Goal: Contribute content: Add original content to the website for others to see

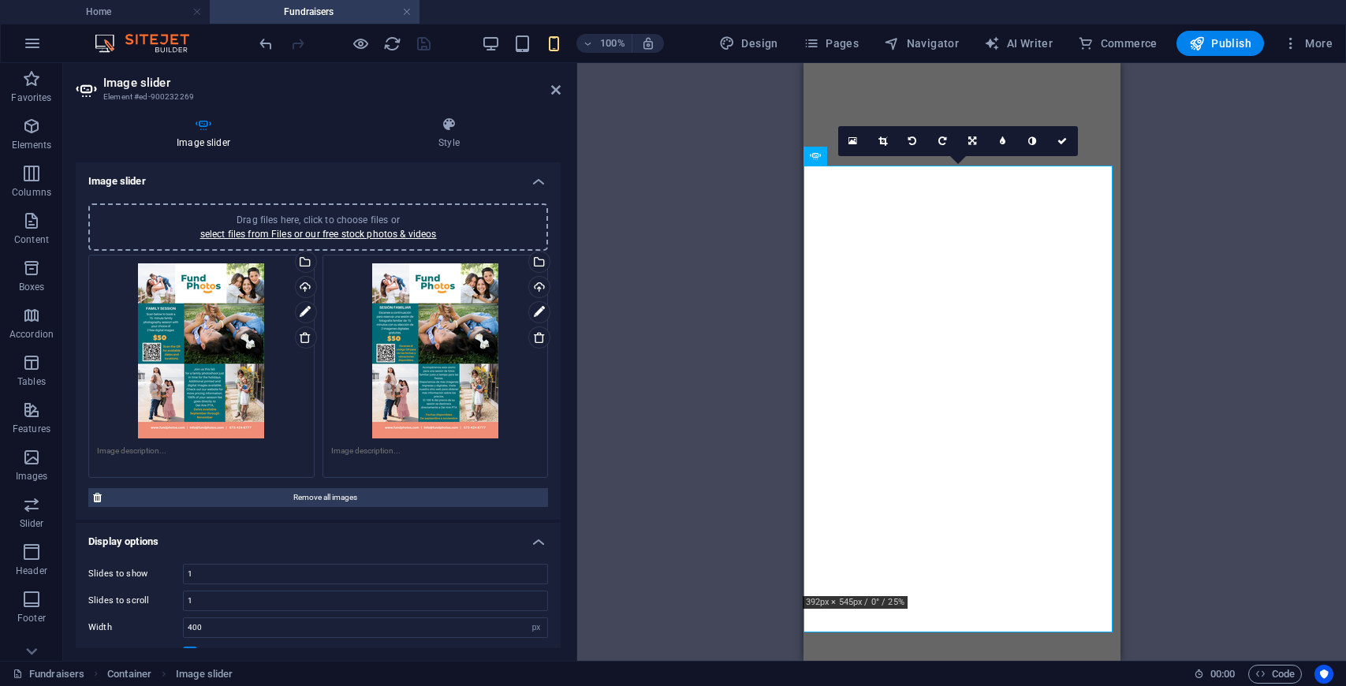
select select "px"
select select "fade"
select select "ms"
select select "s"
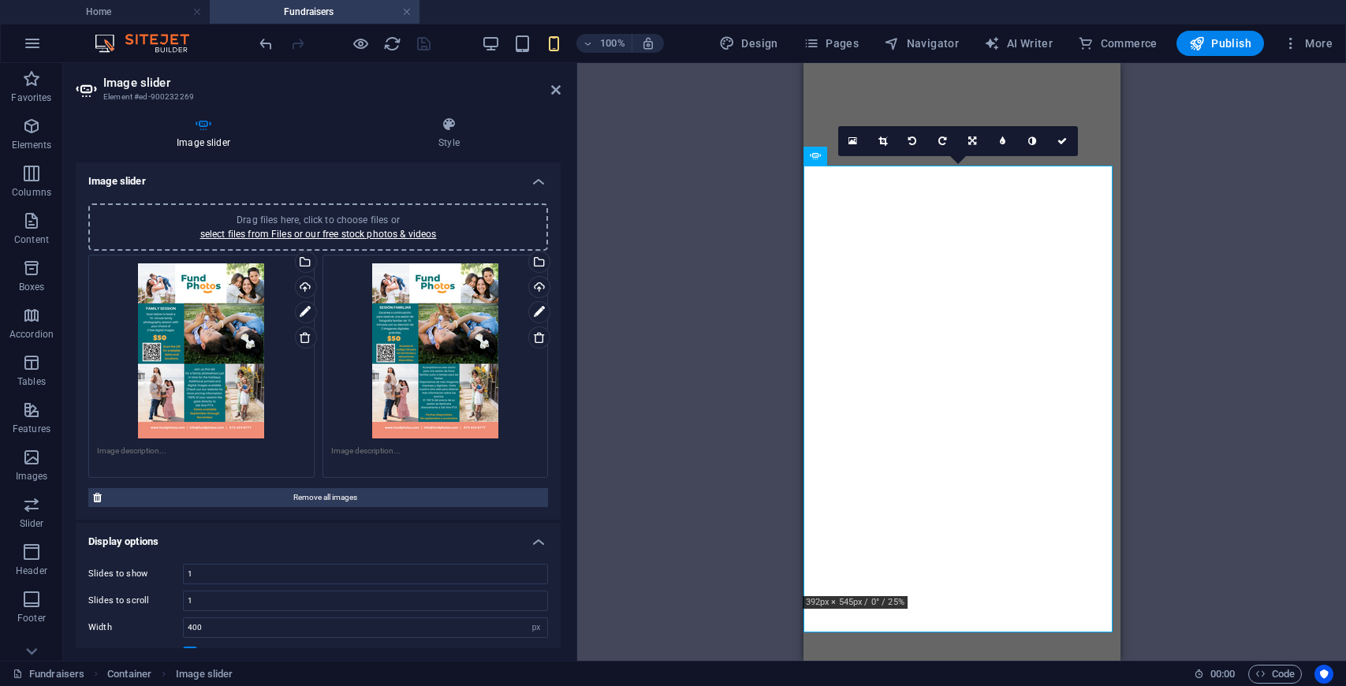
select select "progressive"
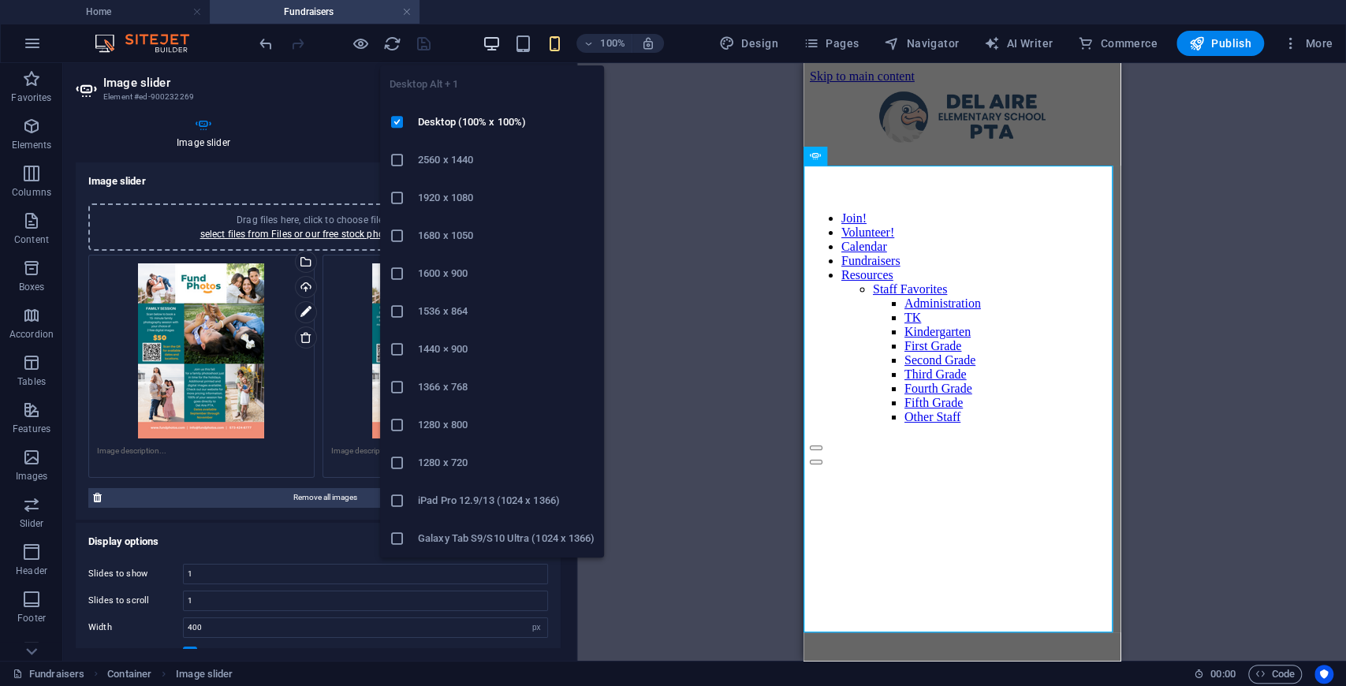
click at [494, 43] on icon "button" at bounding box center [491, 44] width 18 height 18
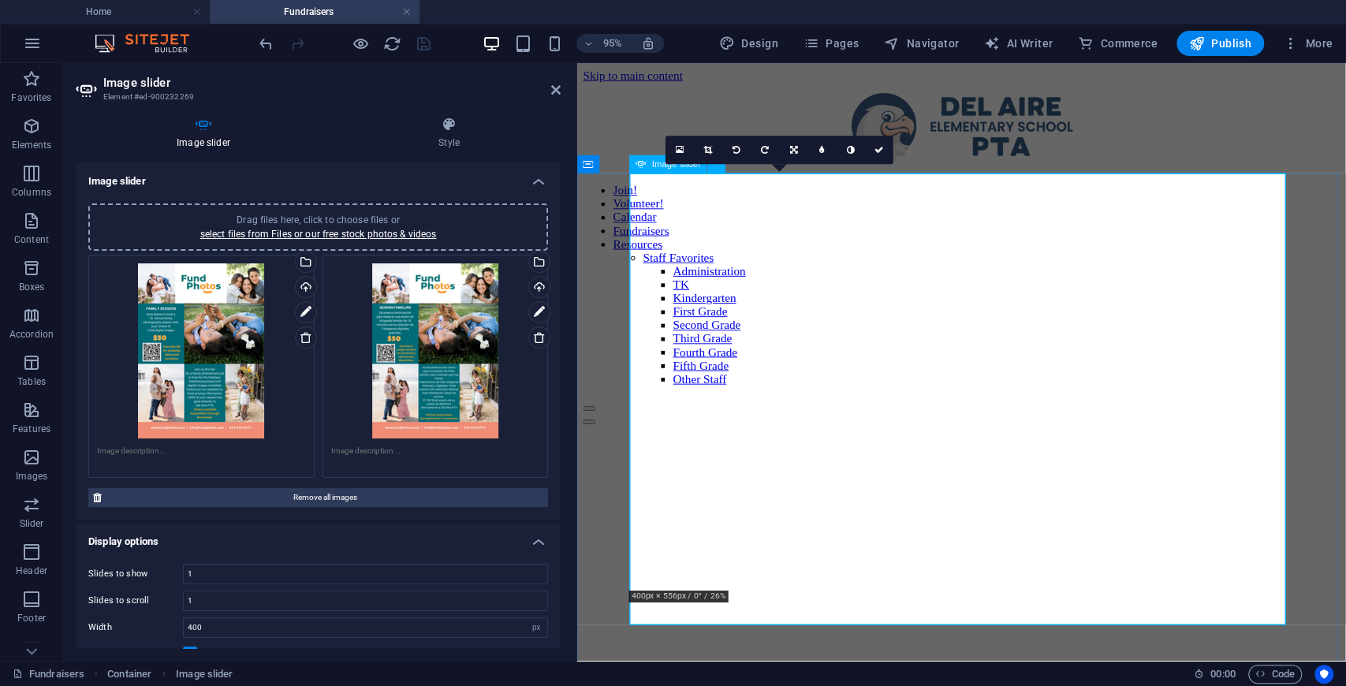
click at [994, 430] on div "1 2" at bounding box center [981, 686] width 796 height 512
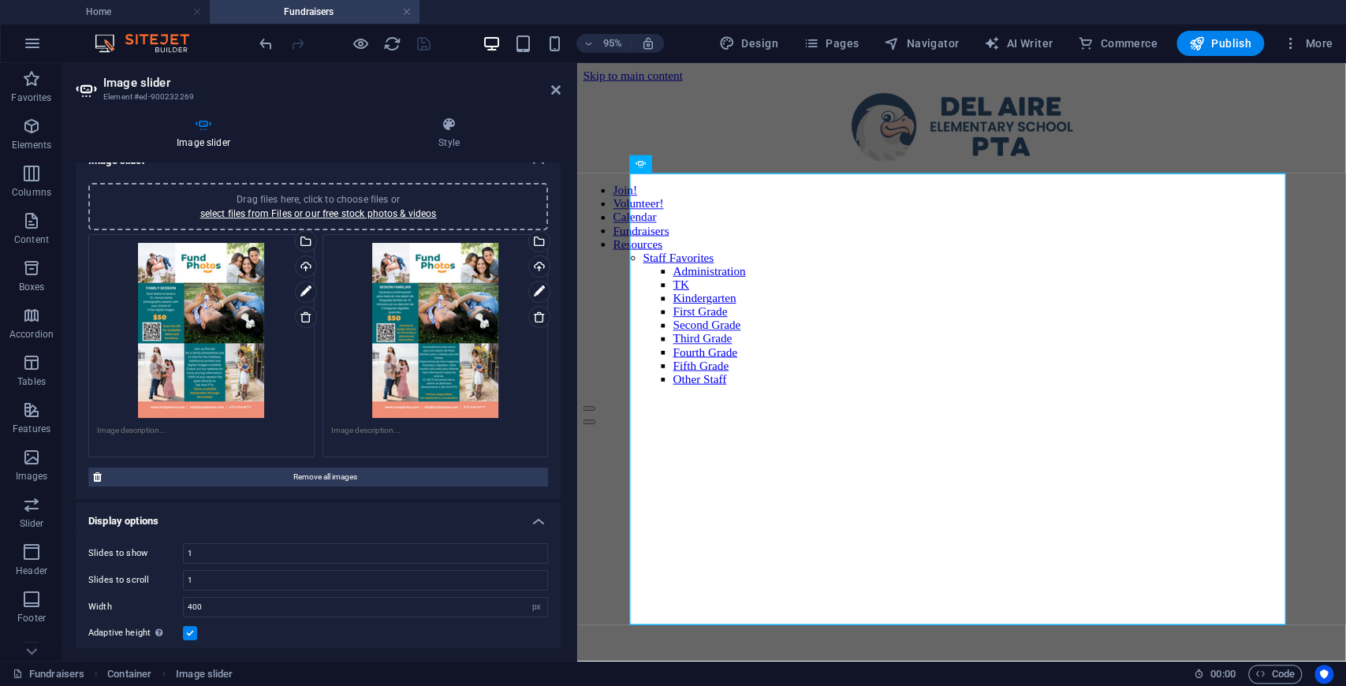
scroll to position [210, 0]
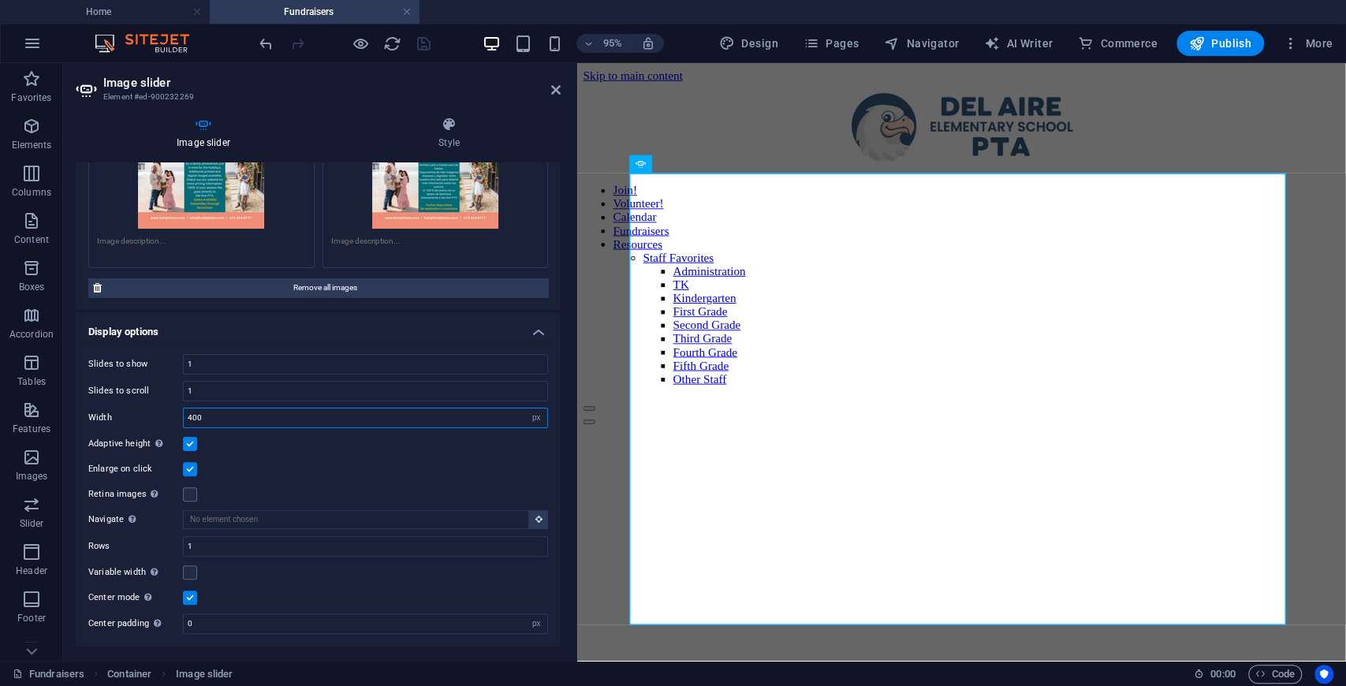
drag, startPoint x: 244, startPoint y: 413, endPoint x: 136, endPoint y: 413, distance: 108.0
click at [136, 413] on div "Width 400 Default px % rem em vw vh" at bounding box center [318, 418] width 460 height 20
click at [534, 417] on select "Default px % rem em vw vh" at bounding box center [536, 417] width 22 height 19
select select "default"
click at [525, 408] on select "Default px % rem em vw vh" at bounding box center [536, 417] width 22 height 19
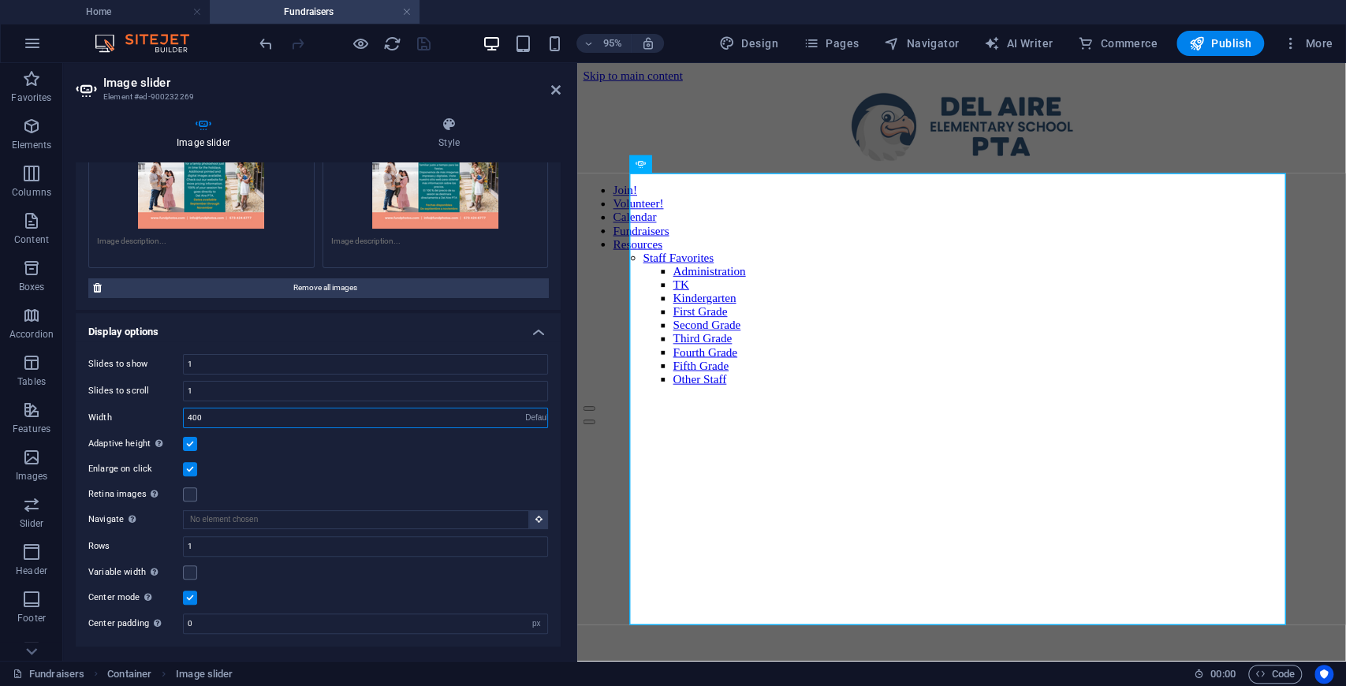
select select "DISABLED_OPTION_VALUE"
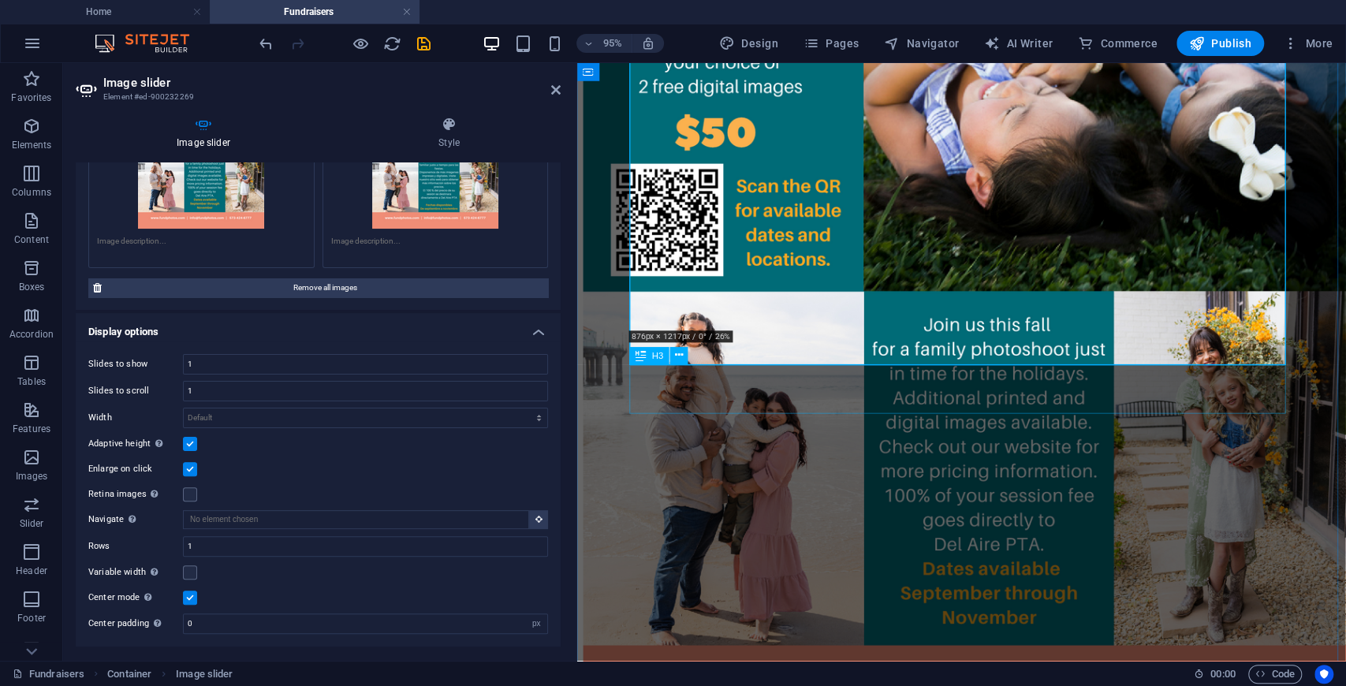
scroll to position [578, 0]
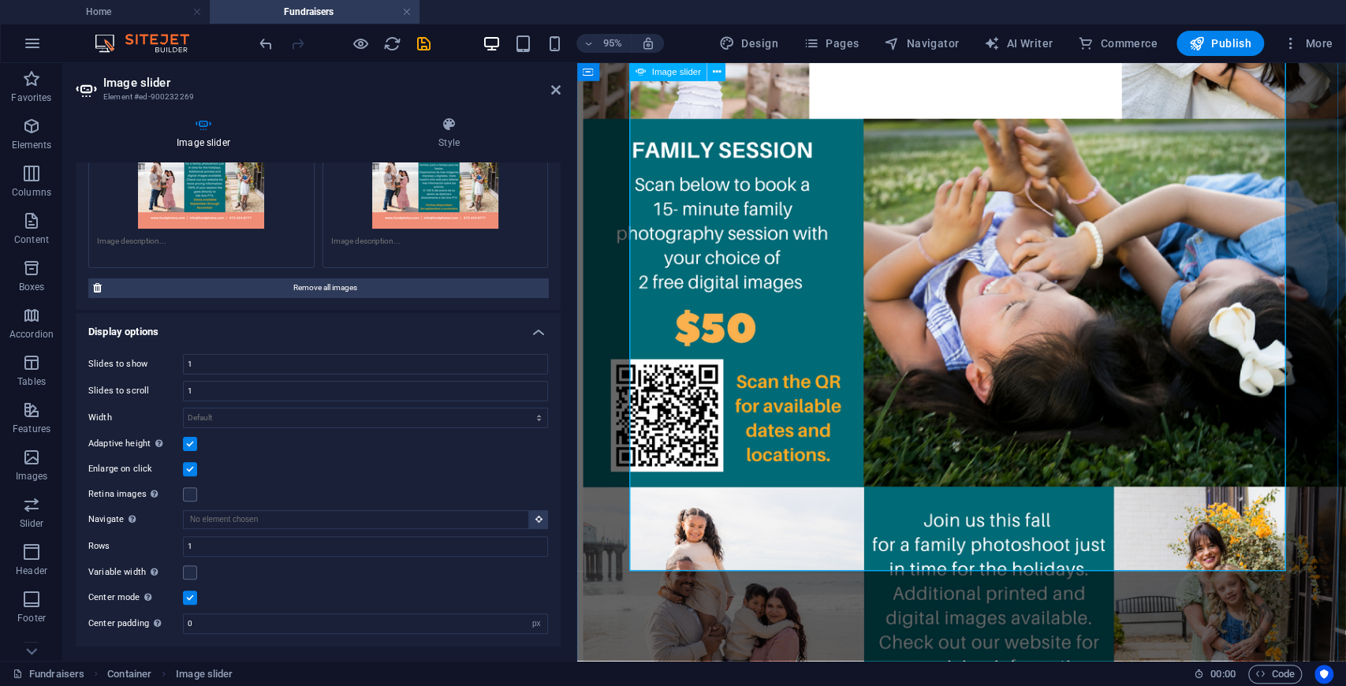
click at [1066, 569] on div "1 2" at bounding box center [981, 369] width 796 height 1034
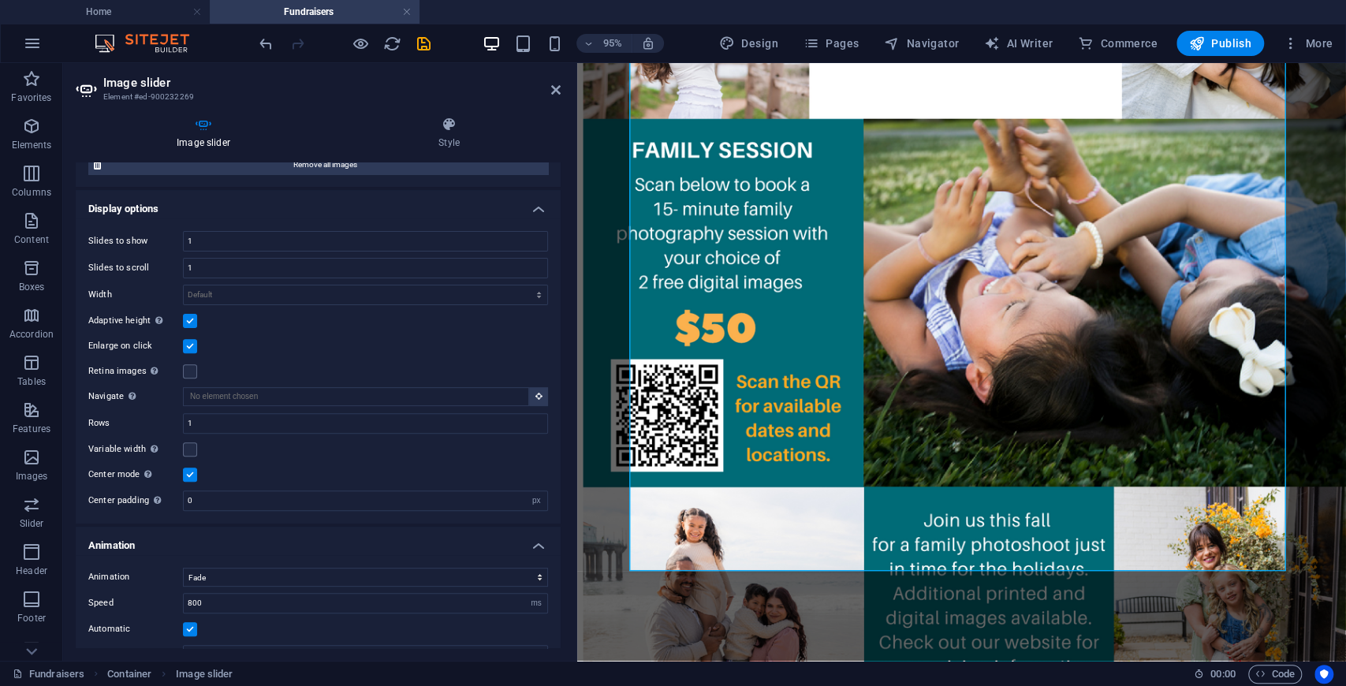
scroll to position [367, 0]
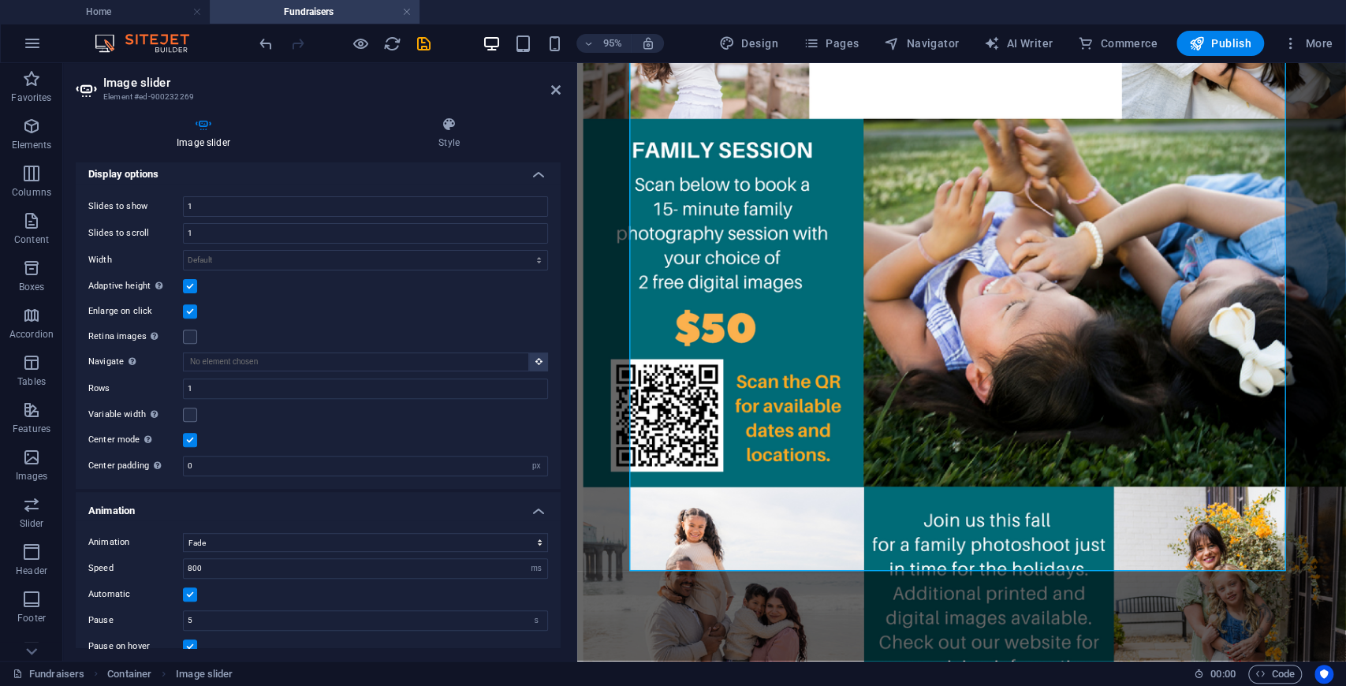
click at [188, 435] on label at bounding box center [190, 440] width 14 height 14
click at [0, 0] on input "Center mode Enables centered view with partial previous/next slide. Use with od…" at bounding box center [0, 0] width 0 height 0
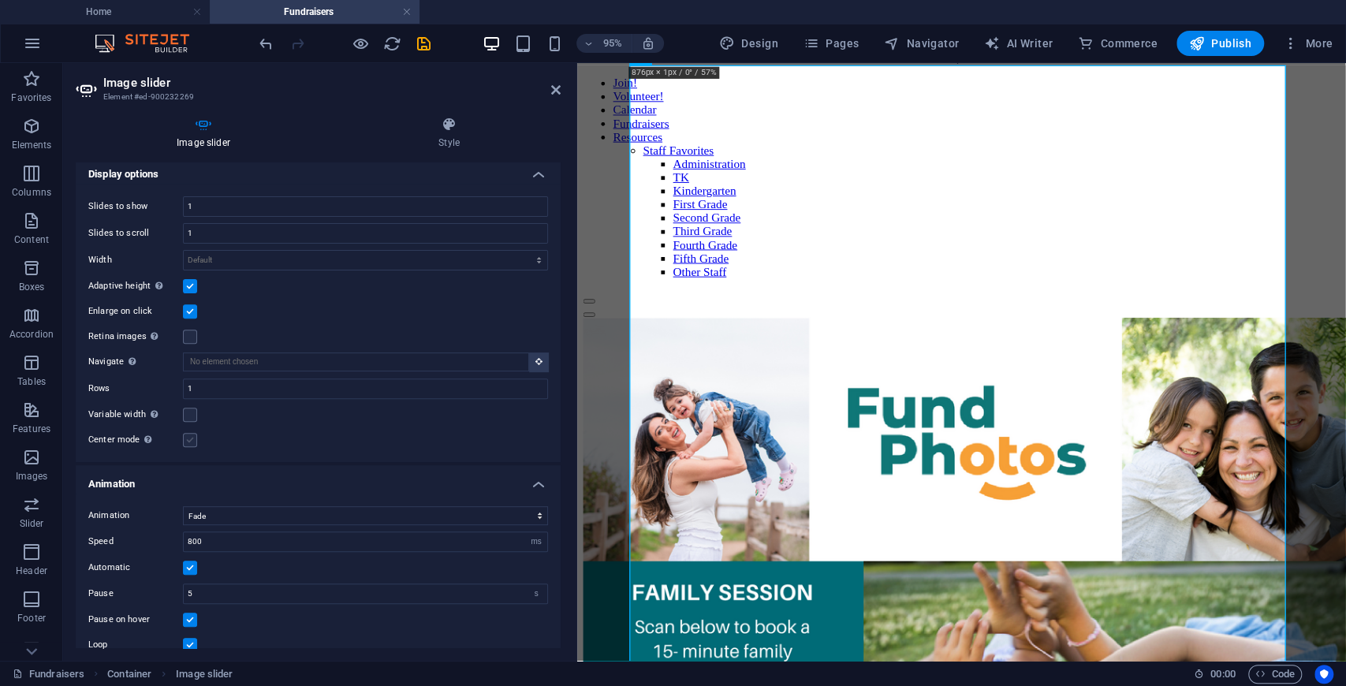
click at [189, 438] on label at bounding box center [190, 440] width 14 height 14
click at [0, 0] on input "Center mode Enables centered view with partial previous/next slide. Use with od…" at bounding box center [0, 0] width 0 height 0
click at [189, 438] on label at bounding box center [190, 440] width 14 height 14
click at [0, 0] on input "Center mode Enables centered view with partial previous/next slide. Use with od…" at bounding box center [0, 0] width 0 height 0
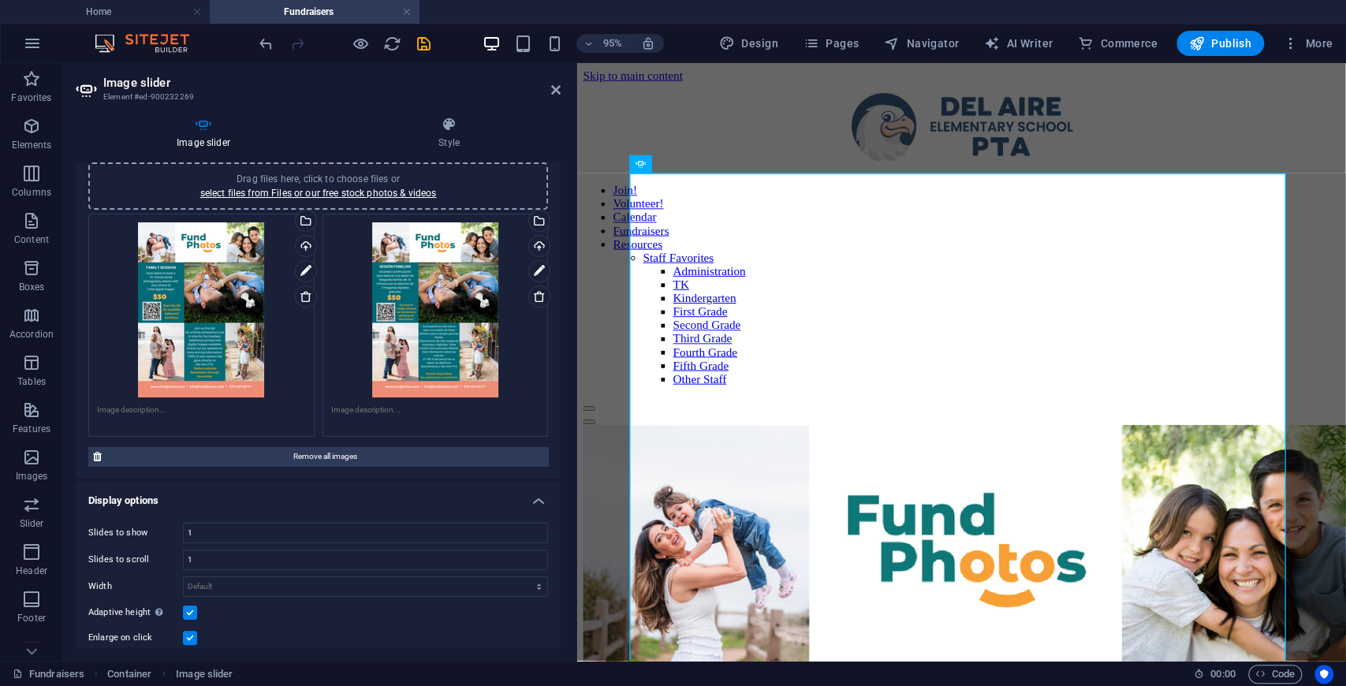
scroll to position [0, 0]
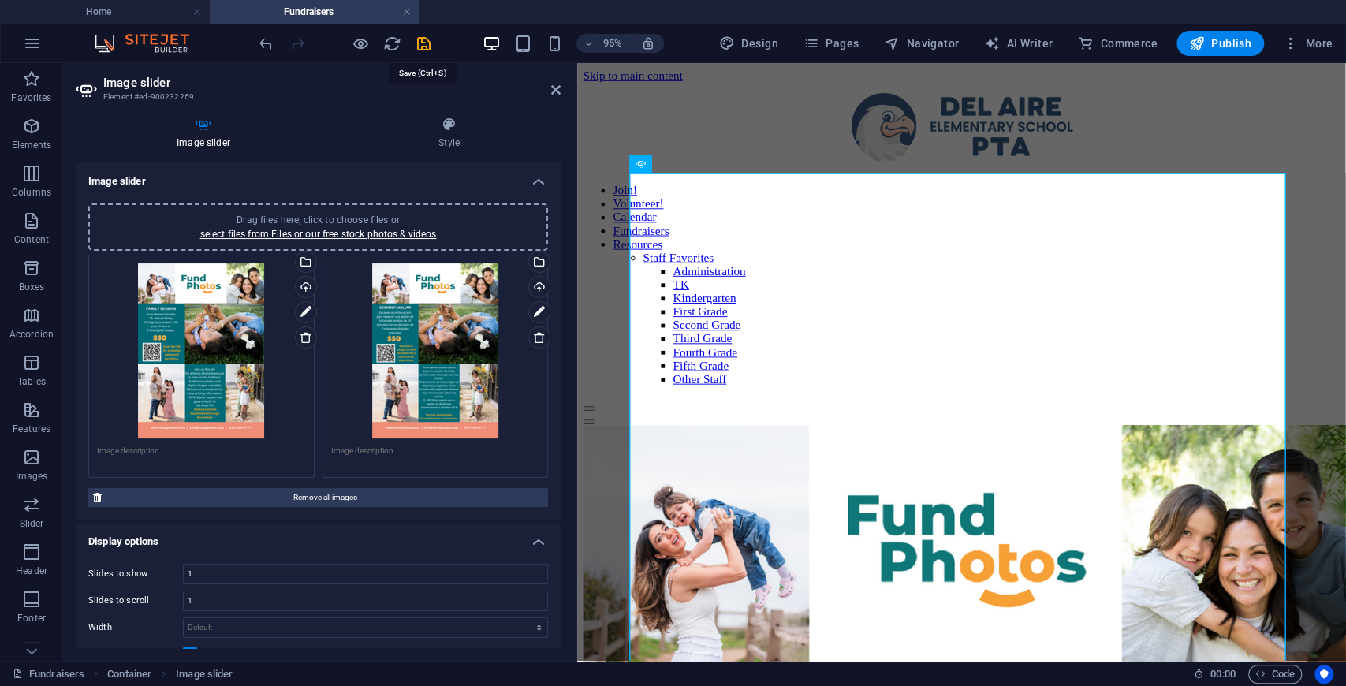
click at [423, 44] on icon "save" at bounding box center [424, 44] width 18 height 18
select select "fade"
select select "ms"
select select "s"
select select "progressive"
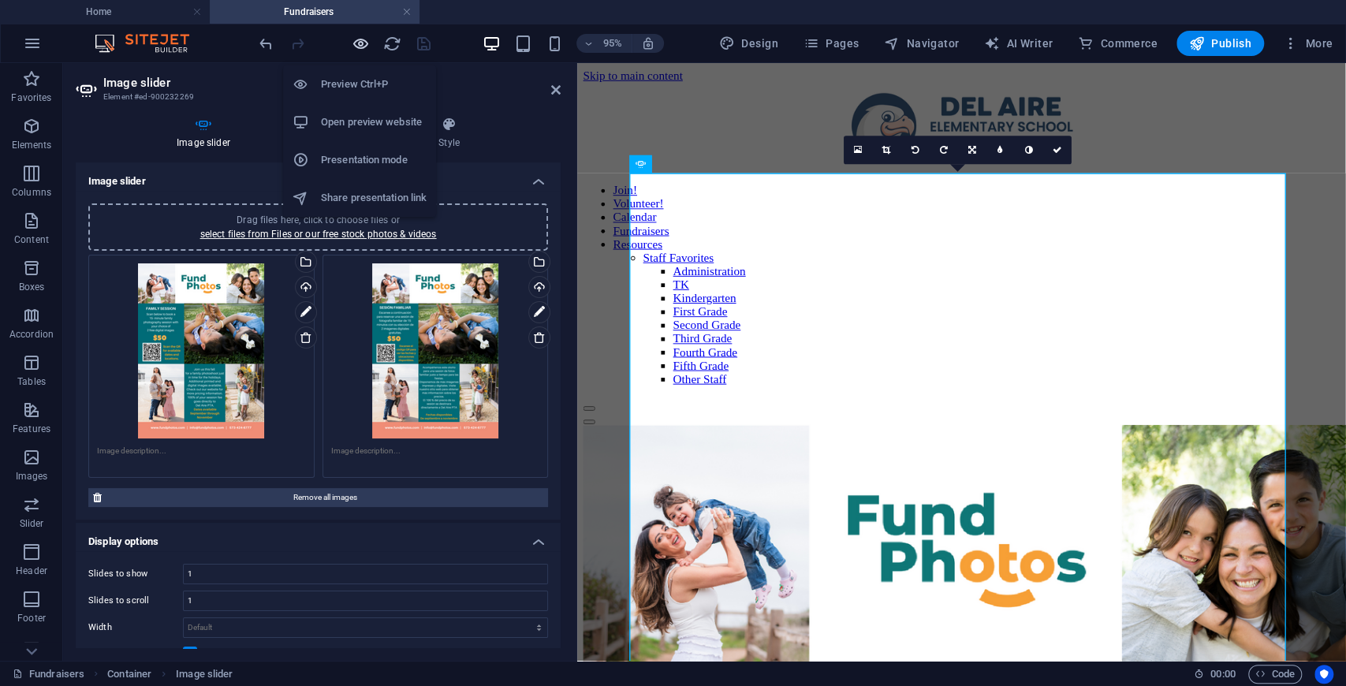
click at [358, 45] on icon "button" at bounding box center [361, 44] width 18 height 18
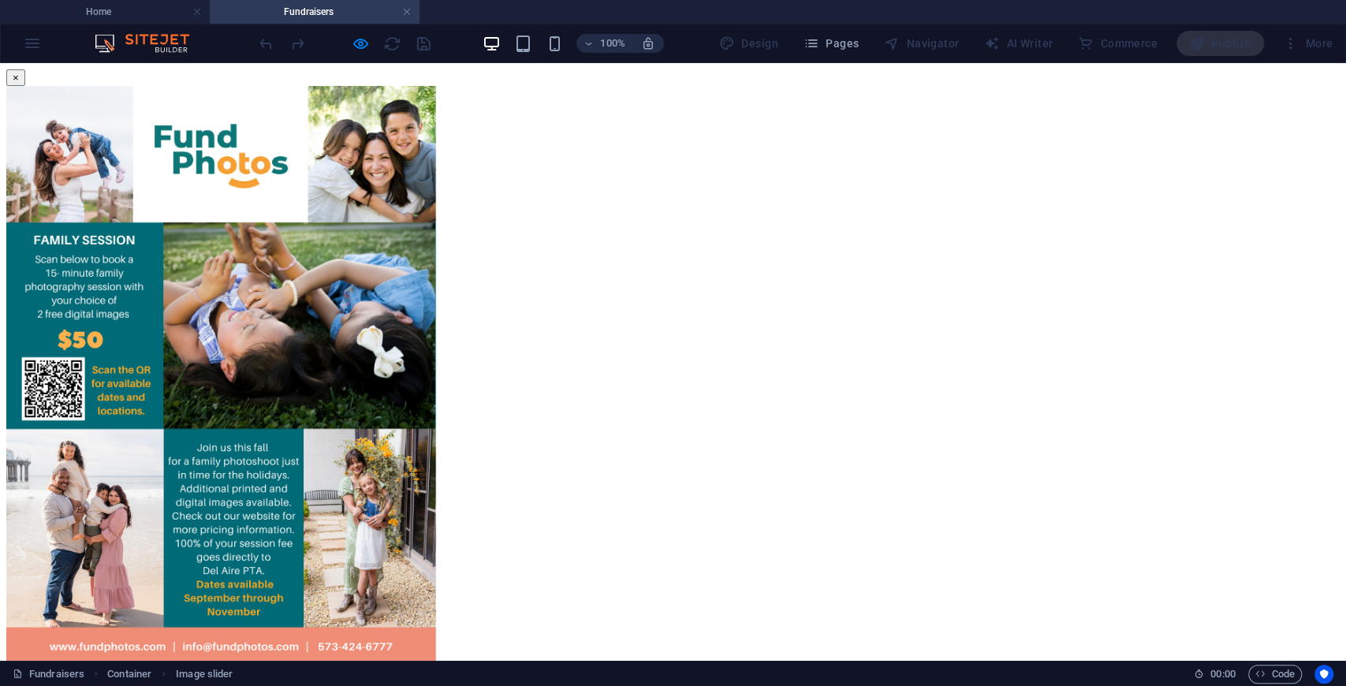
click at [454, 170] on div "× 1/2 ..." at bounding box center [668, 399] width 1325 height 660
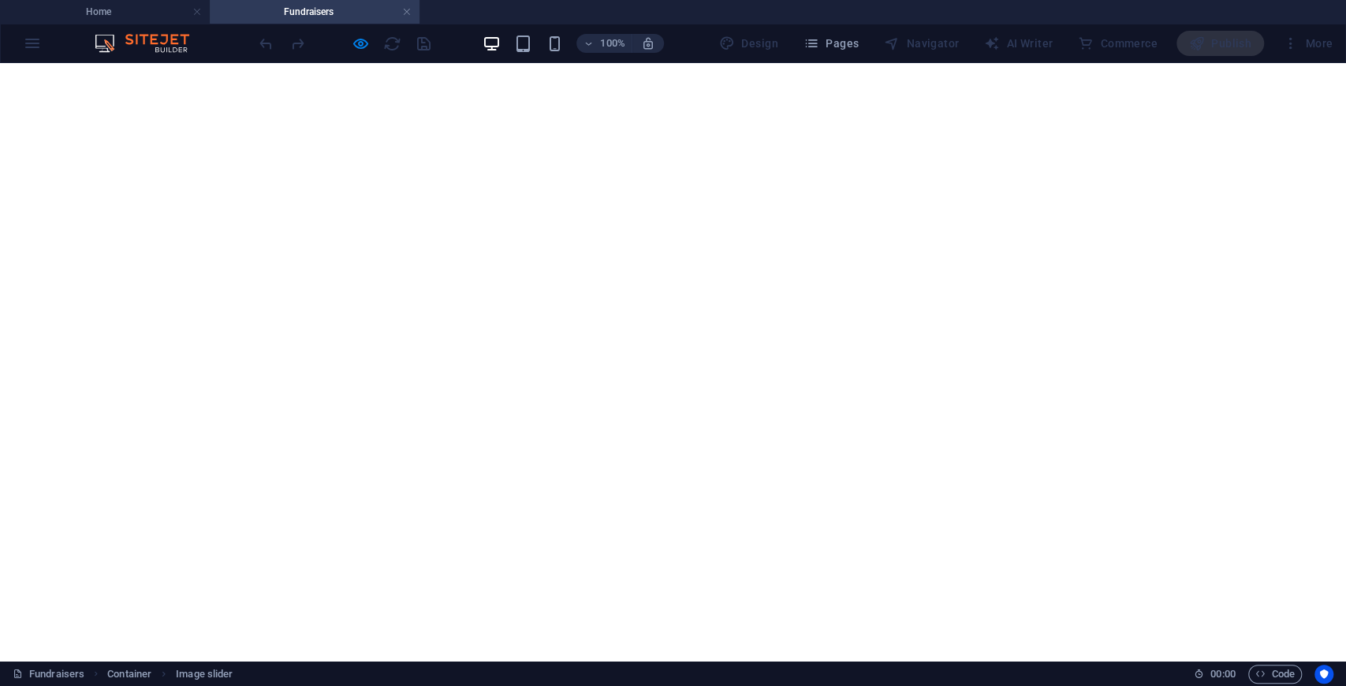
scroll to position [367, 0]
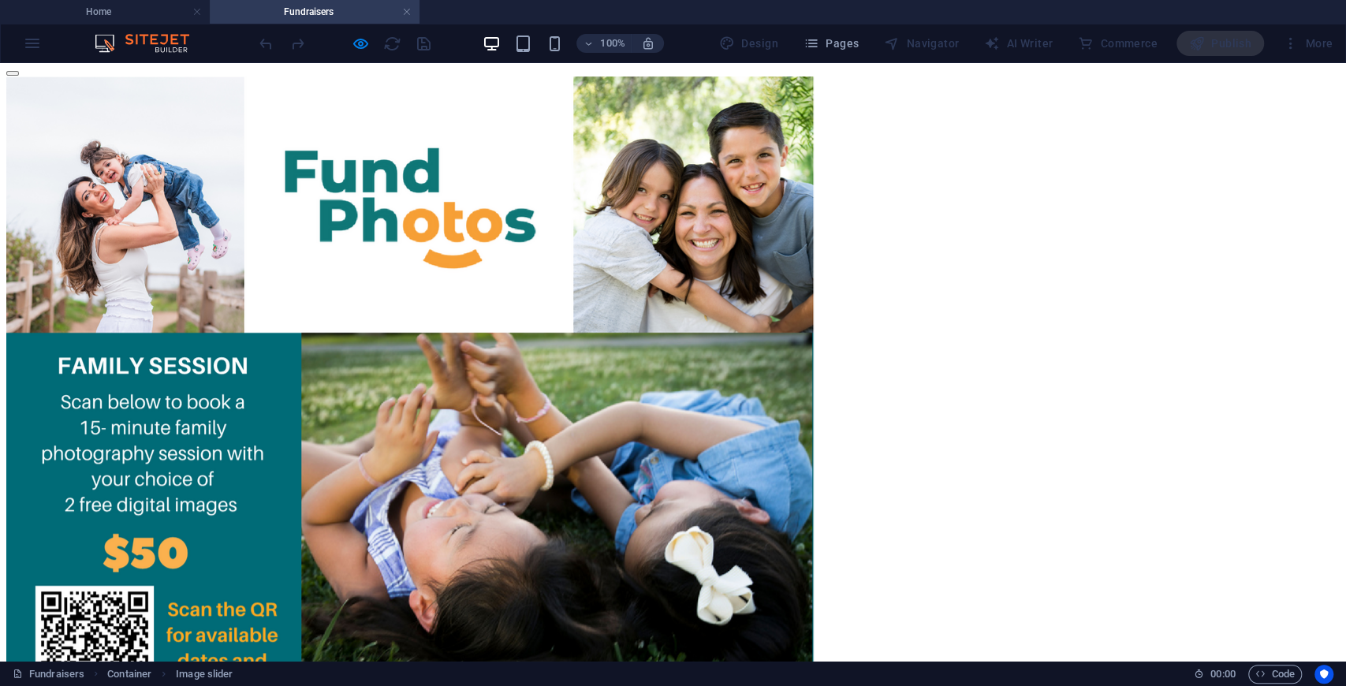
click at [740, 316] on img "1/2" at bounding box center [409, 637] width 807 height 1122
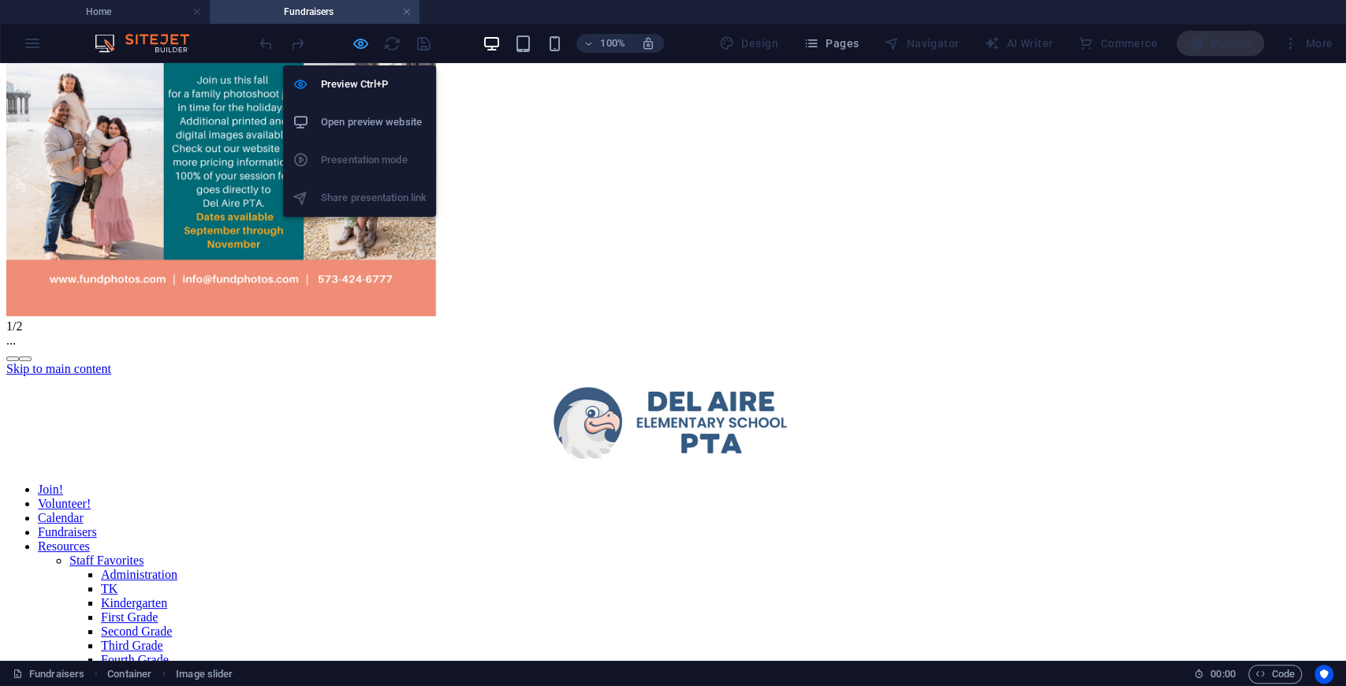
click at [363, 45] on icon "button" at bounding box center [361, 44] width 18 height 18
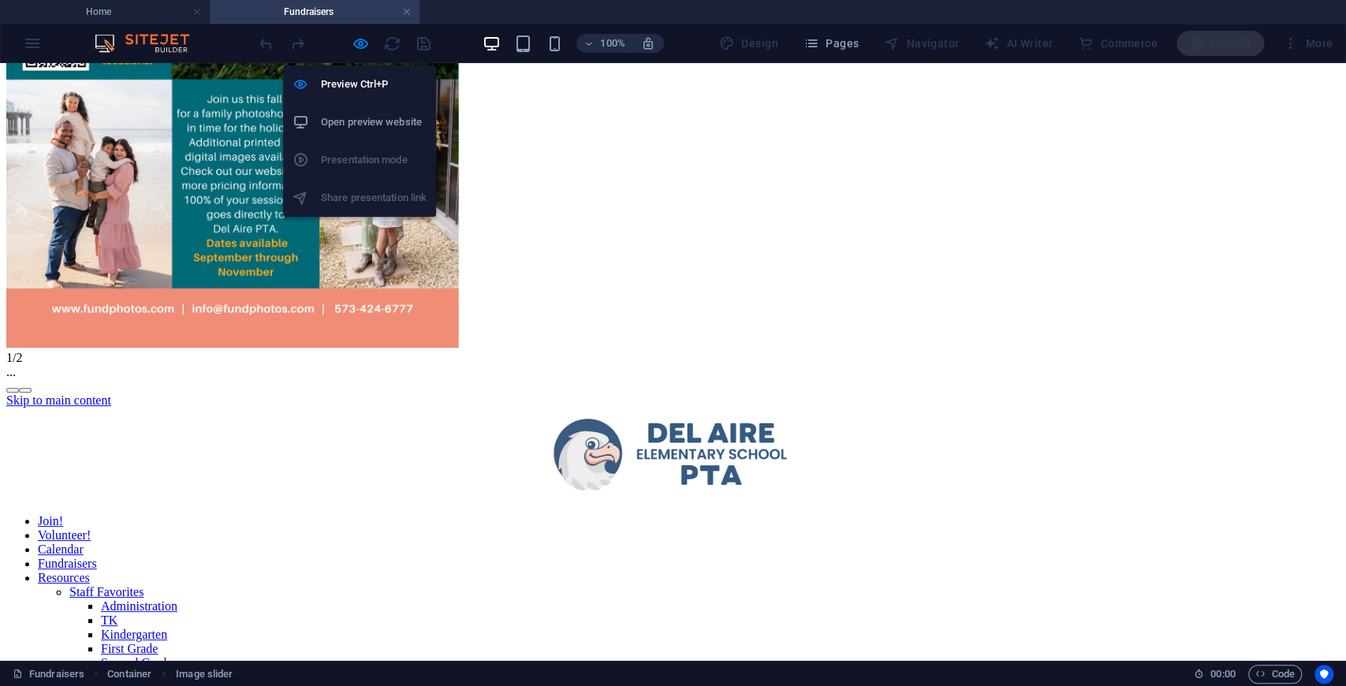
select select "fade"
select select "ms"
select select "s"
select select "progressive"
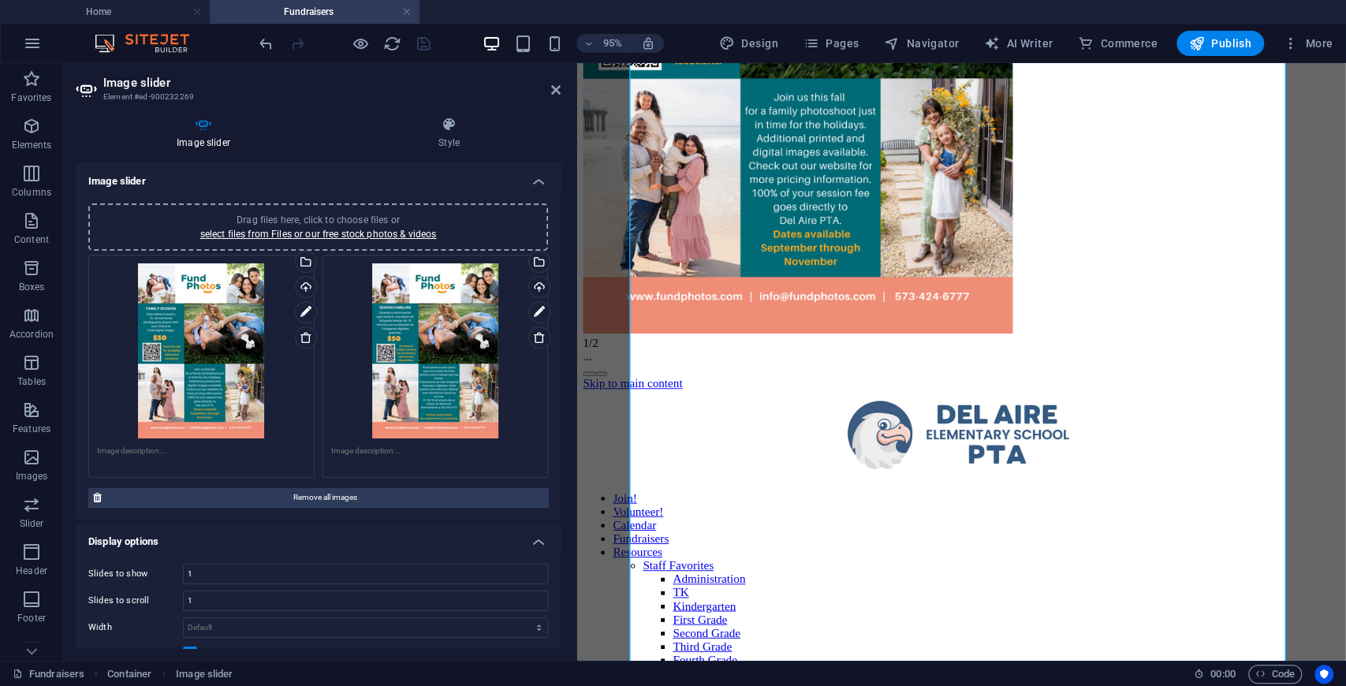
click at [715, 192] on div "× 1/2 ..." at bounding box center [977, 47] width 788 height 691
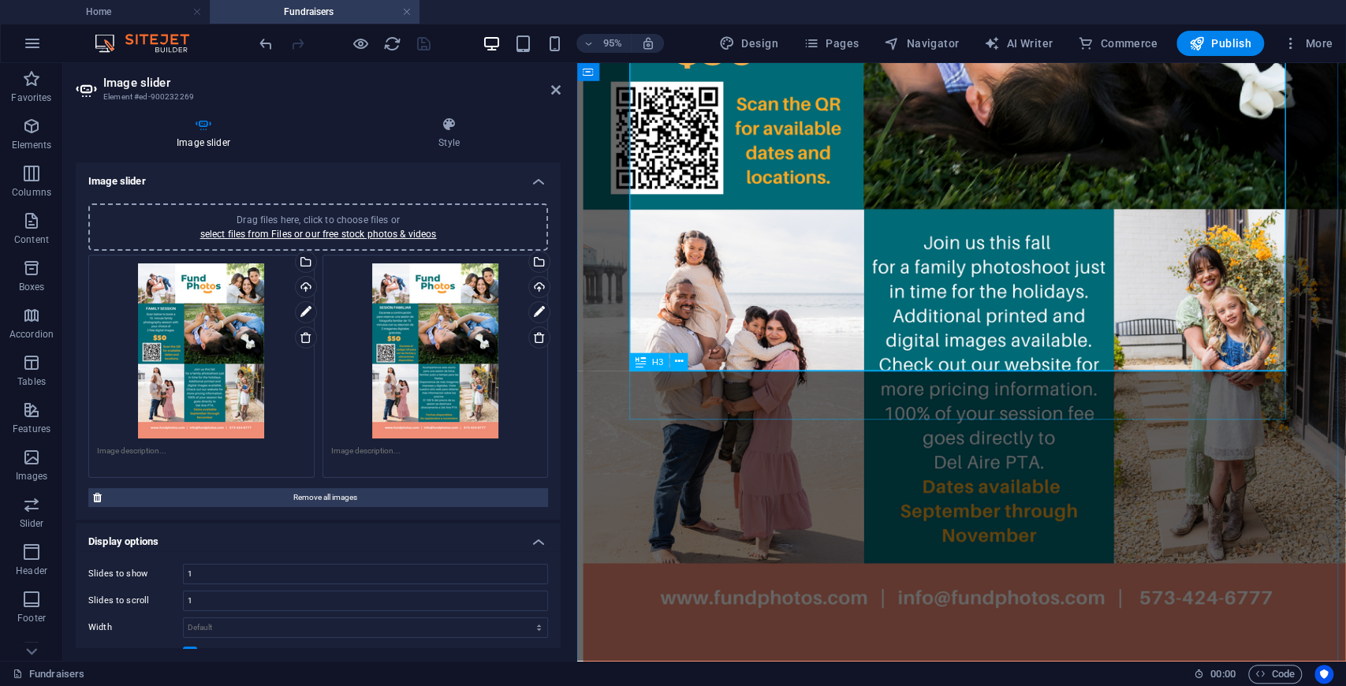
scroll to position [946, 0]
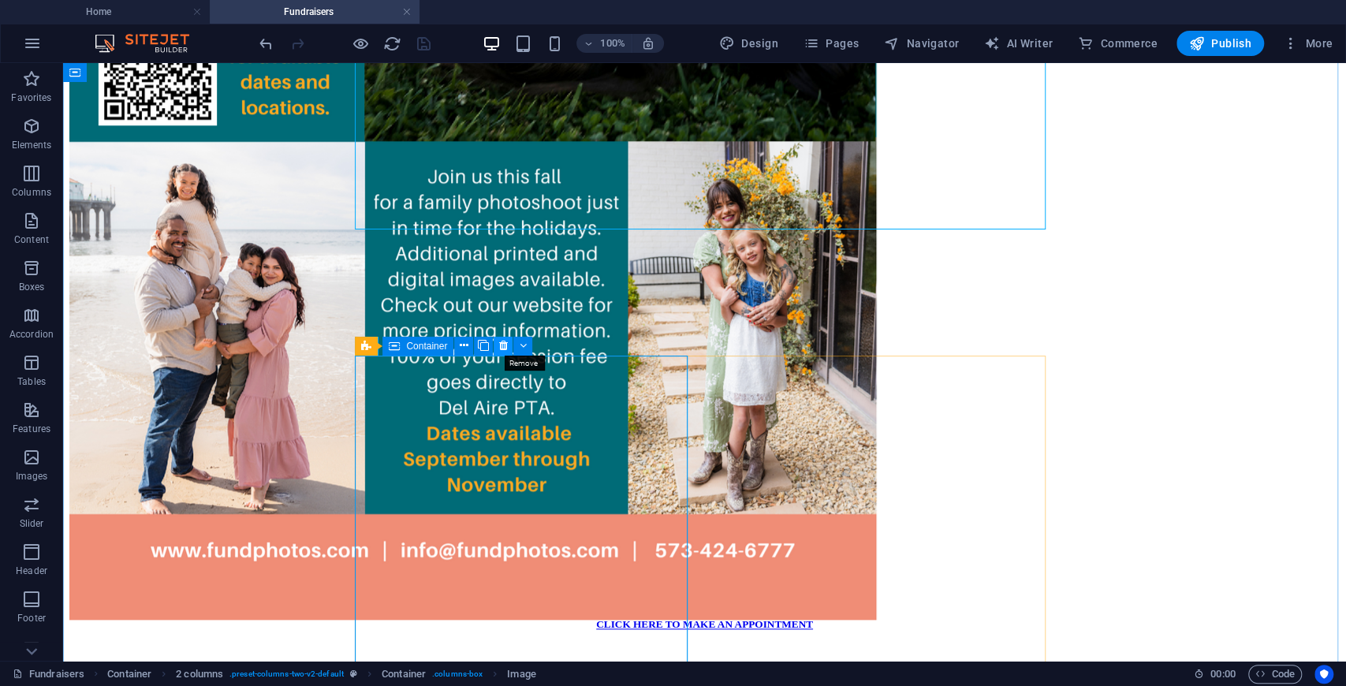
click at [505, 347] on icon at bounding box center [503, 345] width 9 height 17
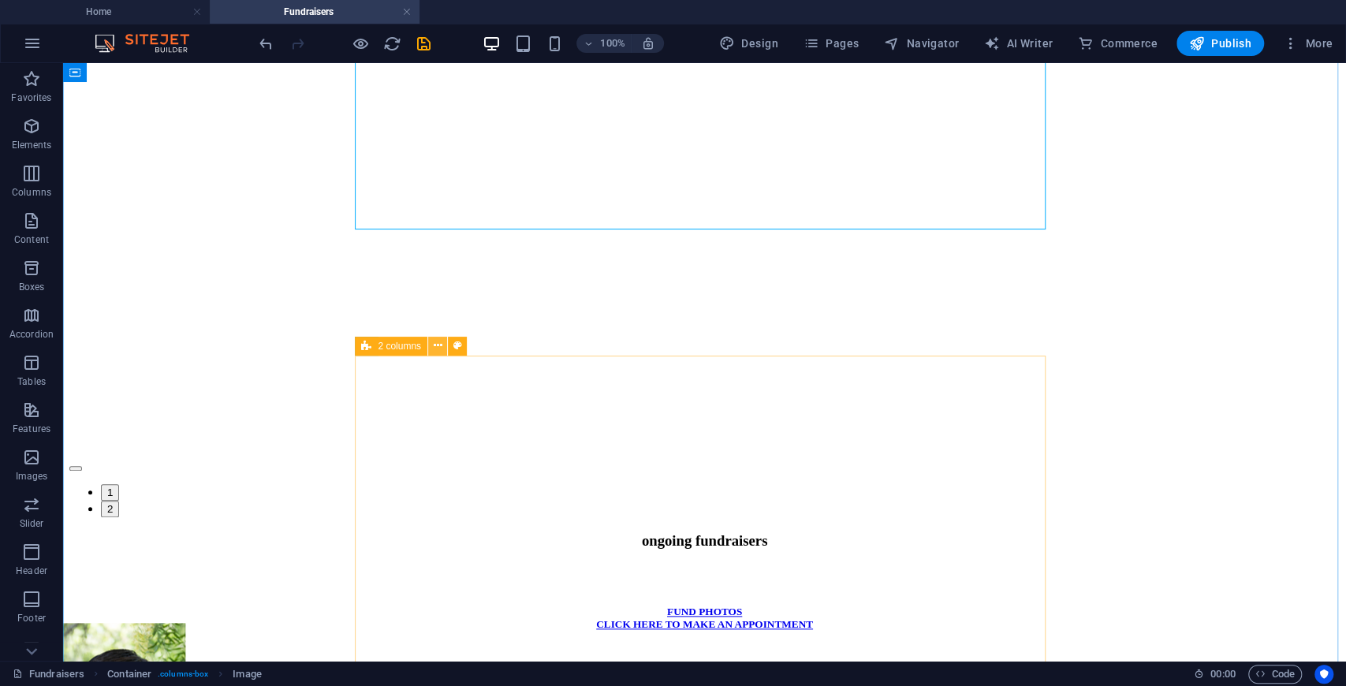
click at [434, 343] on icon at bounding box center [438, 345] width 9 height 17
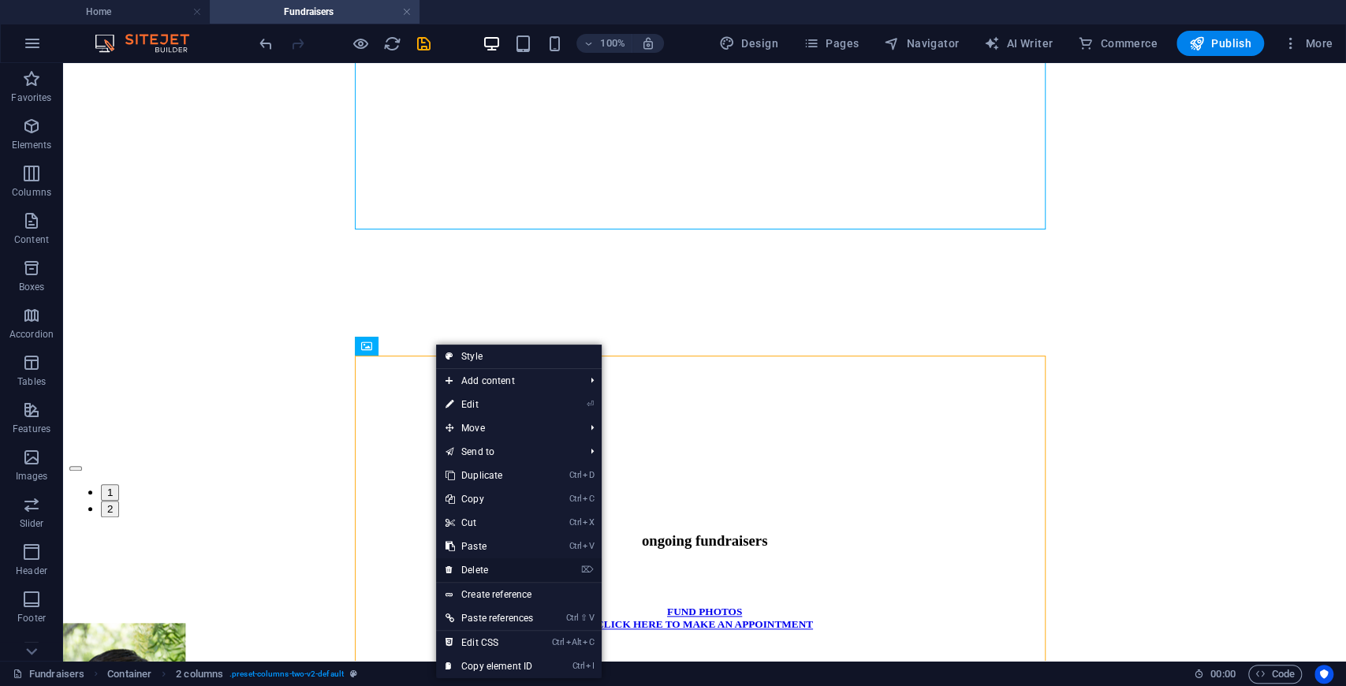
click at [494, 574] on link "⌦ Delete" at bounding box center [489, 570] width 106 height 24
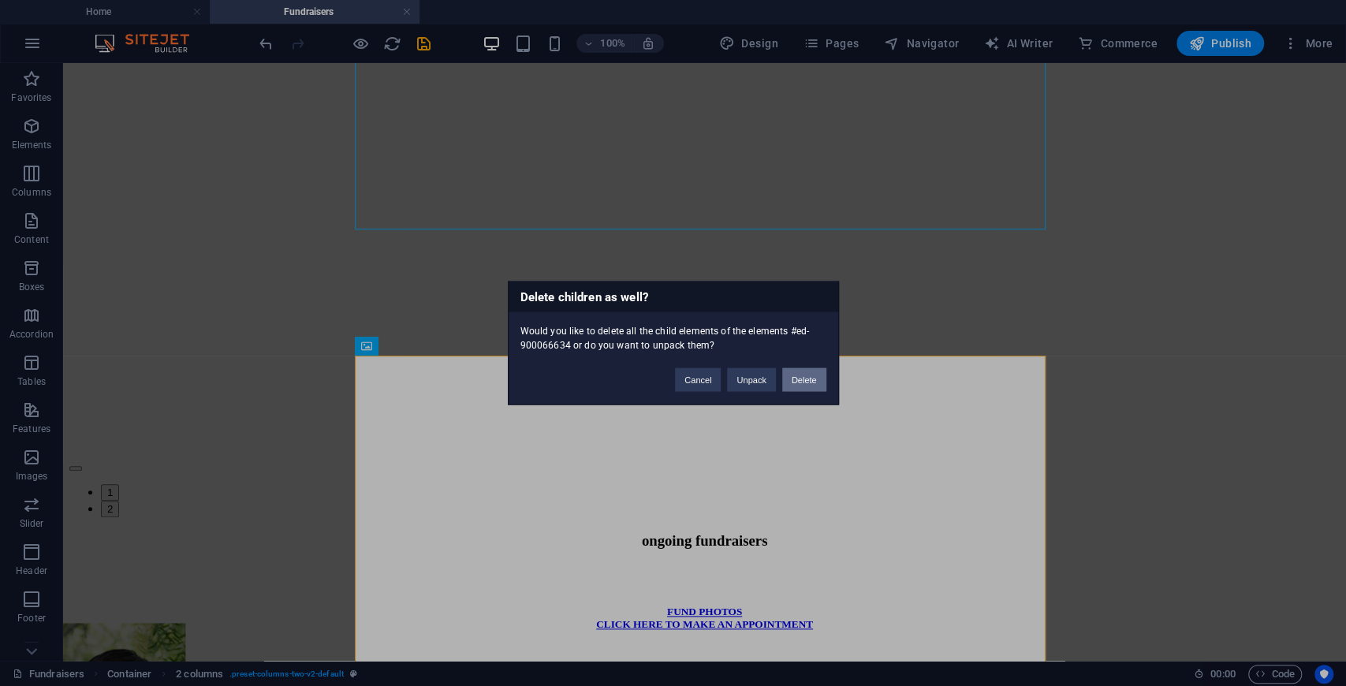
click at [799, 380] on button "Delete" at bounding box center [804, 380] width 44 height 24
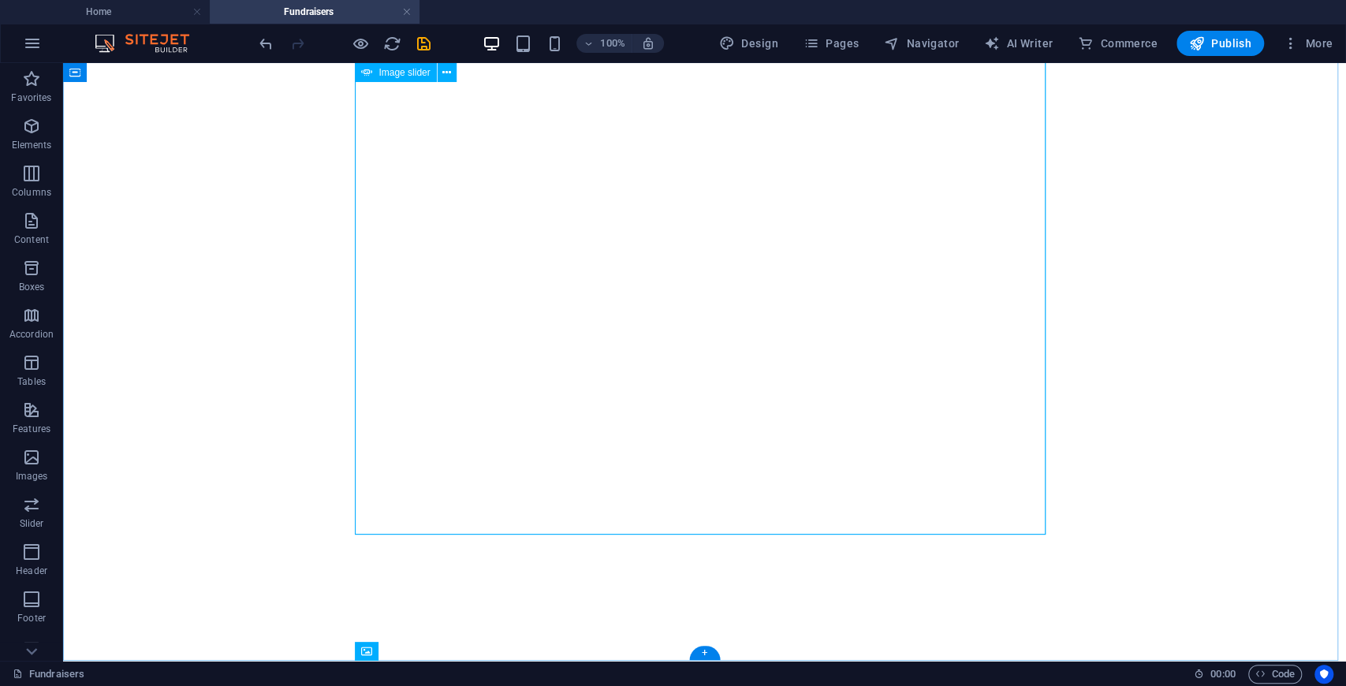
click at [503, 512] on div "1 2" at bounding box center [704, 306] width 1270 height 1034
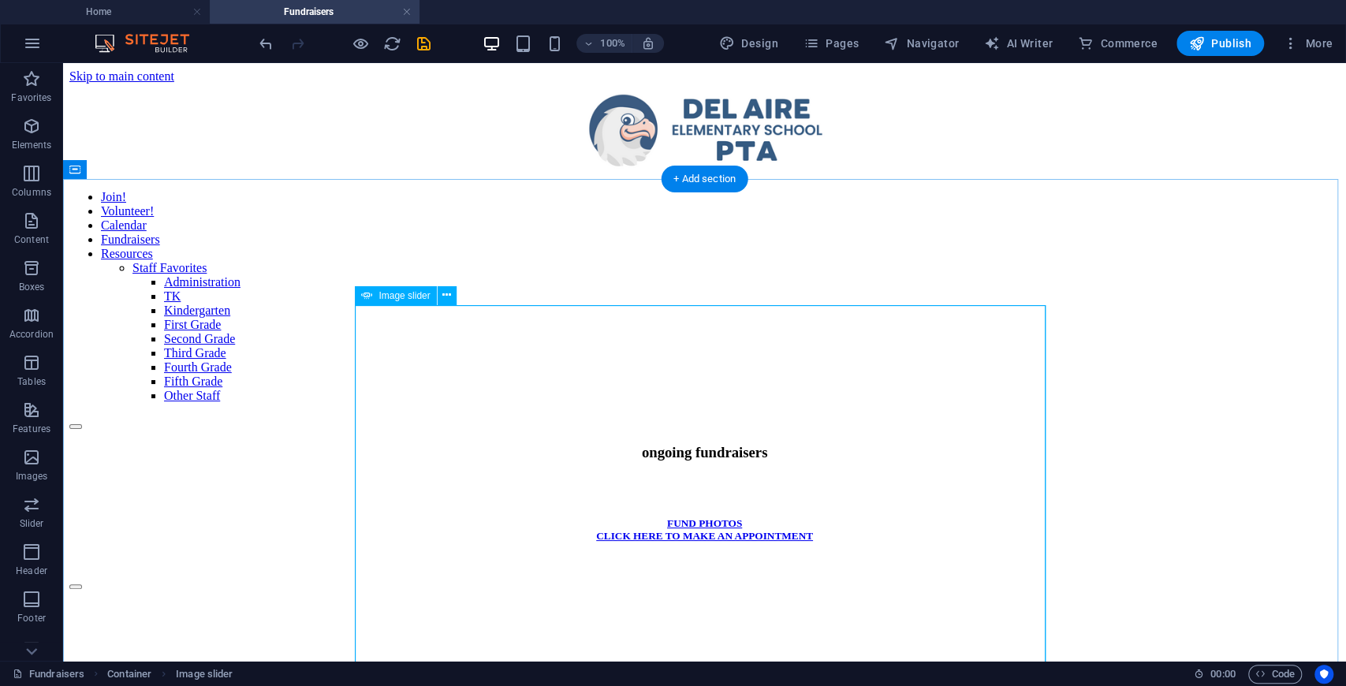
scroll to position [0, 0]
click at [719, 444] on div "ongoing fundraisers" at bounding box center [704, 472] width 1270 height 56
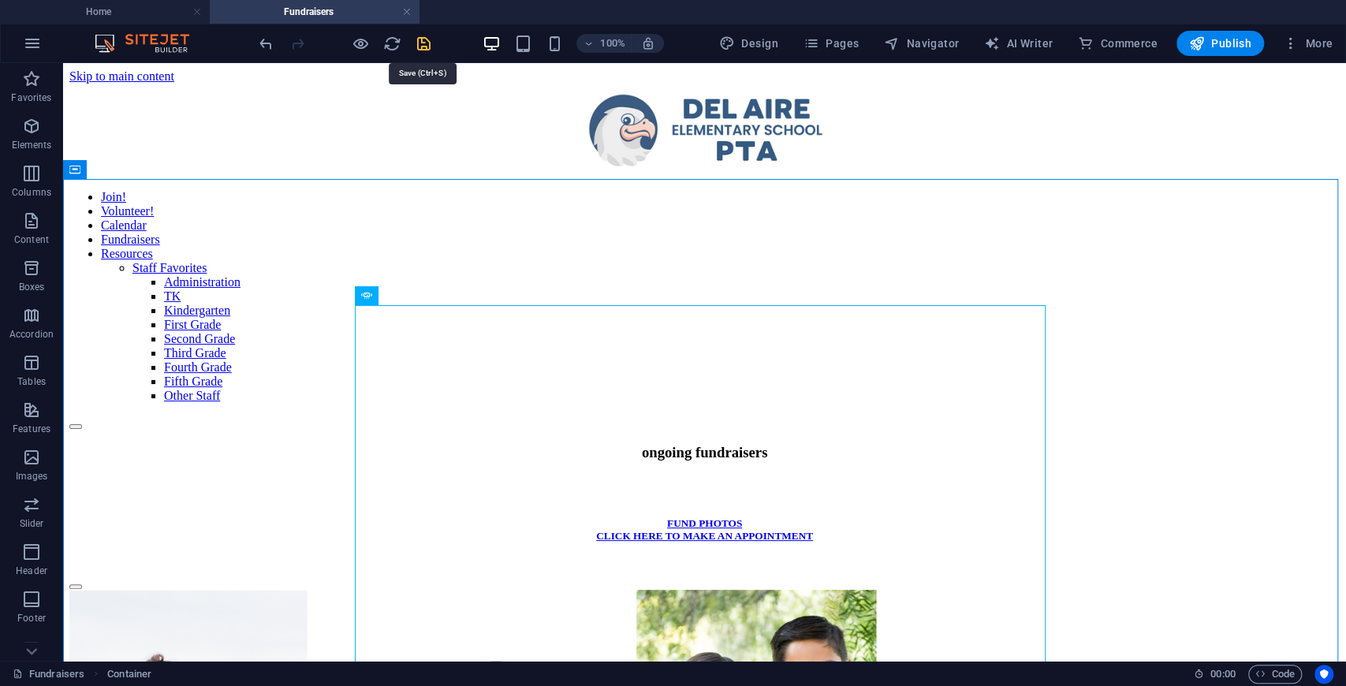
click at [421, 44] on icon "save" at bounding box center [424, 44] width 18 height 18
select select "fade"
select select "ms"
select select "s"
select select "progressive"
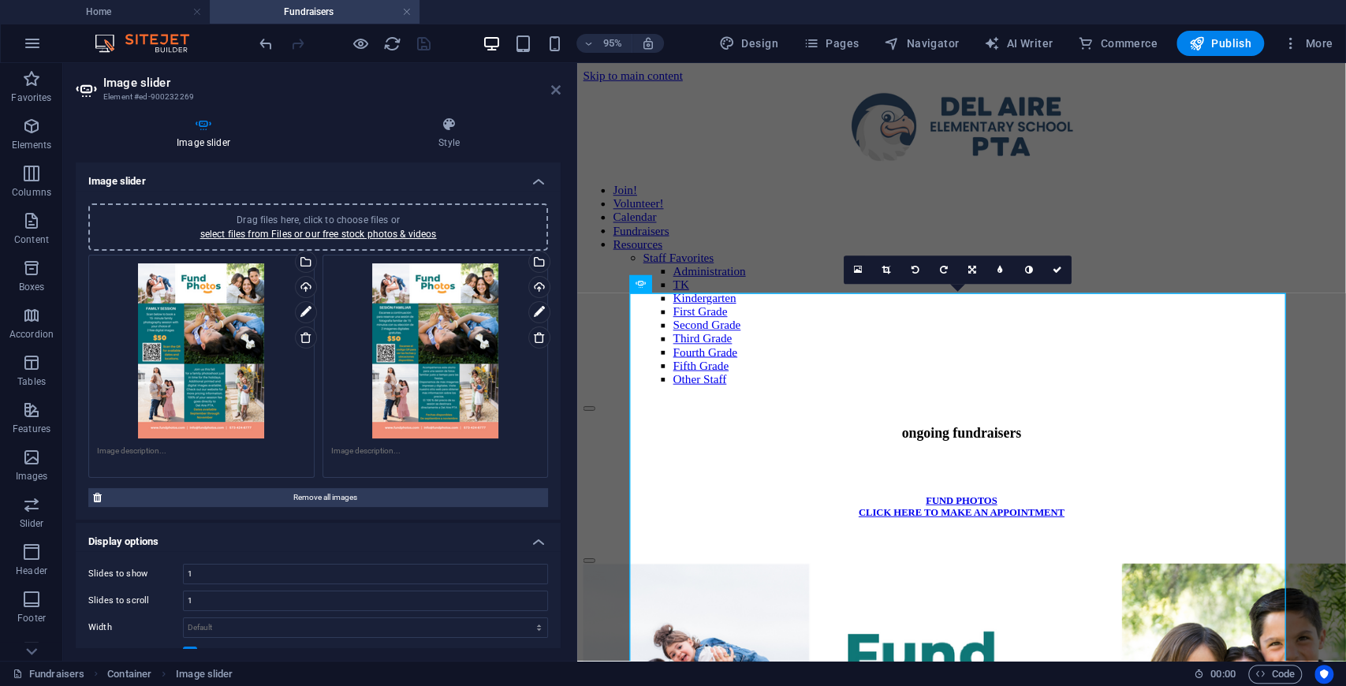
click at [559, 93] on icon at bounding box center [555, 90] width 9 height 13
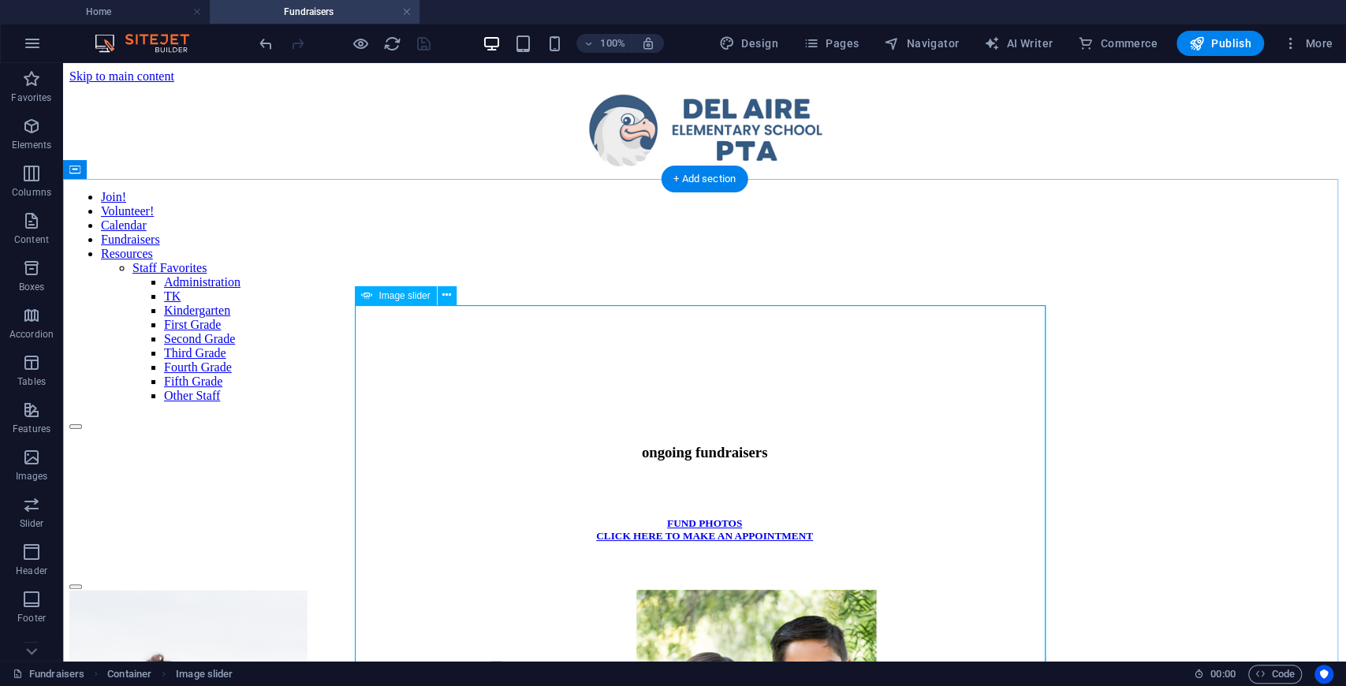
click at [665, 517] on div "FUND PHOTOS CLICK HERE TO MAKE AN APPOINTMENT" at bounding box center [704, 546] width 1270 height 58
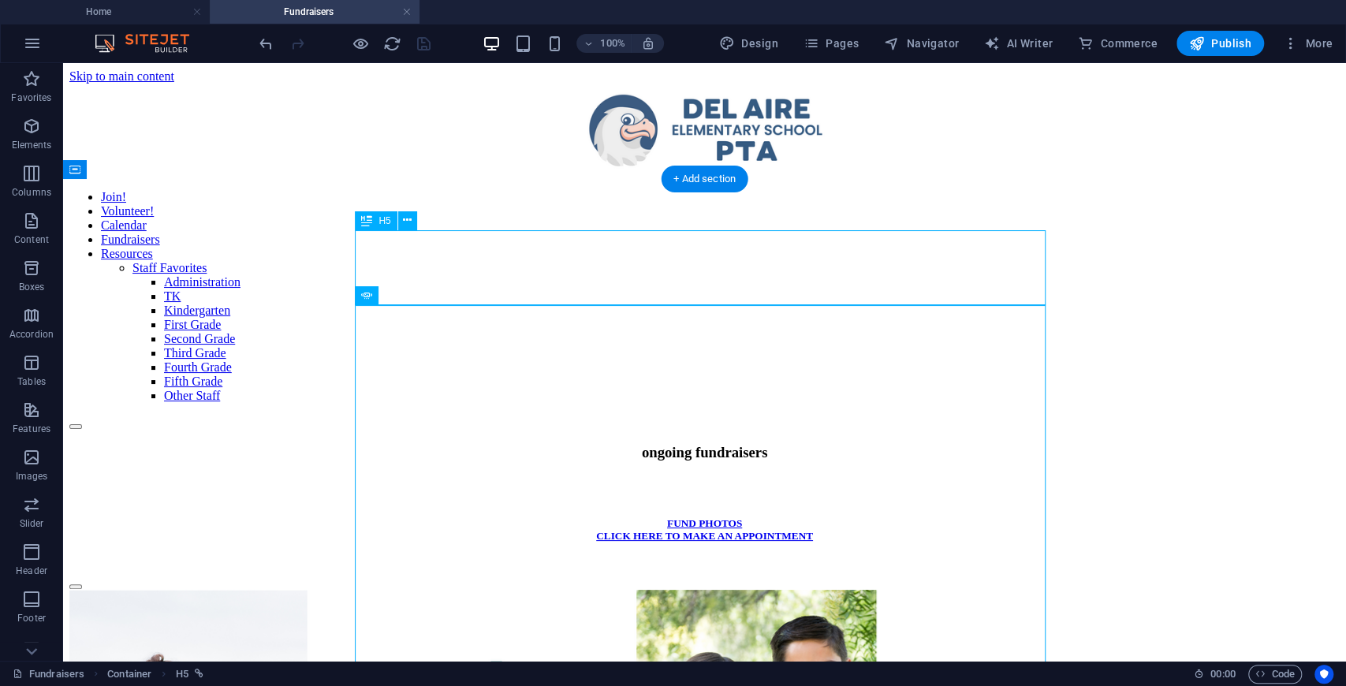
click at [662, 517] on div "FUND PHOTOS CLICK HERE TO MAKE AN APPOINTMENT" at bounding box center [704, 546] width 1270 height 58
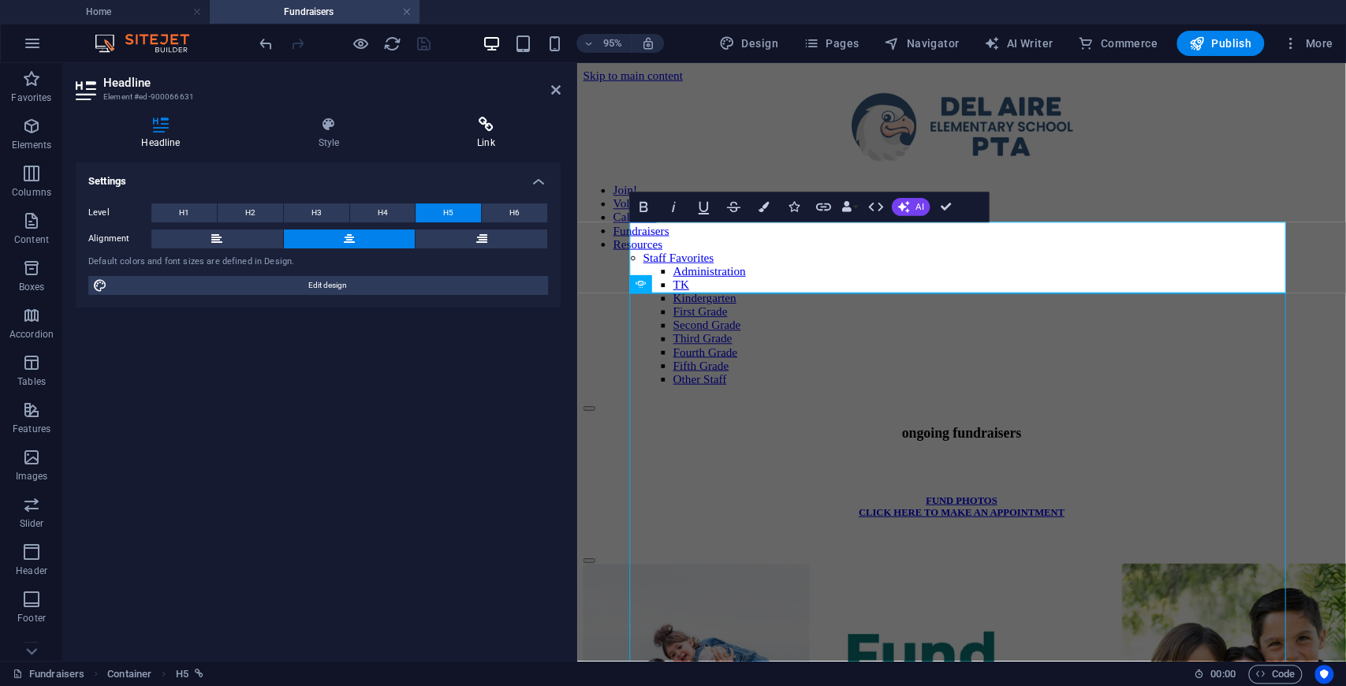
click at [495, 139] on h4 "Link" at bounding box center [486, 133] width 149 height 33
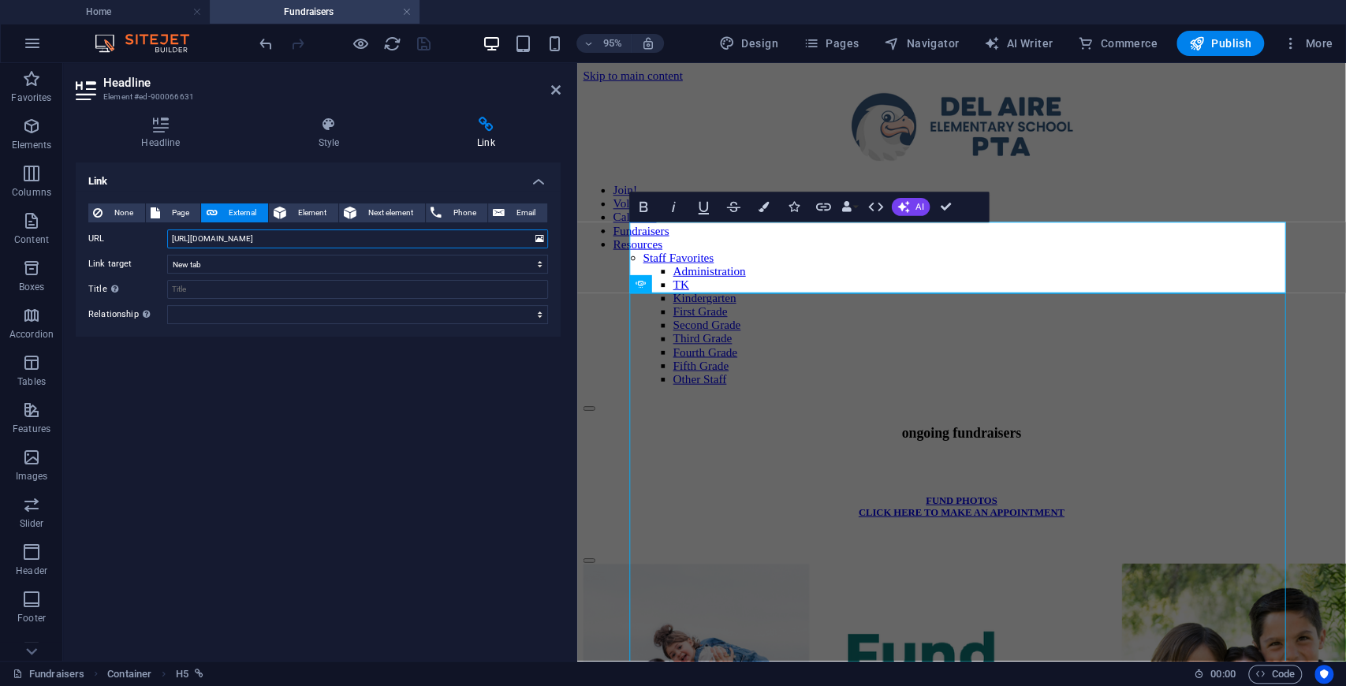
click at [306, 238] on input "[URL][DOMAIN_NAME]" at bounding box center [357, 238] width 381 height 19
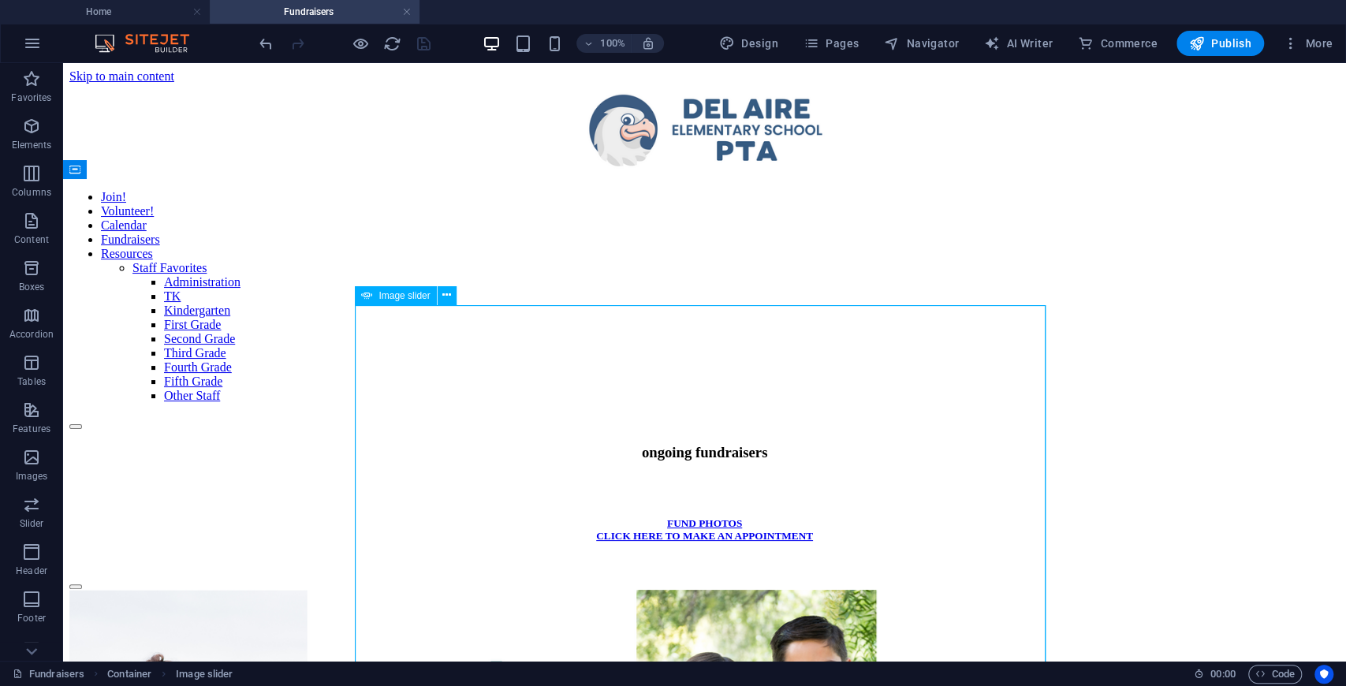
select select "fade"
select select "ms"
select select "s"
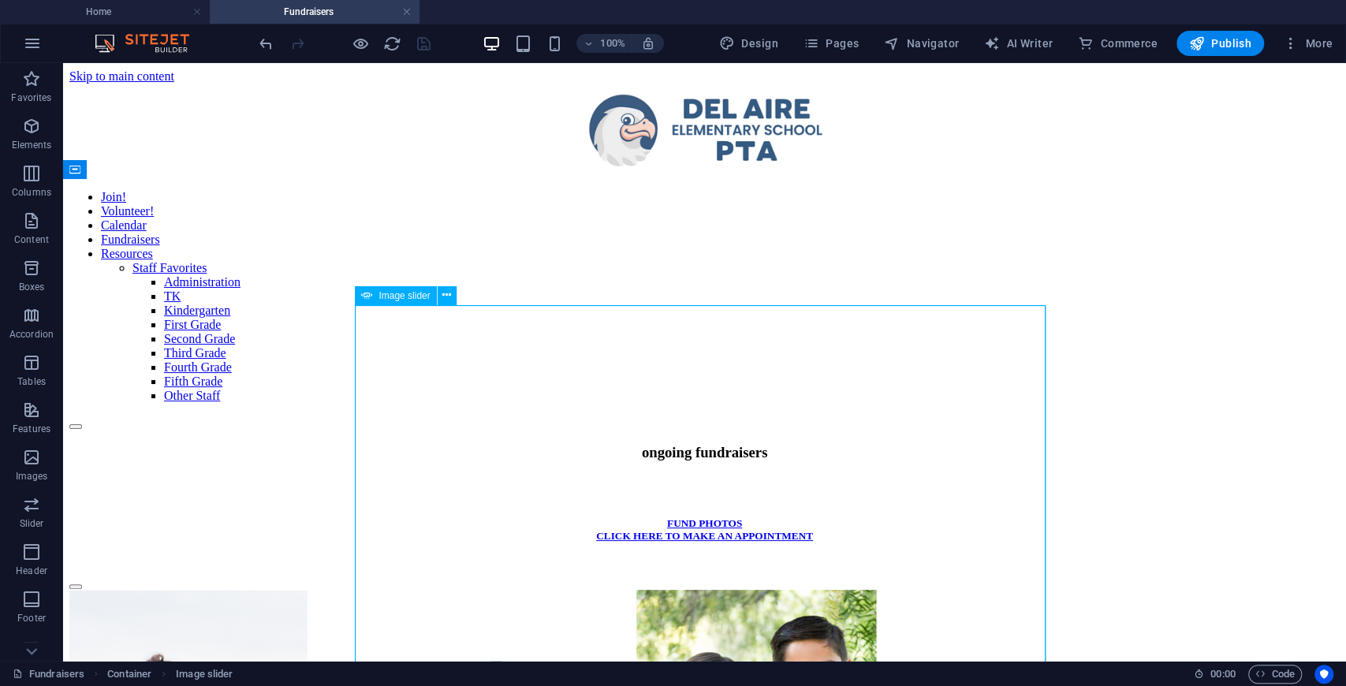
select select "progressive"
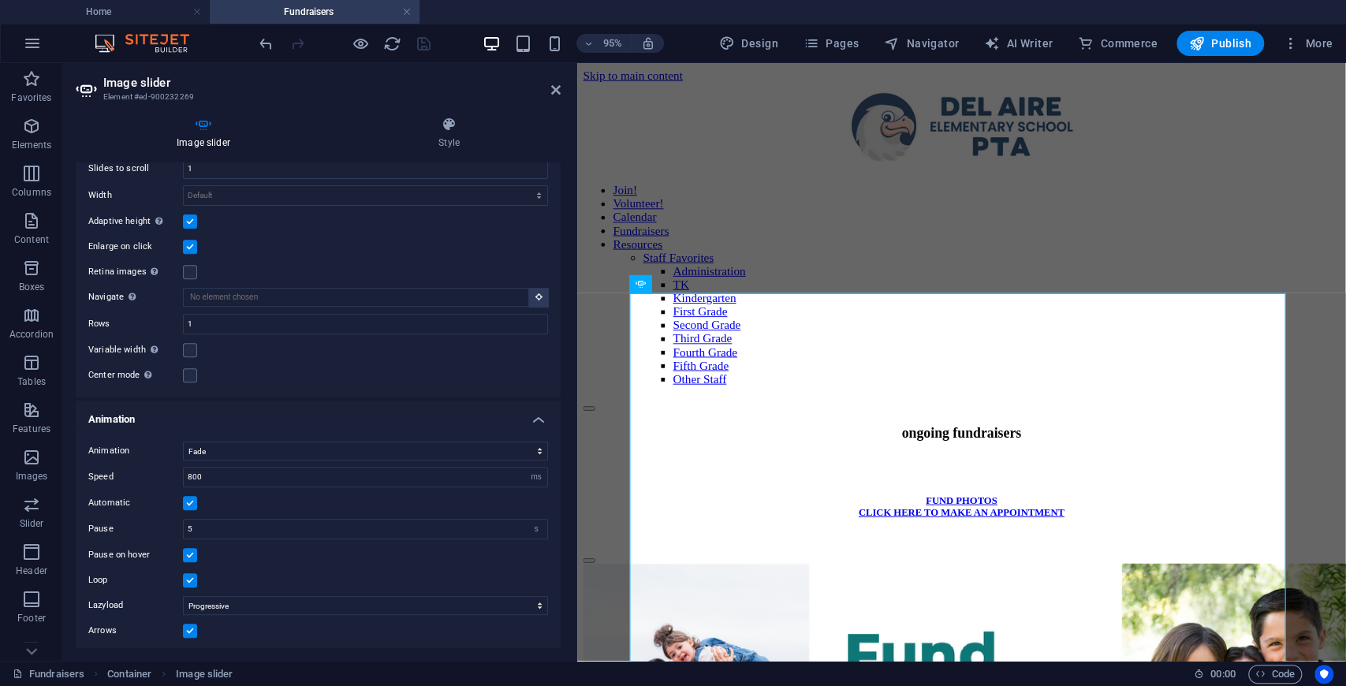
scroll to position [458, 0]
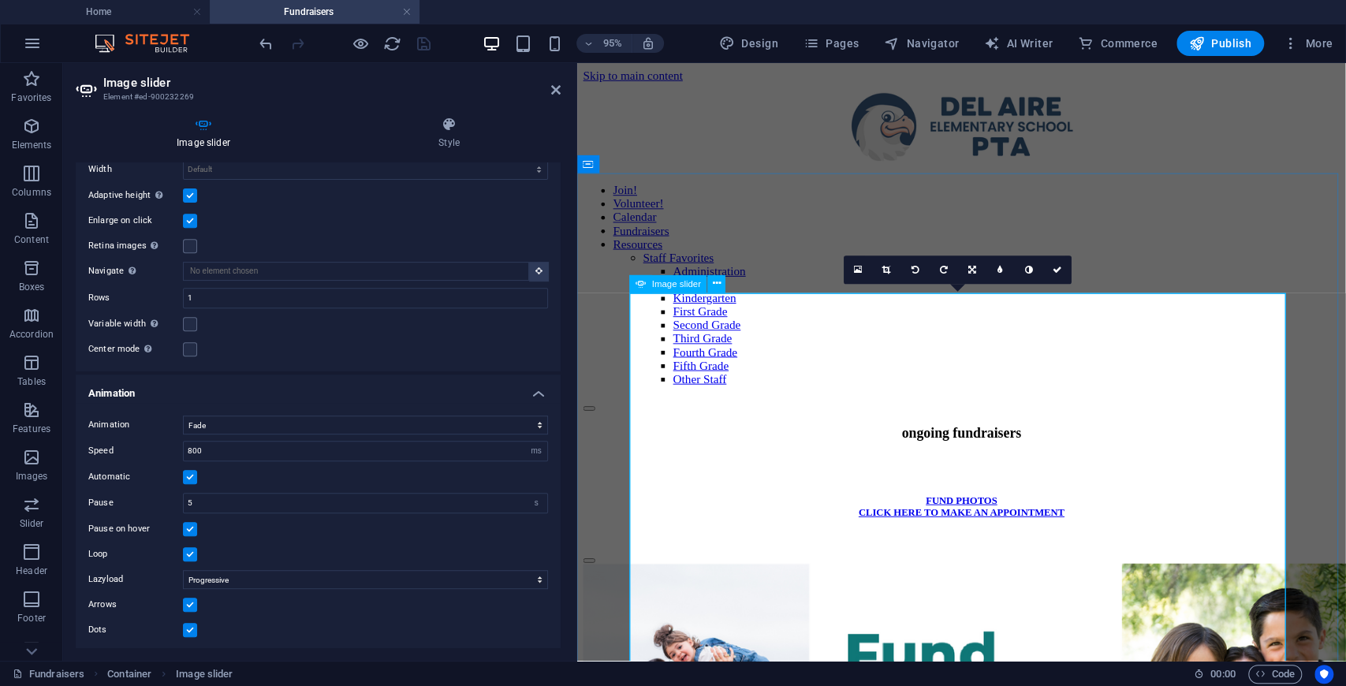
click at [647, 284] on div "Image slider" at bounding box center [668, 284] width 77 height 18
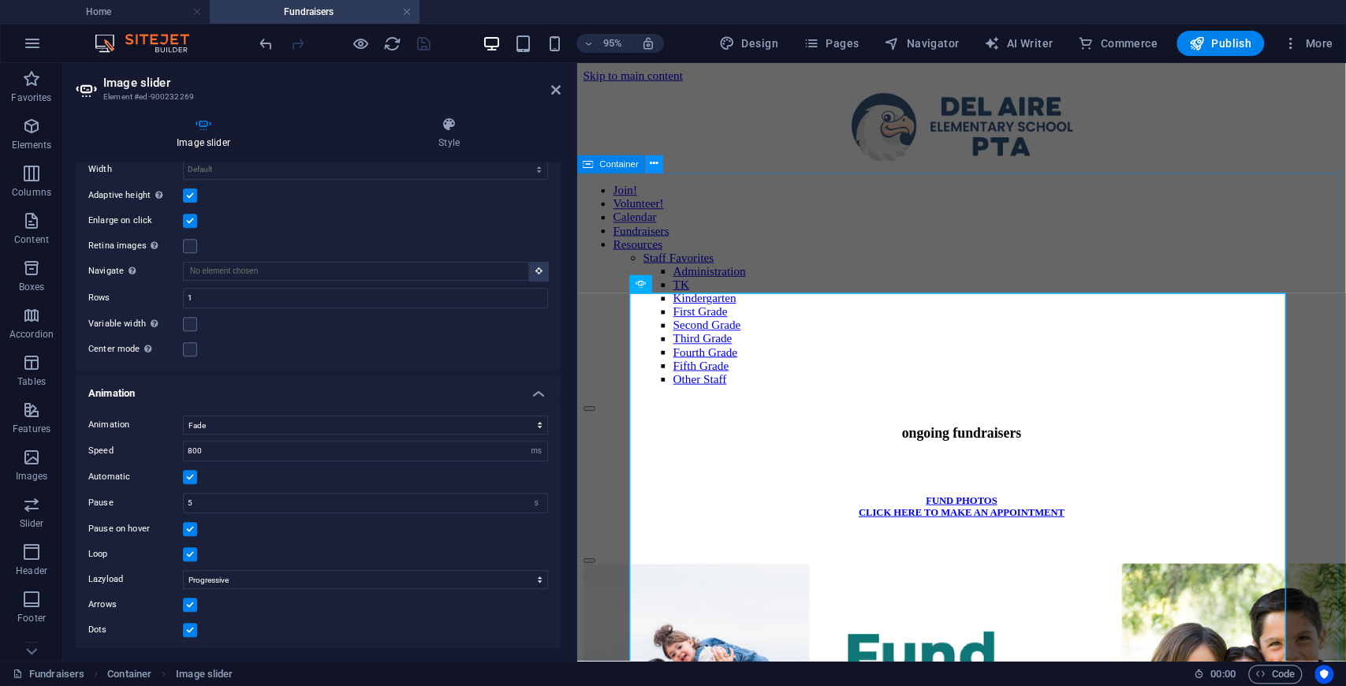
click at [652, 162] on icon at bounding box center [654, 164] width 8 height 16
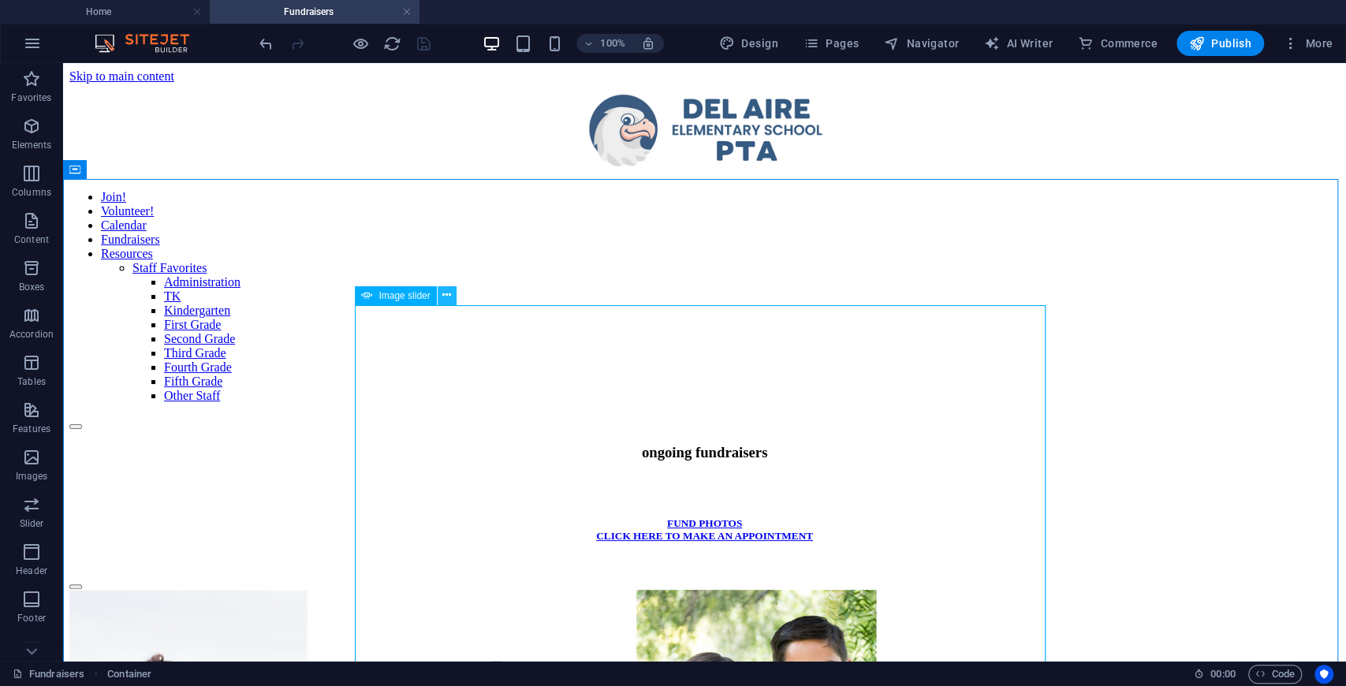
click at [445, 297] on icon at bounding box center [446, 295] width 9 height 17
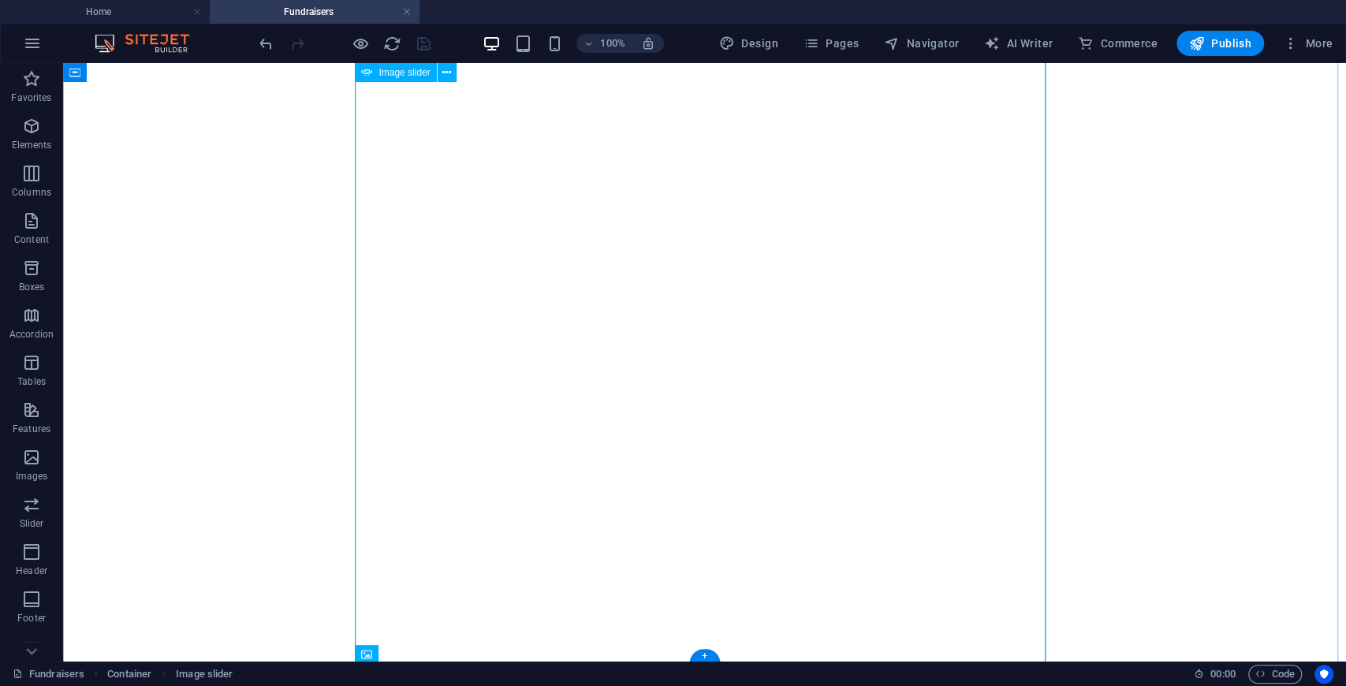
scroll to position [640, 0]
click at [363, 640] on div "1 2" at bounding box center [704, 452] width 1270 height 1034
select select "fade"
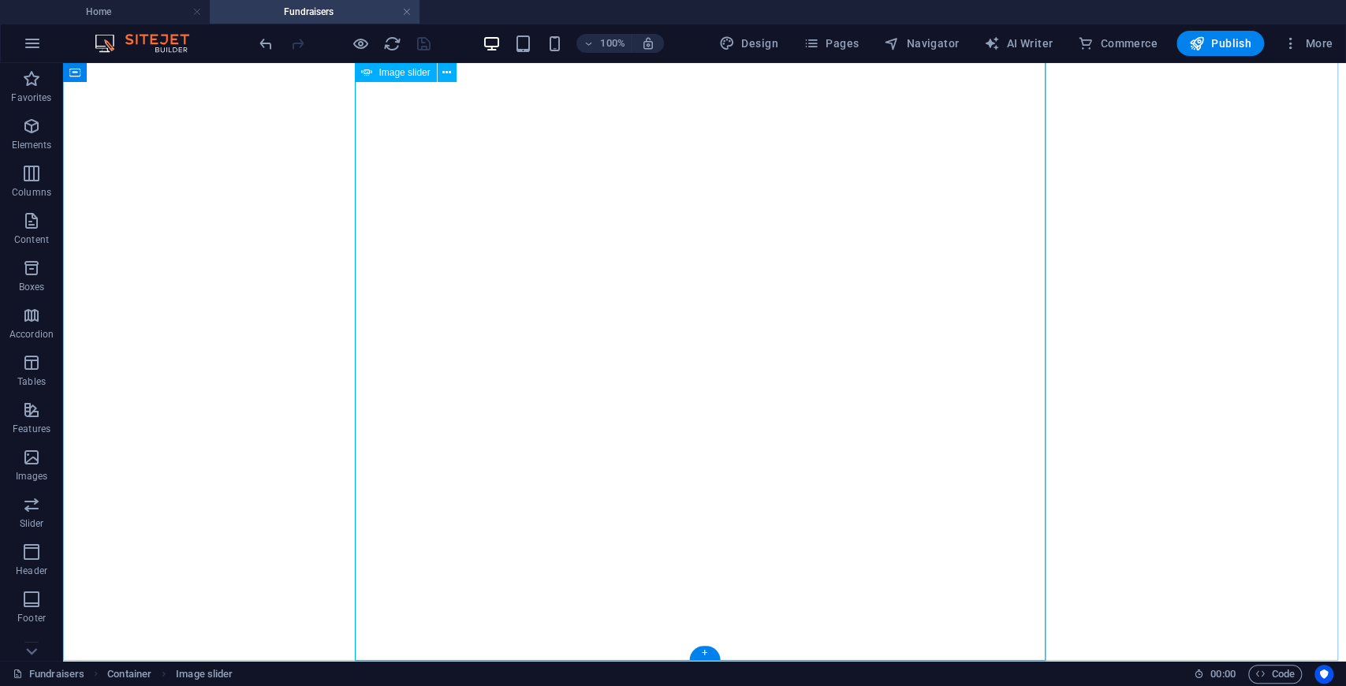
select select "ms"
select select "s"
select select "progressive"
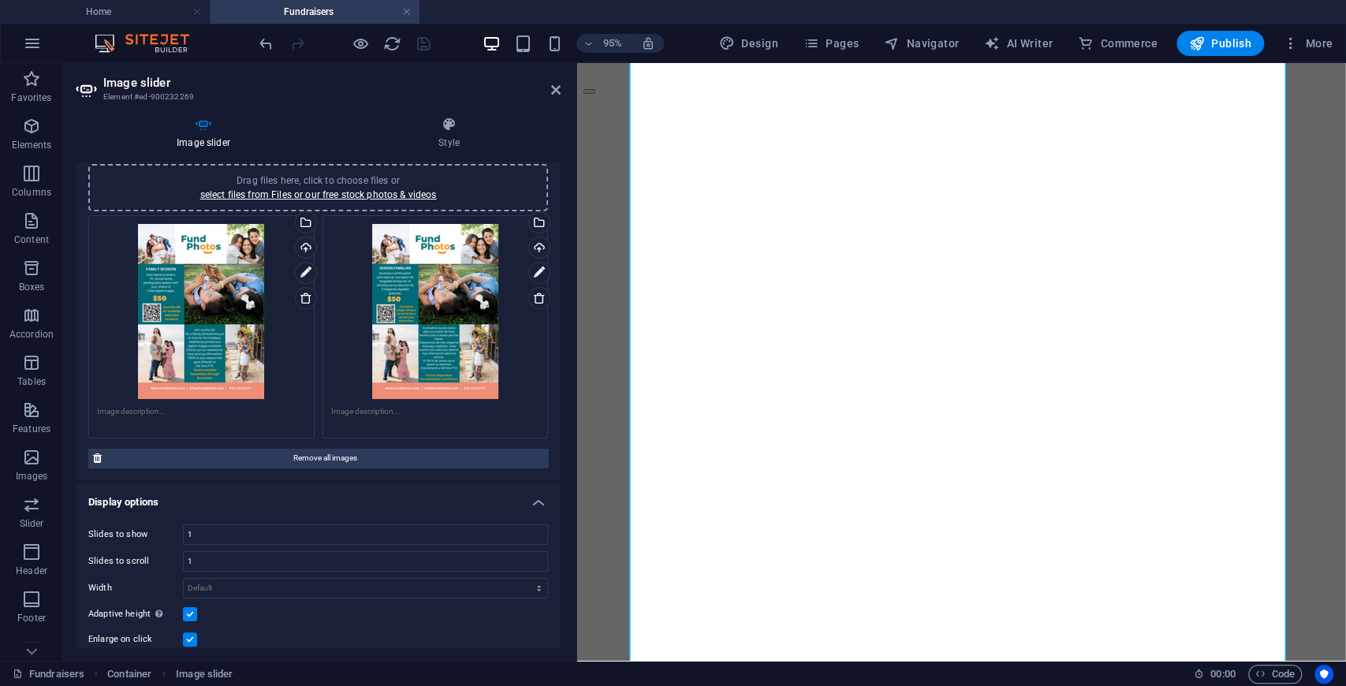
scroll to position [38, 0]
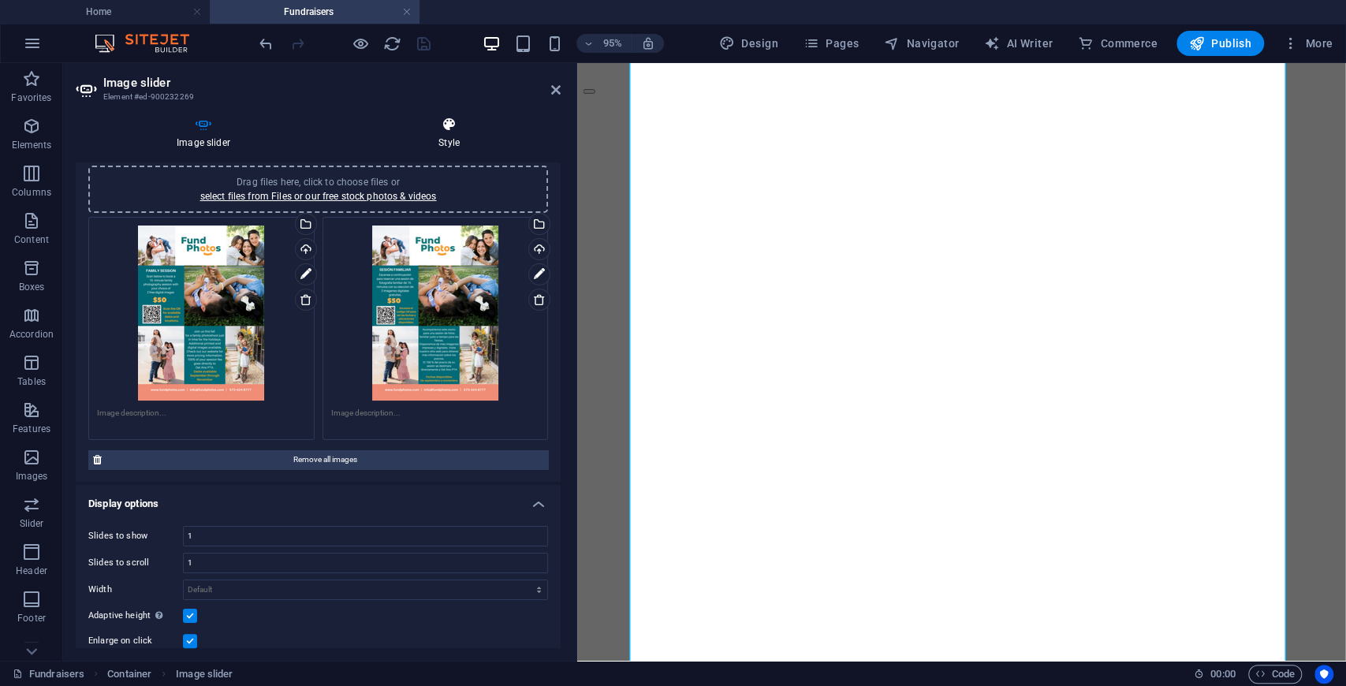
click at [448, 127] on icon at bounding box center [448, 125] width 223 height 16
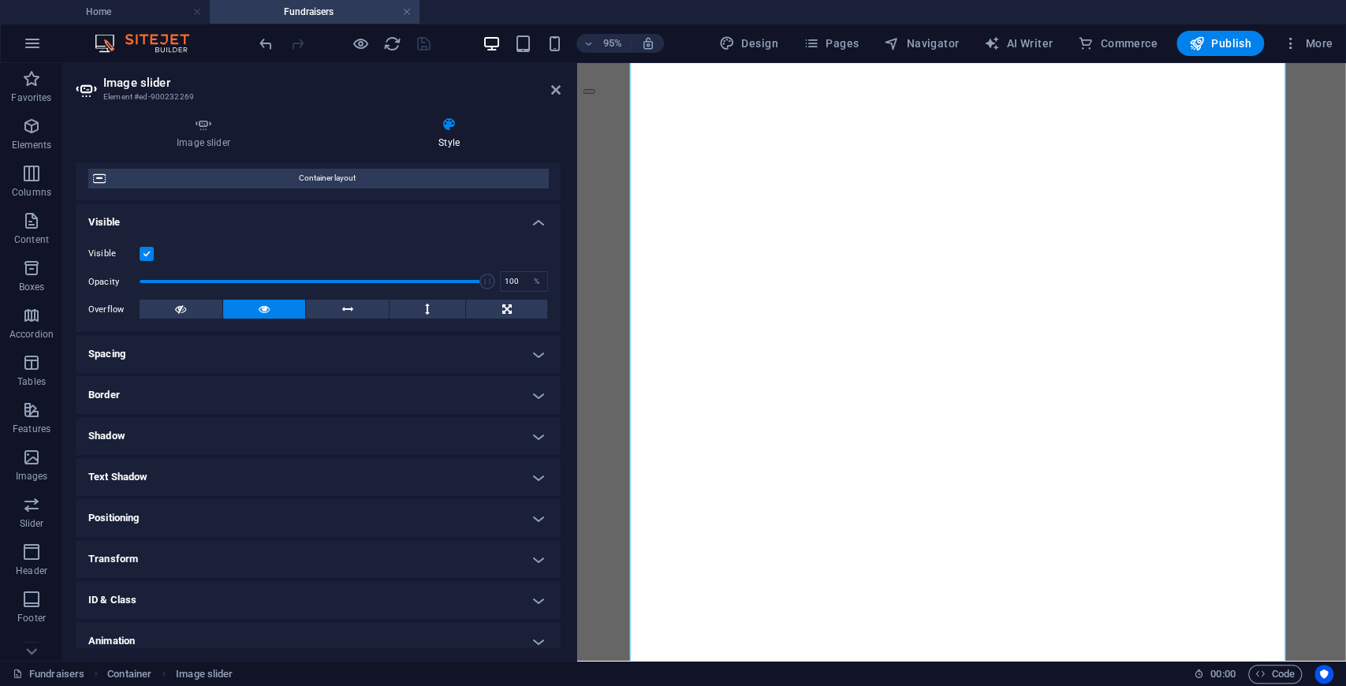
scroll to position [0, 0]
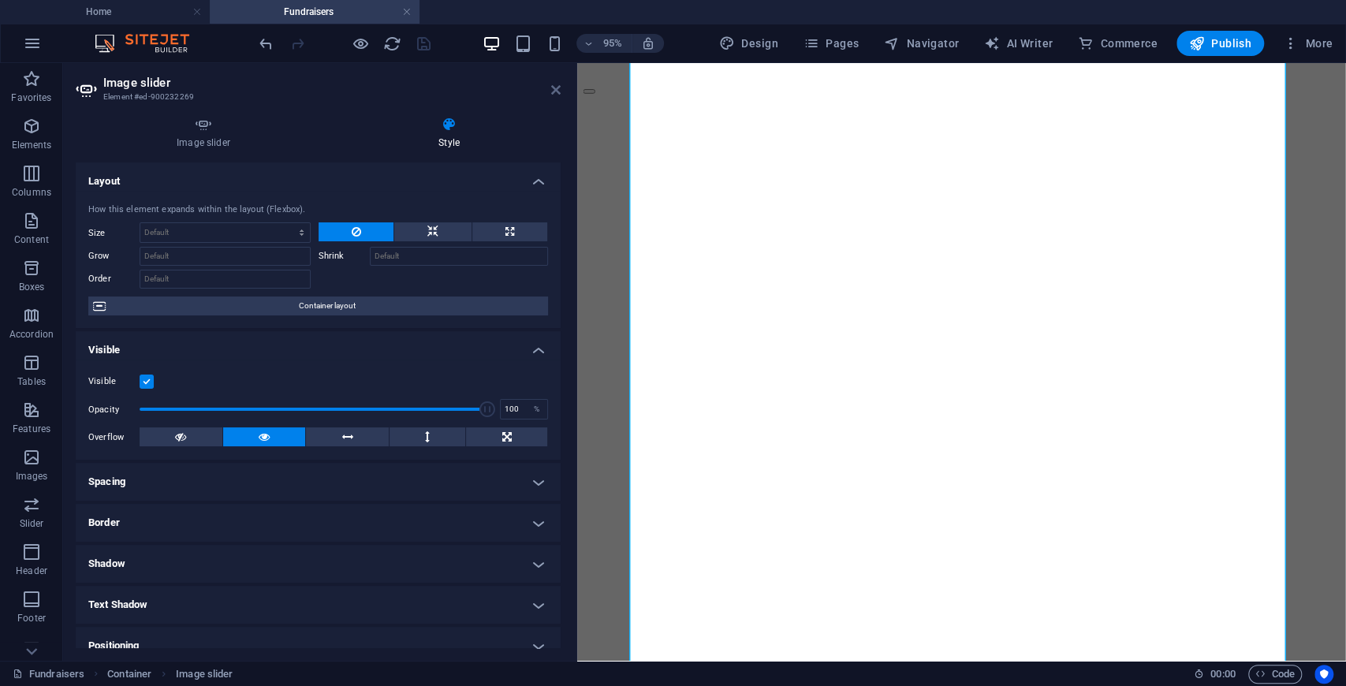
click at [553, 90] on icon at bounding box center [555, 90] width 9 height 13
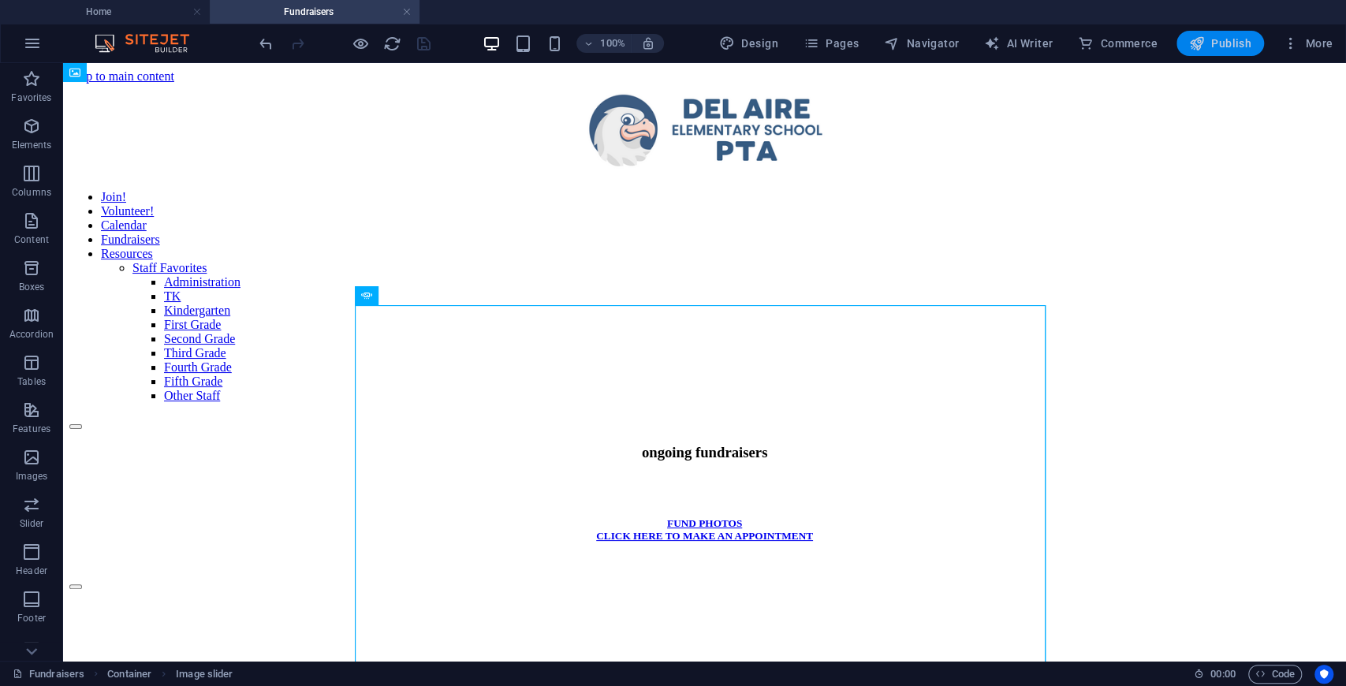
click at [1215, 41] on span "Publish" at bounding box center [1220, 43] width 62 height 16
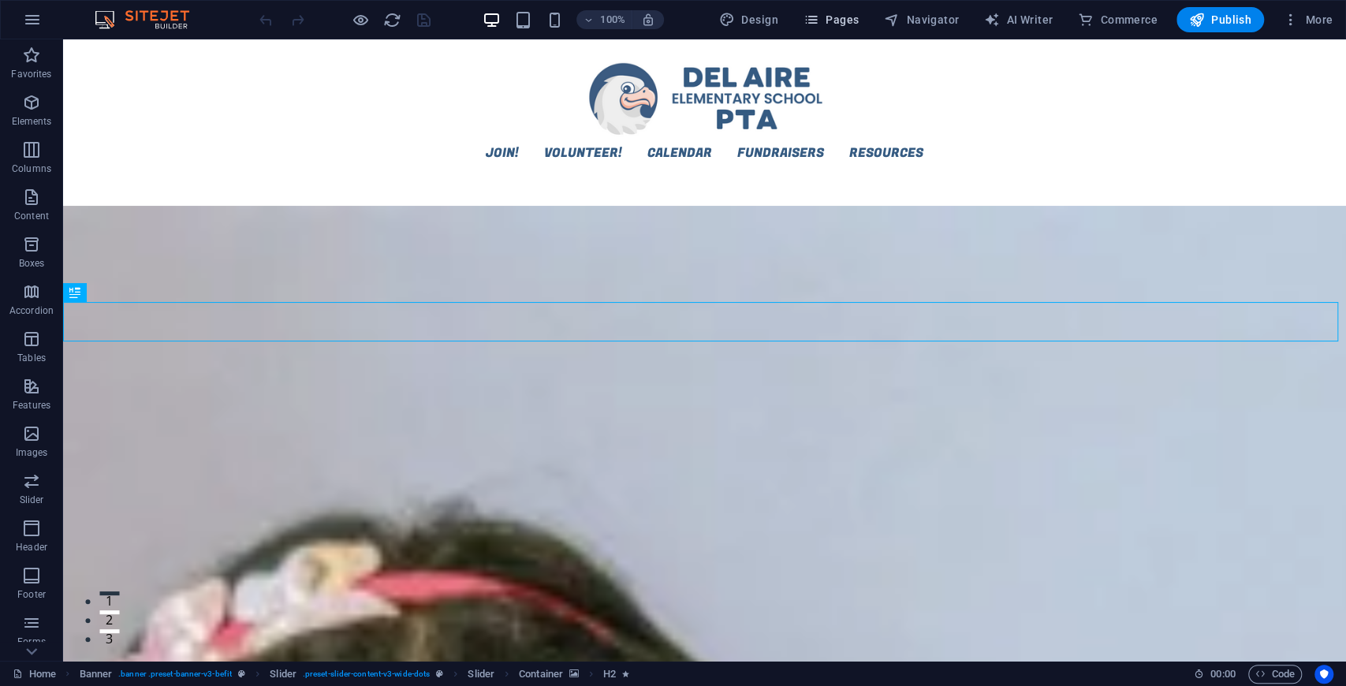
click at [839, 24] on span "Pages" at bounding box center [830, 20] width 55 height 16
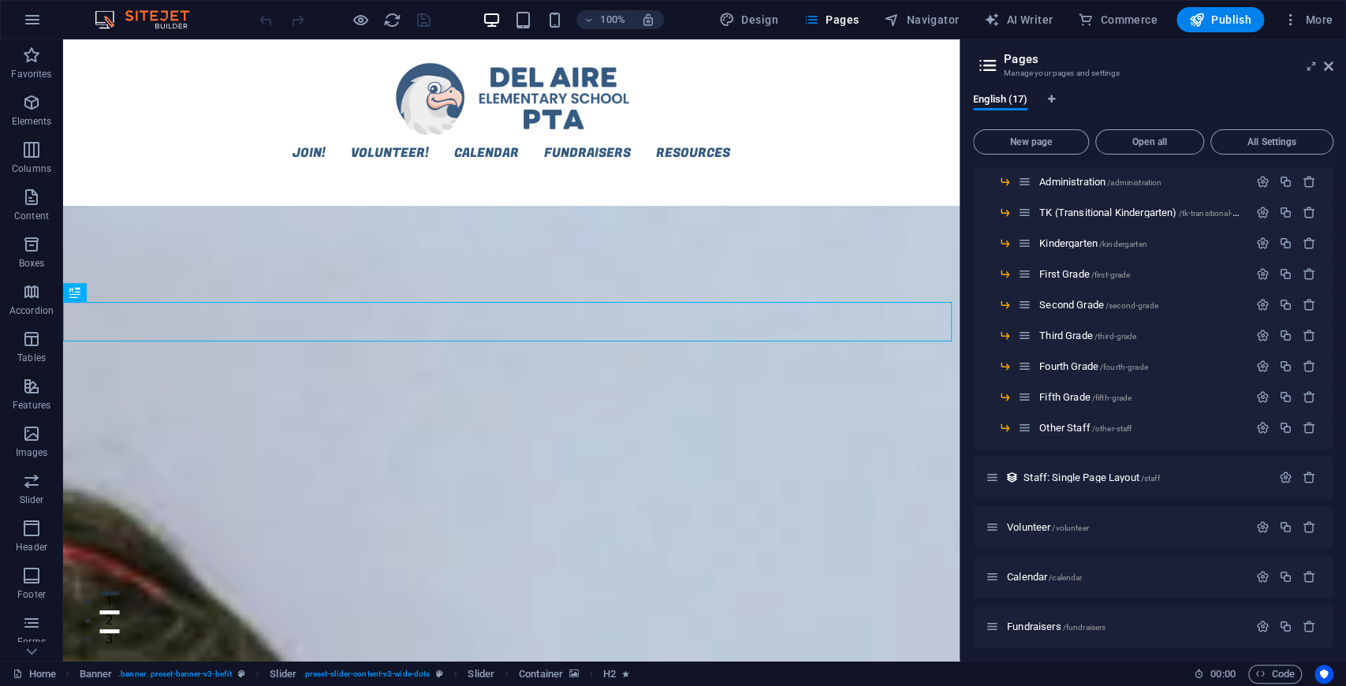
scroll to position [174, 0]
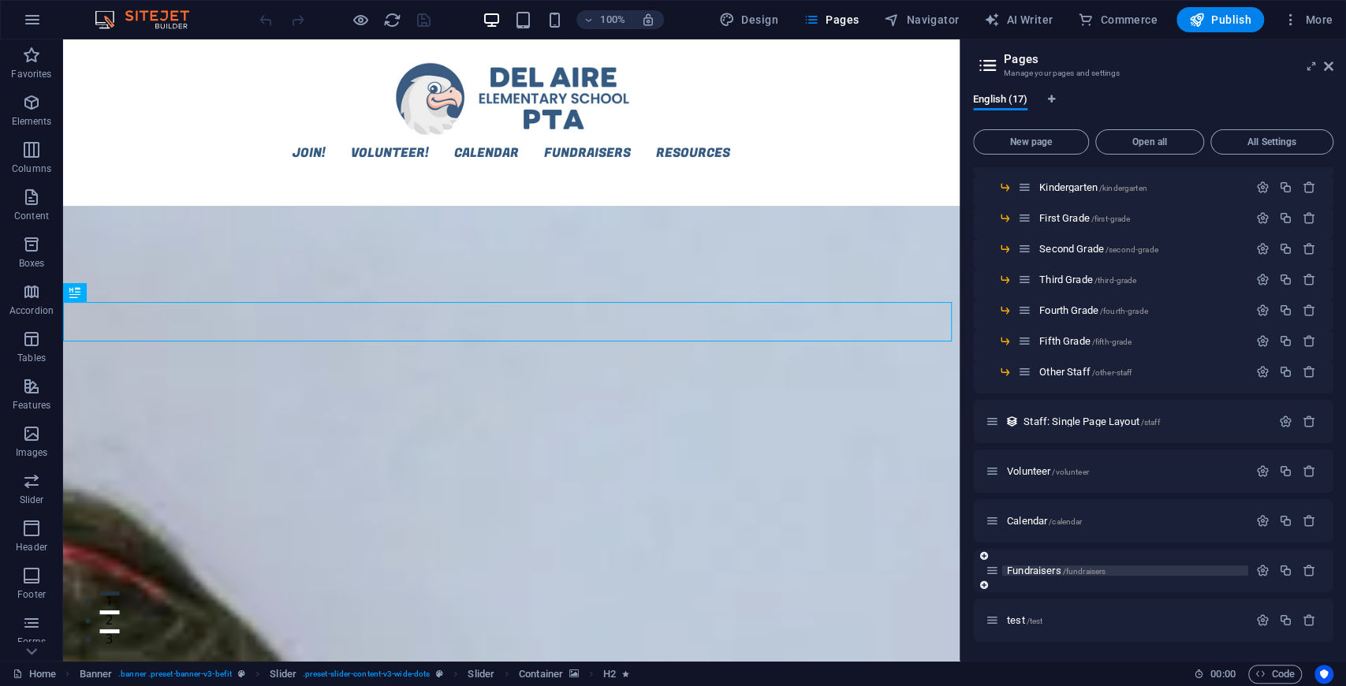
click at [1038, 572] on span "Fundraisers /fundraisers" at bounding box center [1056, 571] width 99 height 12
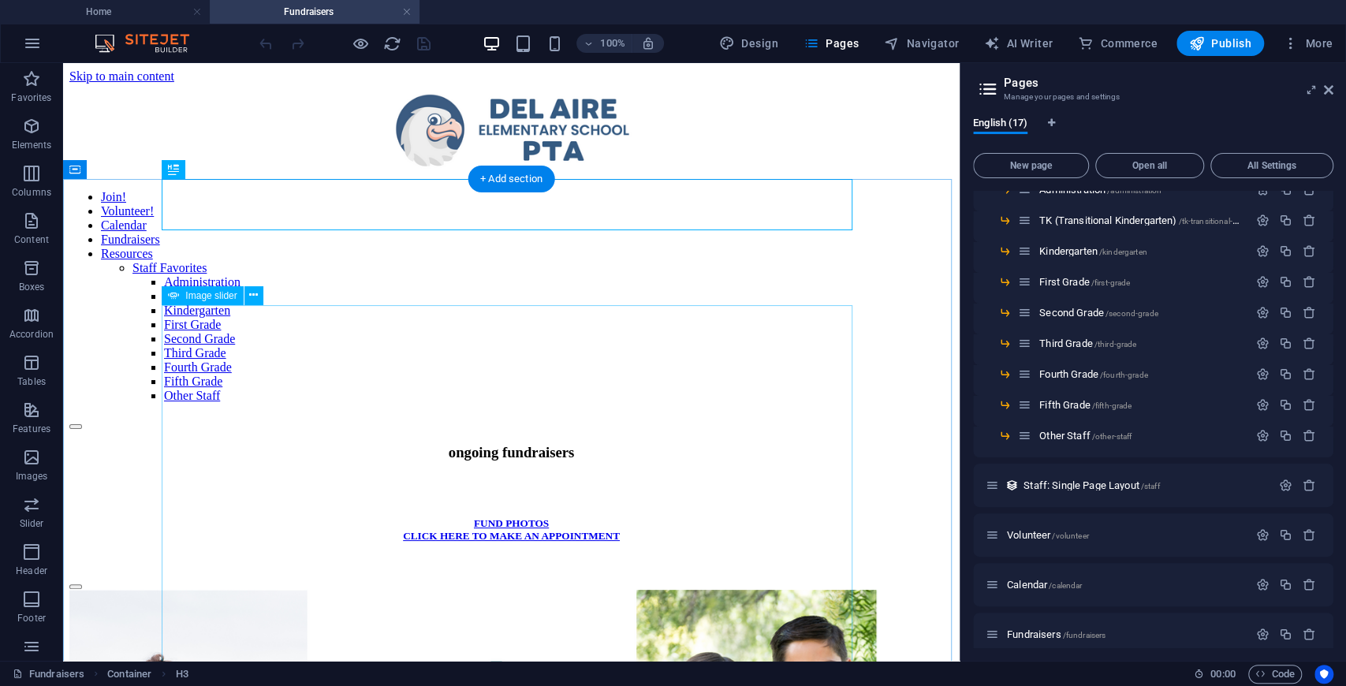
scroll to position [0, 0]
click at [407, 444] on div "ongoing fundraisers" at bounding box center [511, 472] width 884 height 56
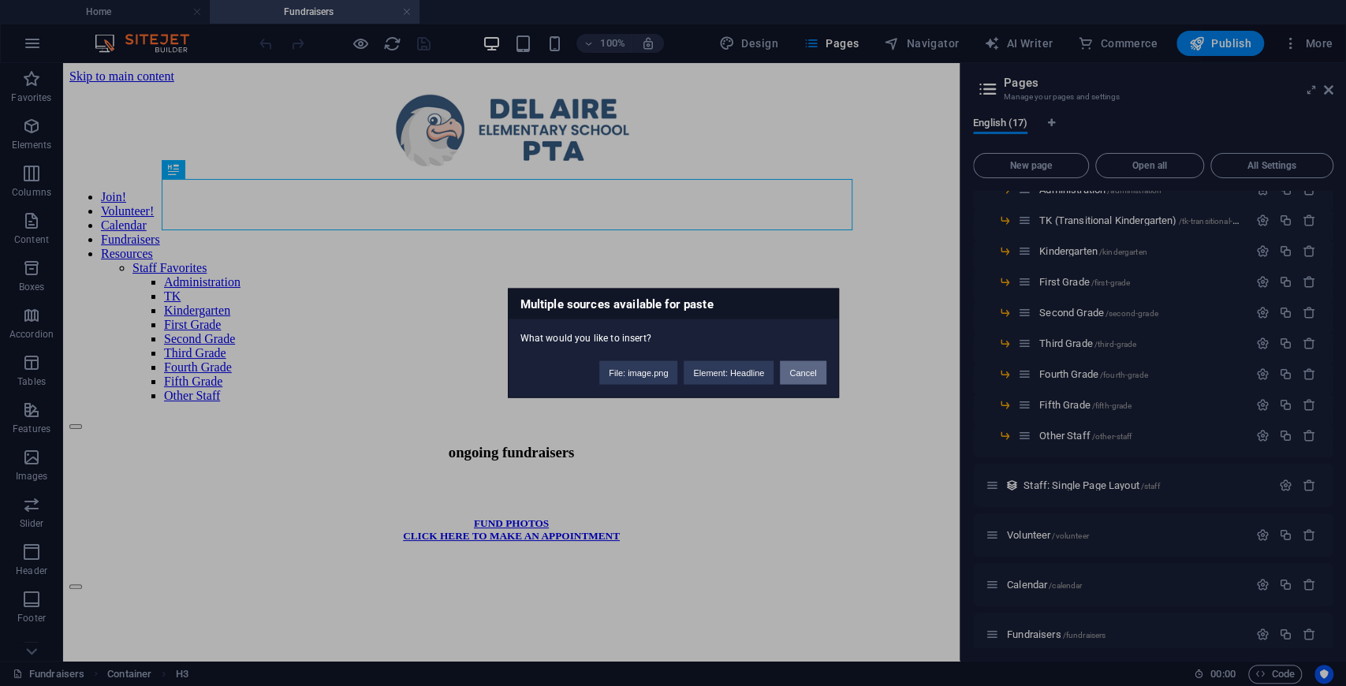
click at [806, 373] on button "Cancel" at bounding box center [803, 373] width 46 height 24
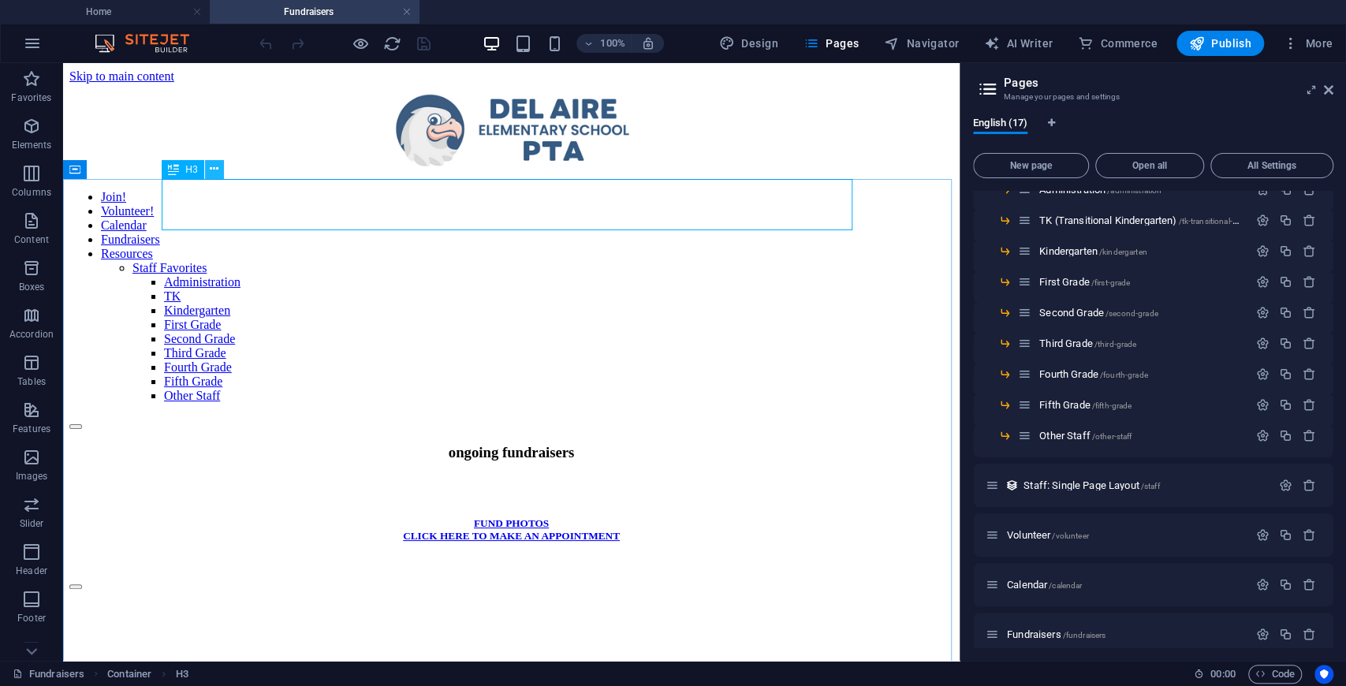
click at [213, 167] on icon at bounding box center [214, 169] width 9 height 17
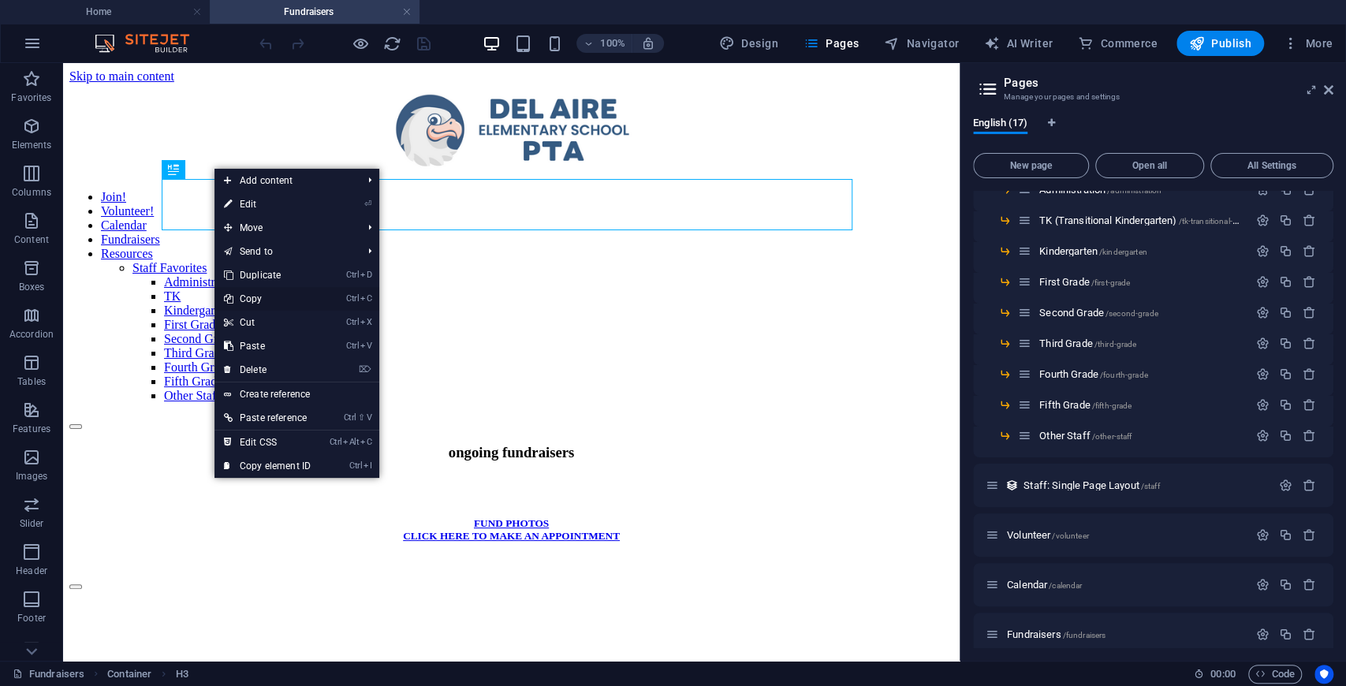
click at [256, 303] on link "Ctrl C Copy" at bounding box center [267, 299] width 106 height 24
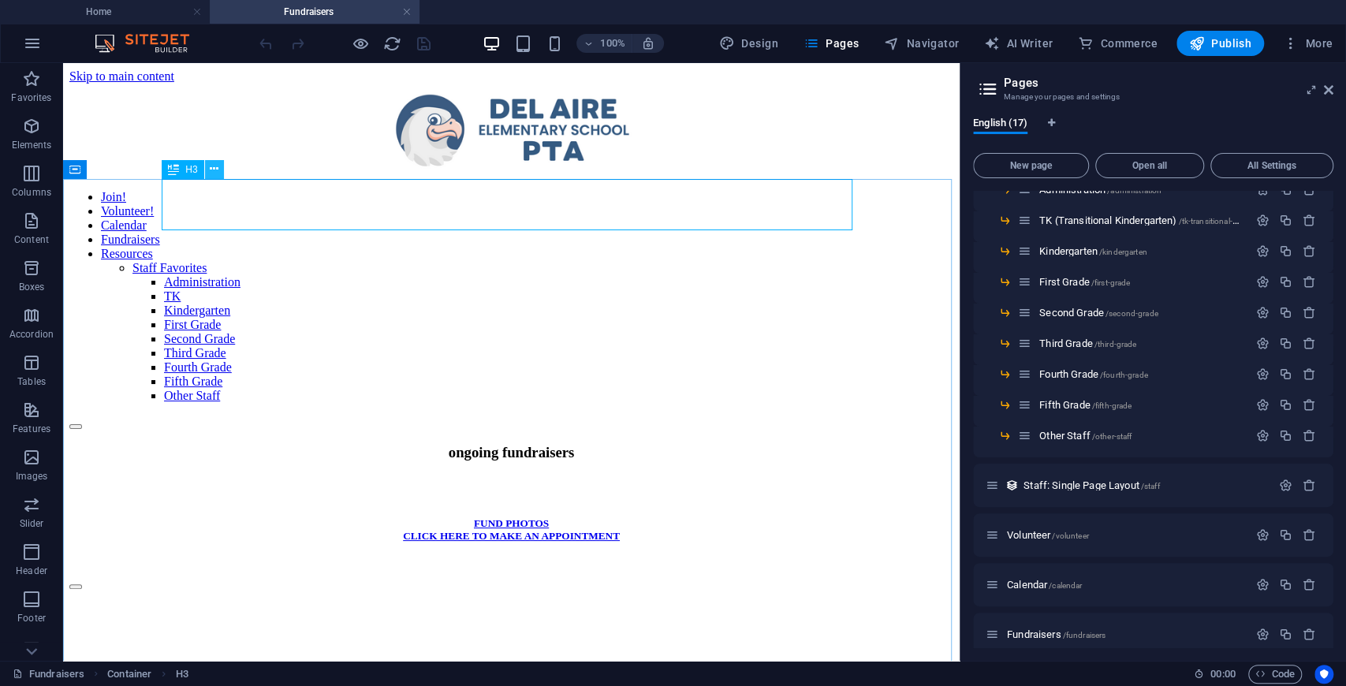
click at [213, 170] on icon at bounding box center [214, 169] width 9 height 17
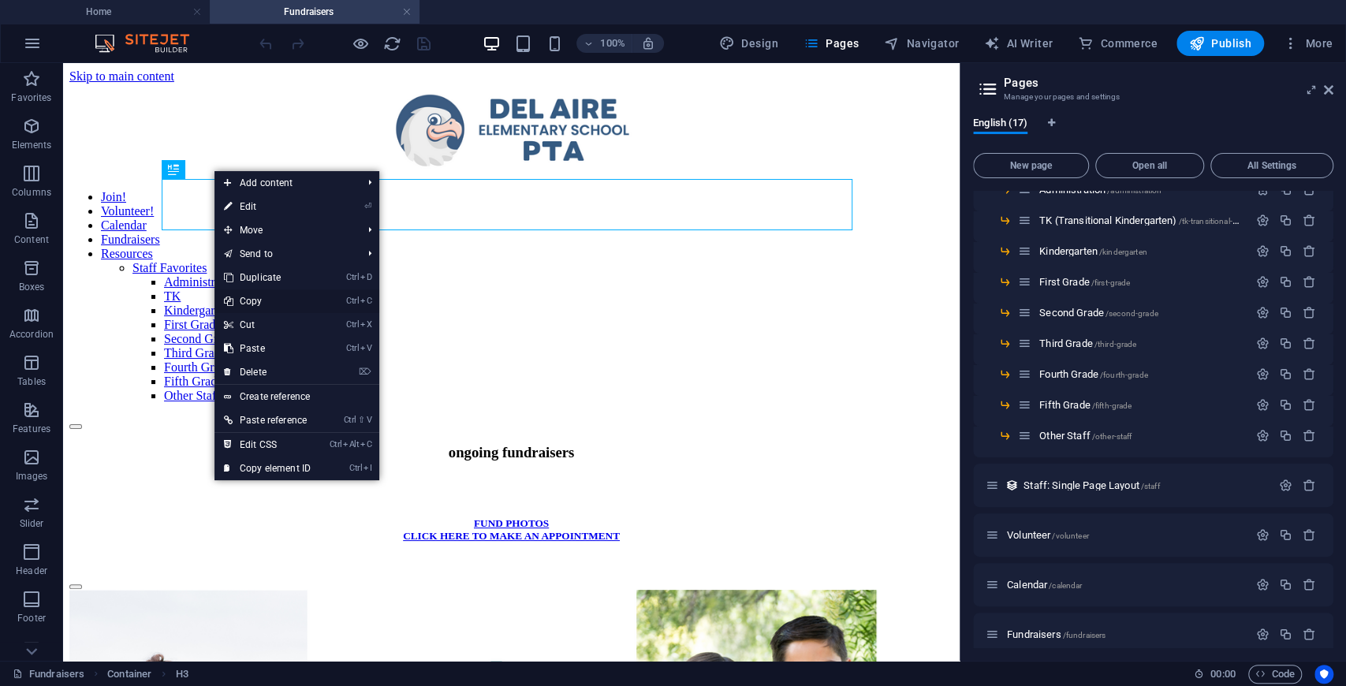
click at [284, 304] on link "Ctrl C Copy" at bounding box center [267, 301] width 106 height 24
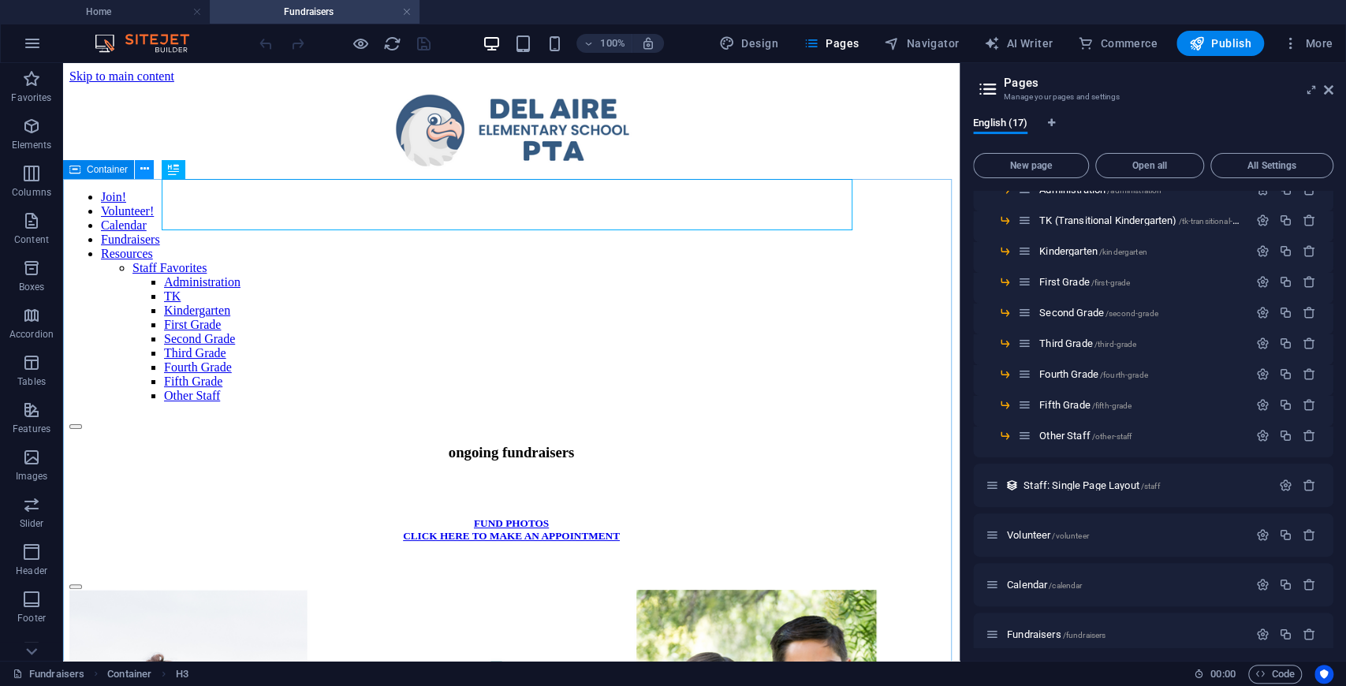
click at [143, 172] on icon at bounding box center [144, 169] width 9 height 17
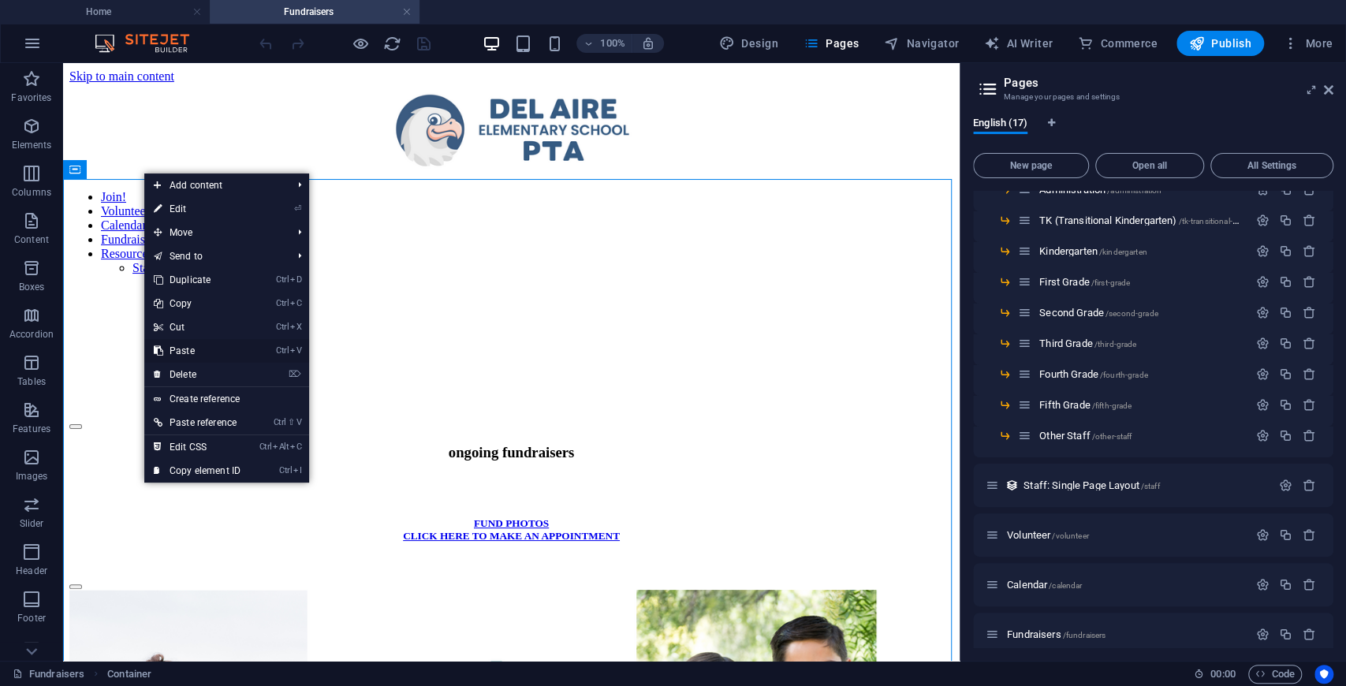
click at [227, 346] on link "Ctrl V Paste" at bounding box center [197, 351] width 106 height 24
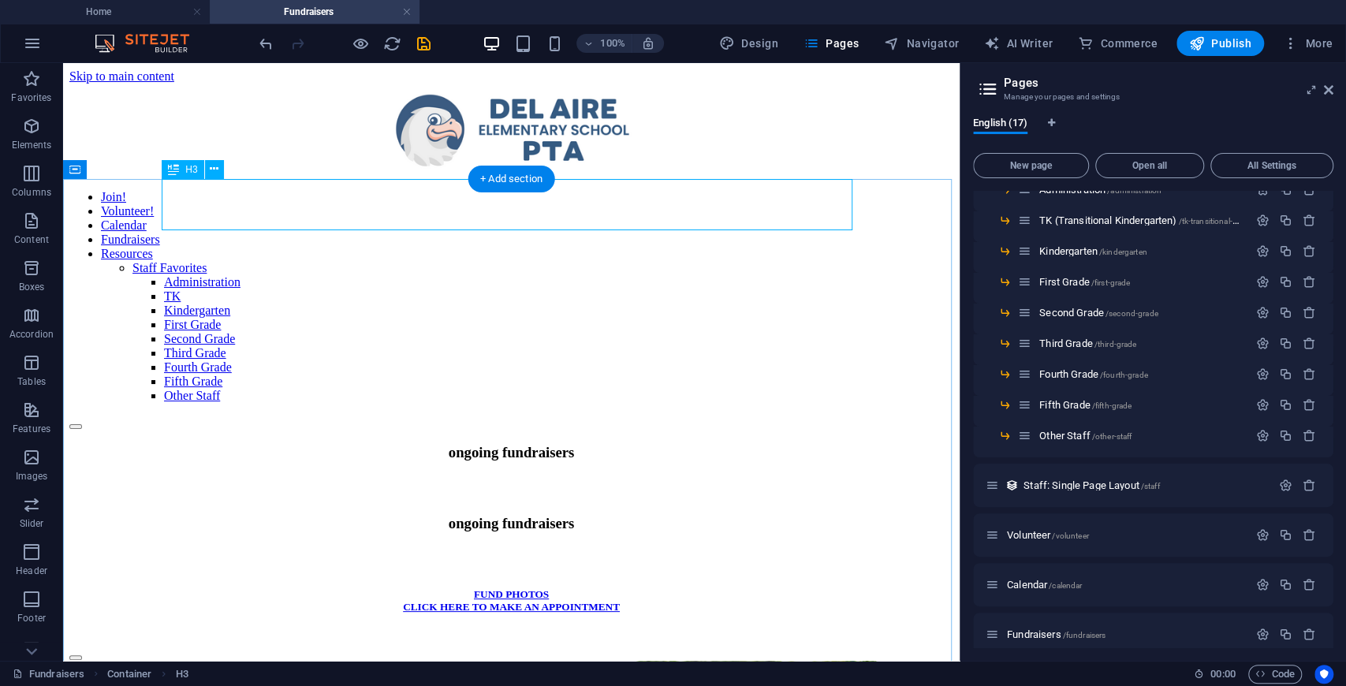
click at [460, 444] on div "ongoing fundraisers" at bounding box center [511, 472] width 884 height 56
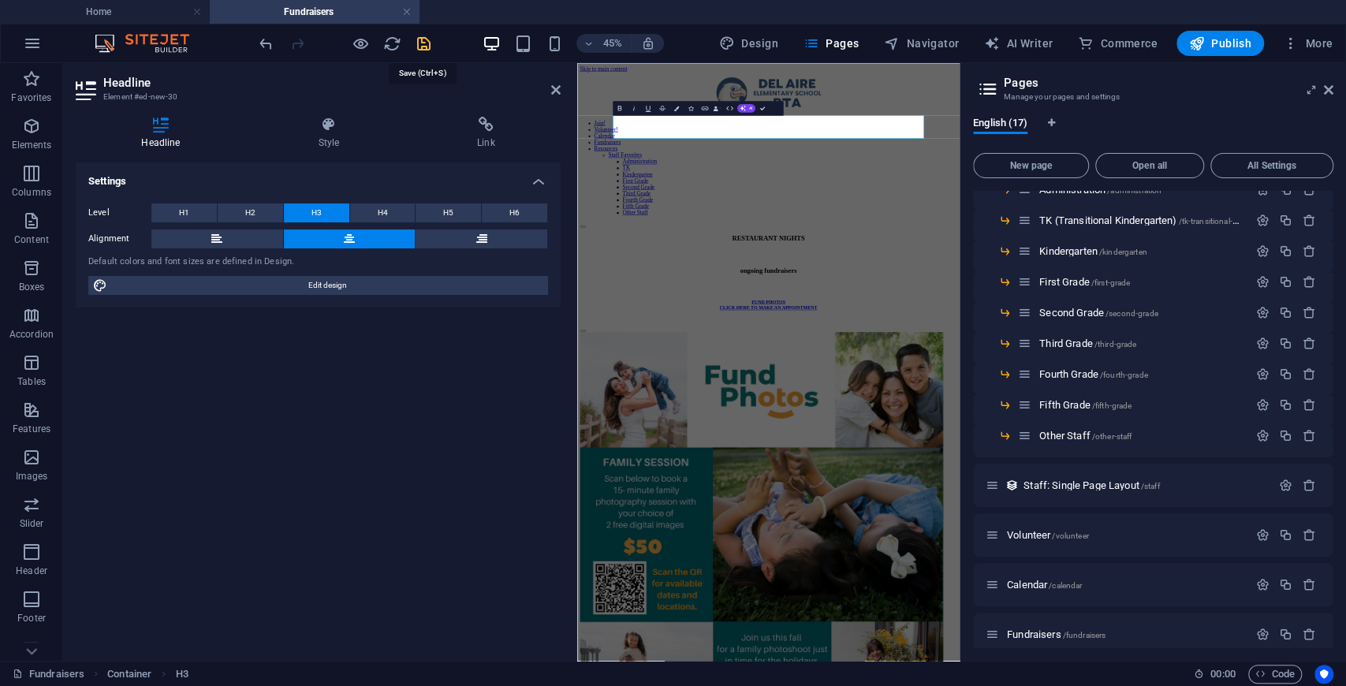
click at [421, 43] on icon "save" at bounding box center [424, 44] width 18 height 18
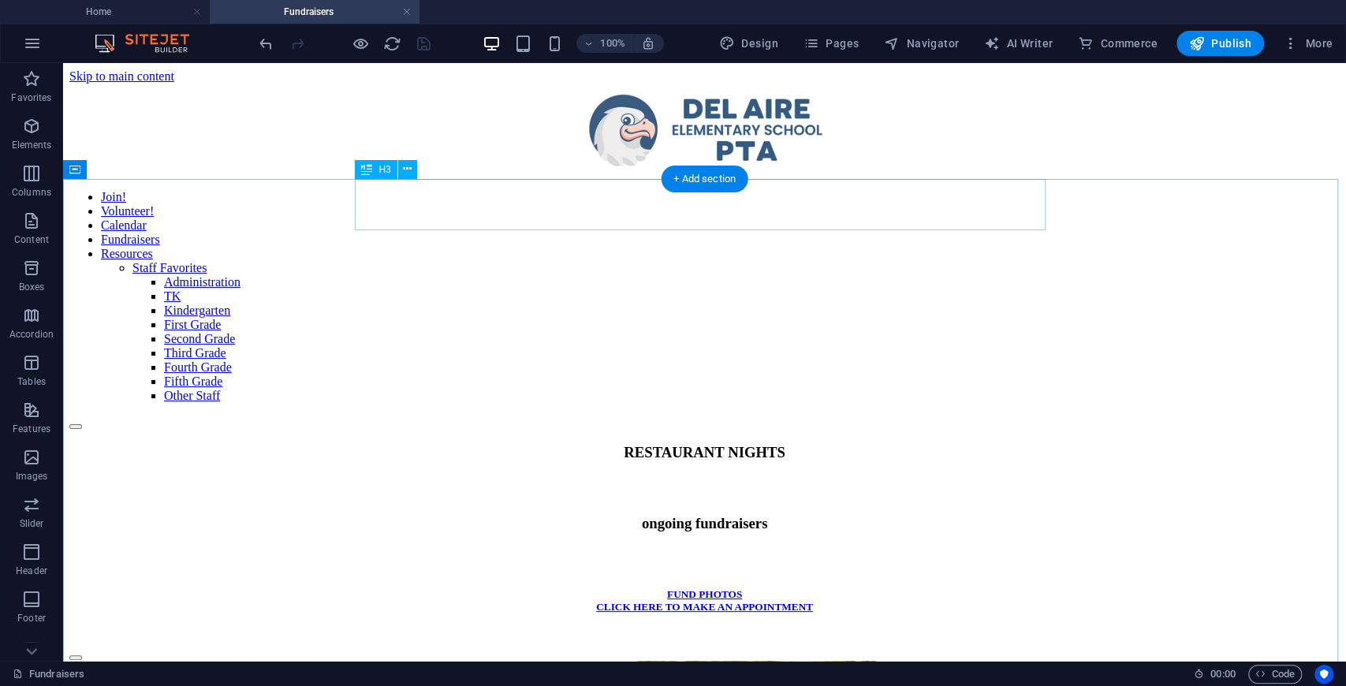
click at [934, 444] on div "RESTAURANT NIGHTS" at bounding box center [704, 472] width 1270 height 56
click at [403, 173] on icon at bounding box center [407, 169] width 9 height 17
click at [143, 173] on icon at bounding box center [144, 169] width 9 height 17
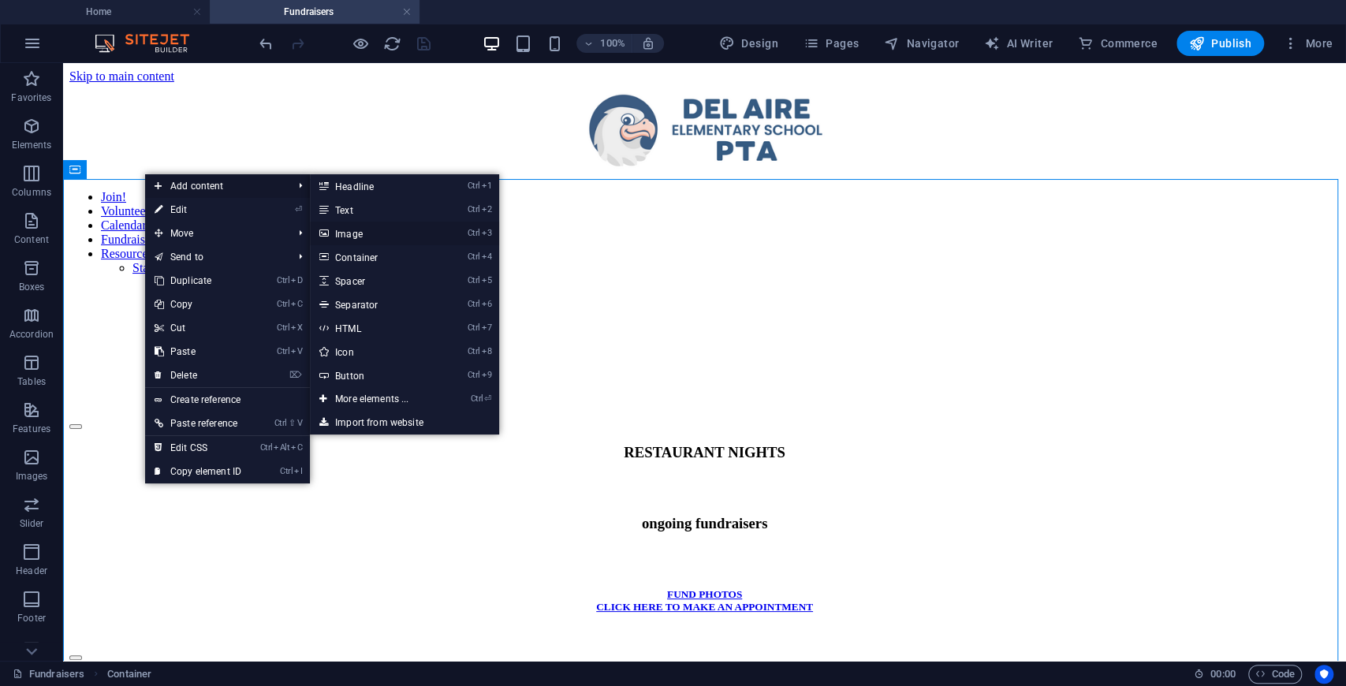
click at [367, 232] on link "Ctrl 3 Image" at bounding box center [375, 234] width 130 height 24
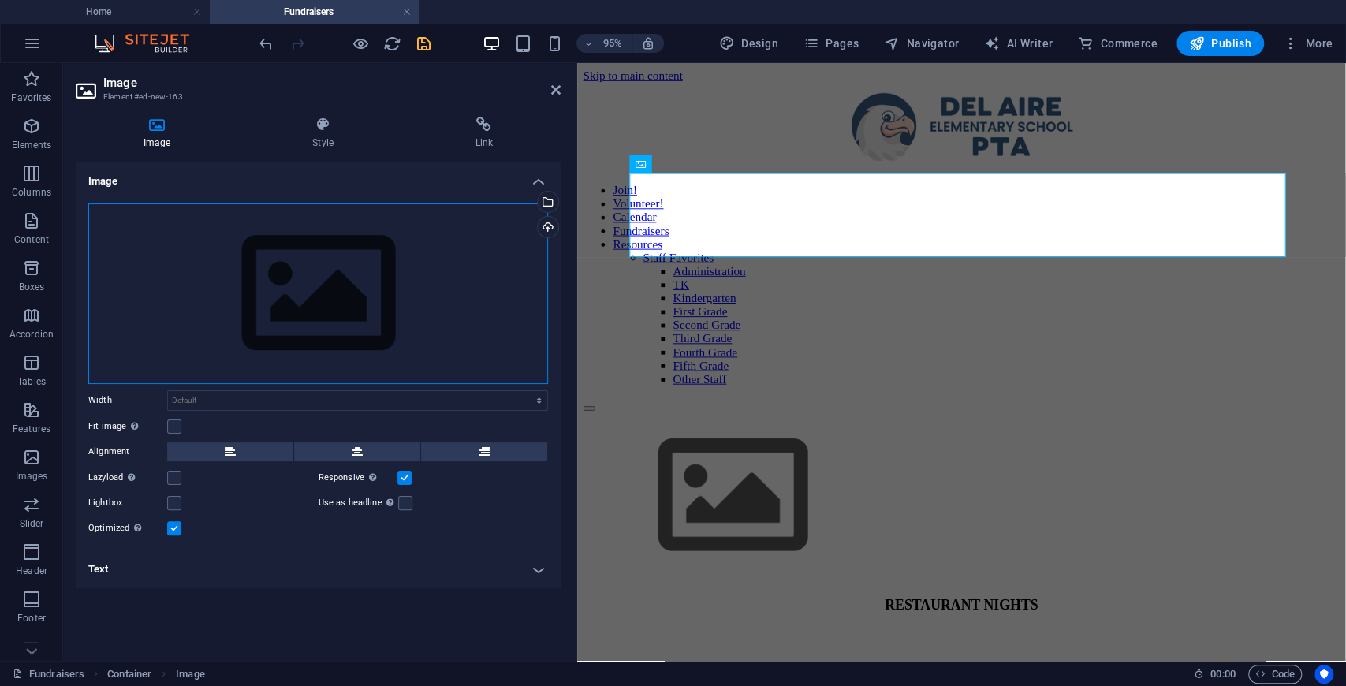
click at [335, 257] on div "Drag files here, click to choose files or select files from Files or our free s…" at bounding box center [318, 293] width 460 height 181
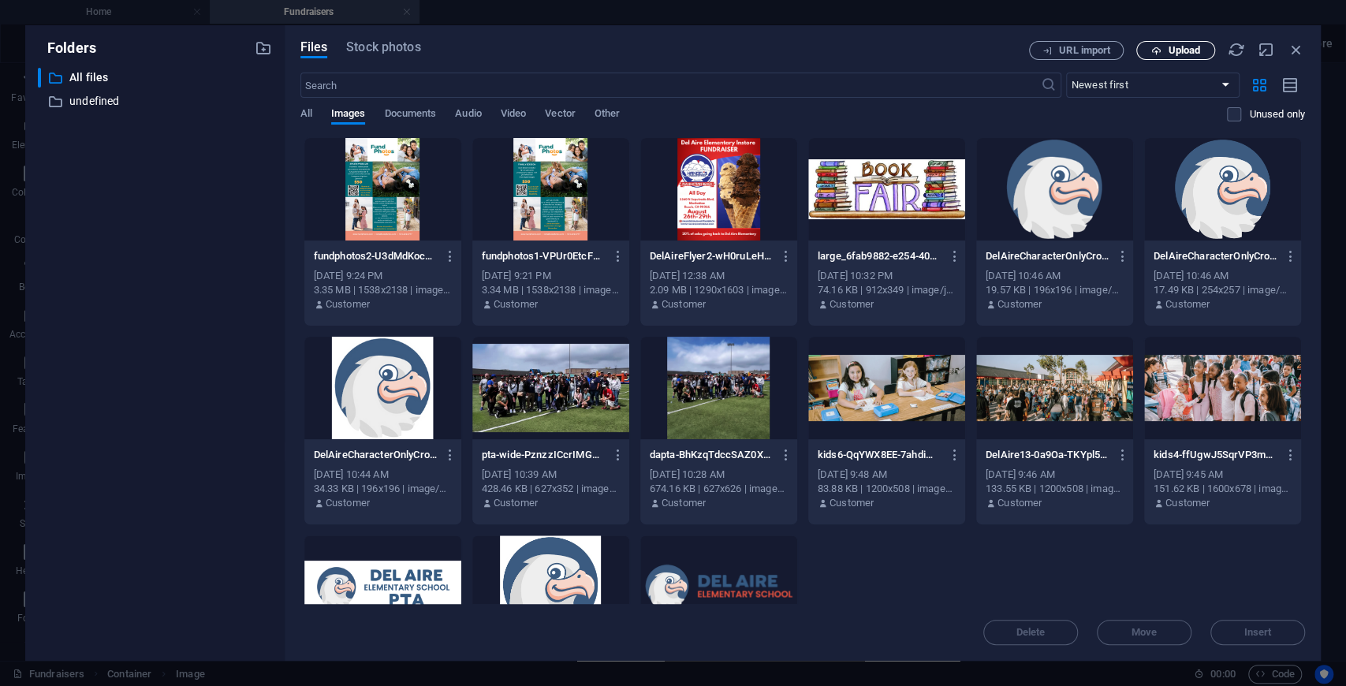
click at [1185, 46] on span "Upload" at bounding box center [1184, 50] width 32 height 9
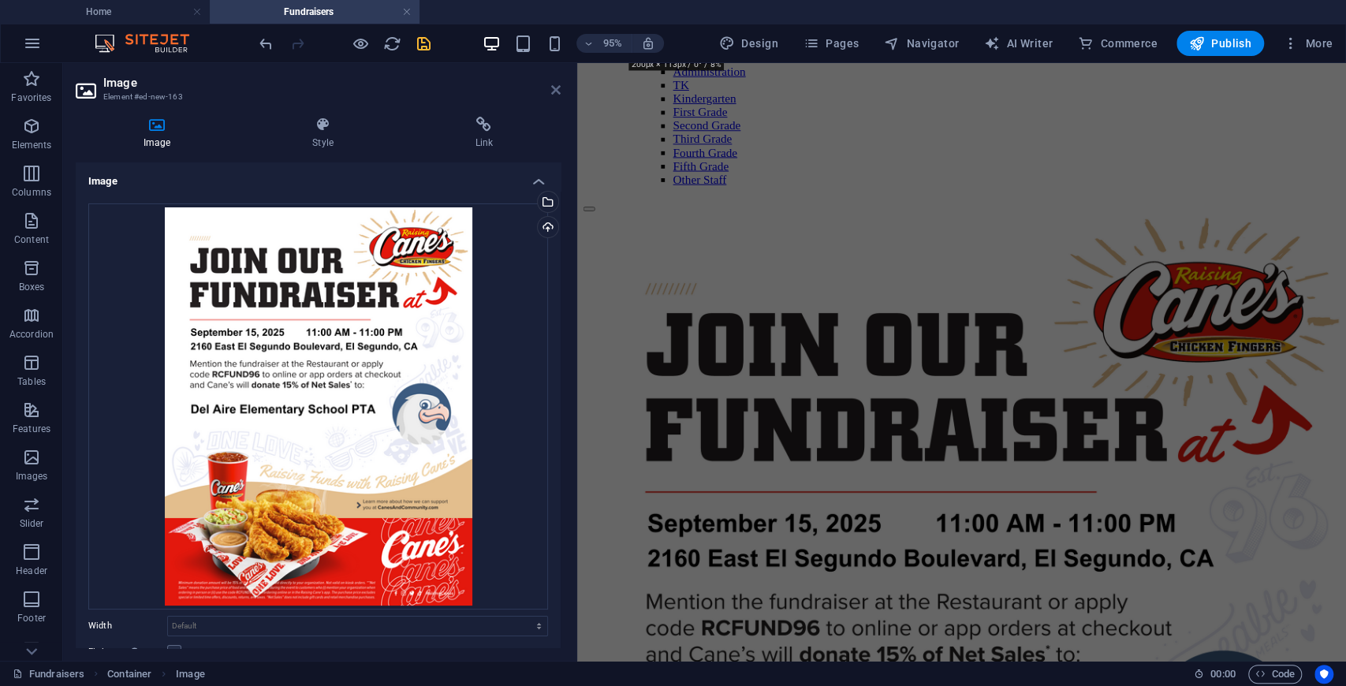
click at [553, 87] on icon at bounding box center [555, 90] width 9 height 13
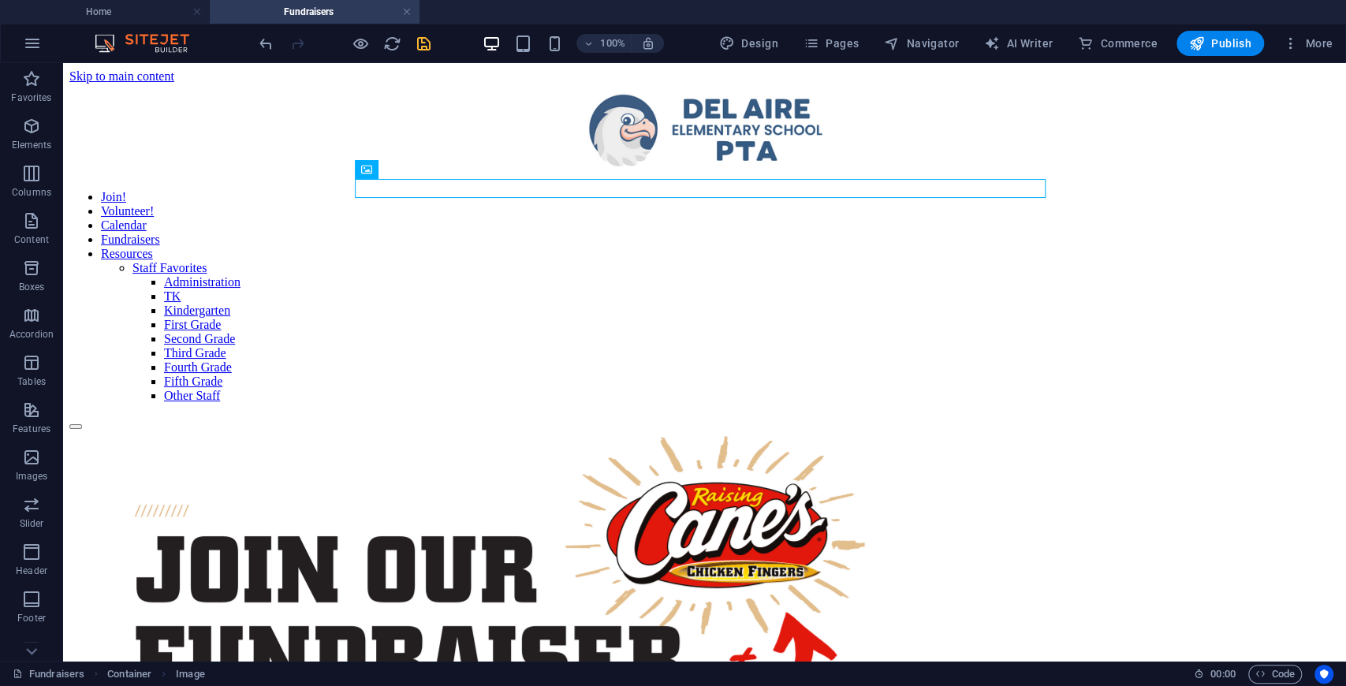
click at [434, 42] on div "100% Design Pages Navigator AI Writer Commerce Publish More" at bounding box center [797, 43] width 1083 height 25
click at [421, 42] on icon "save" at bounding box center [424, 44] width 18 height 18
click at [400, 177] on div "Image" at bounding box center [383, 169] width 56 height 19
click at [399, 170] on span "Image" at bounding box center [391, 169] width 26 height 9
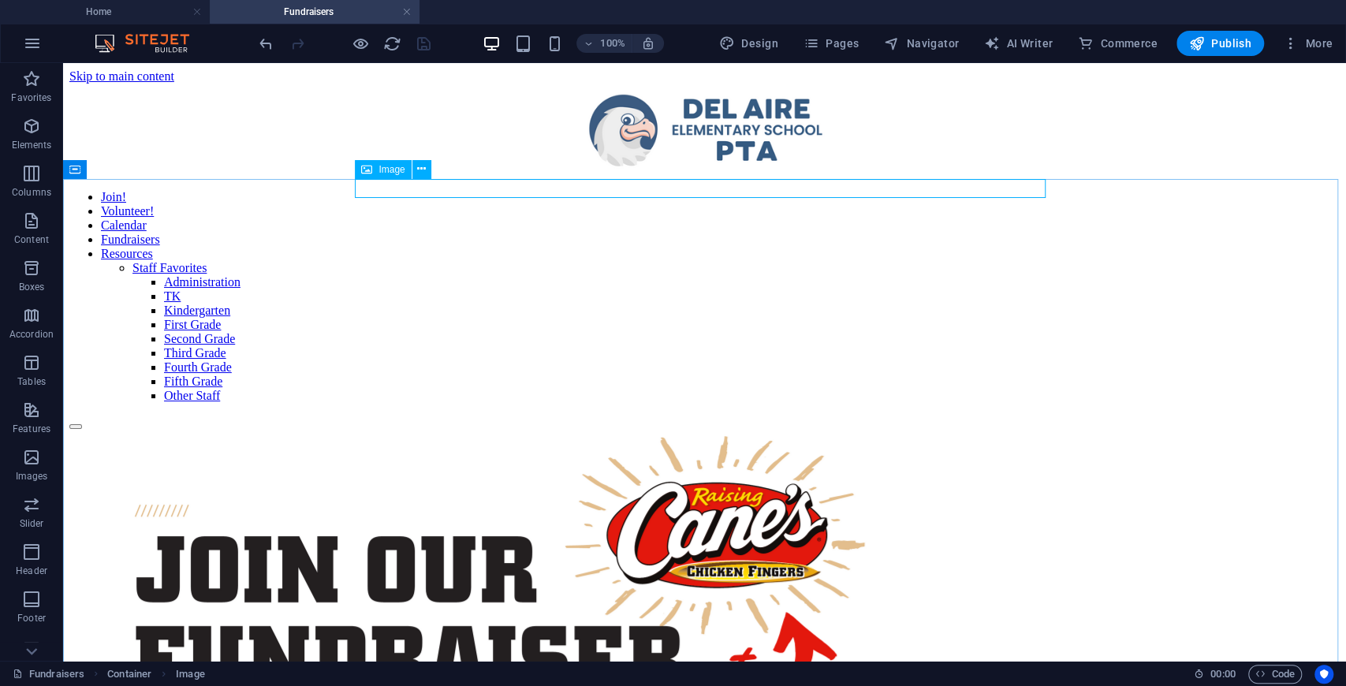
click at [399, 170] on span "Image" at bounding box center [391, 169] width 26 height 9
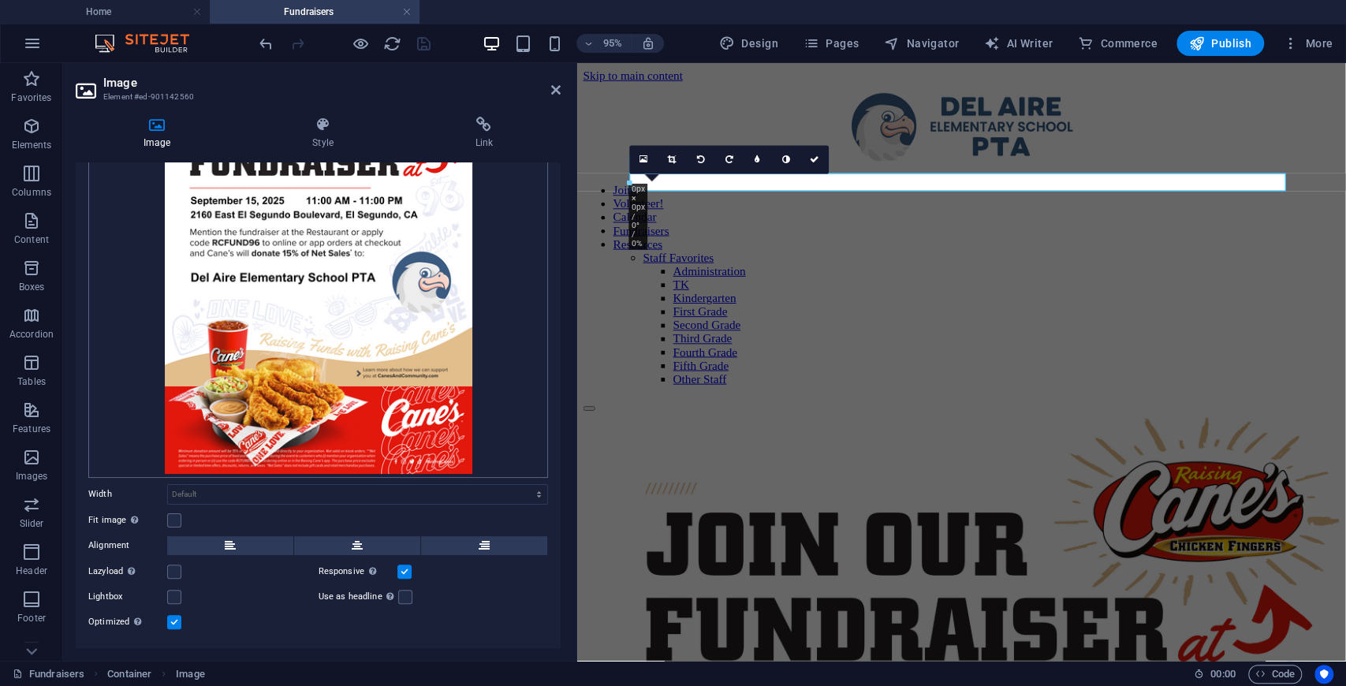
scroll to position [164, 0]
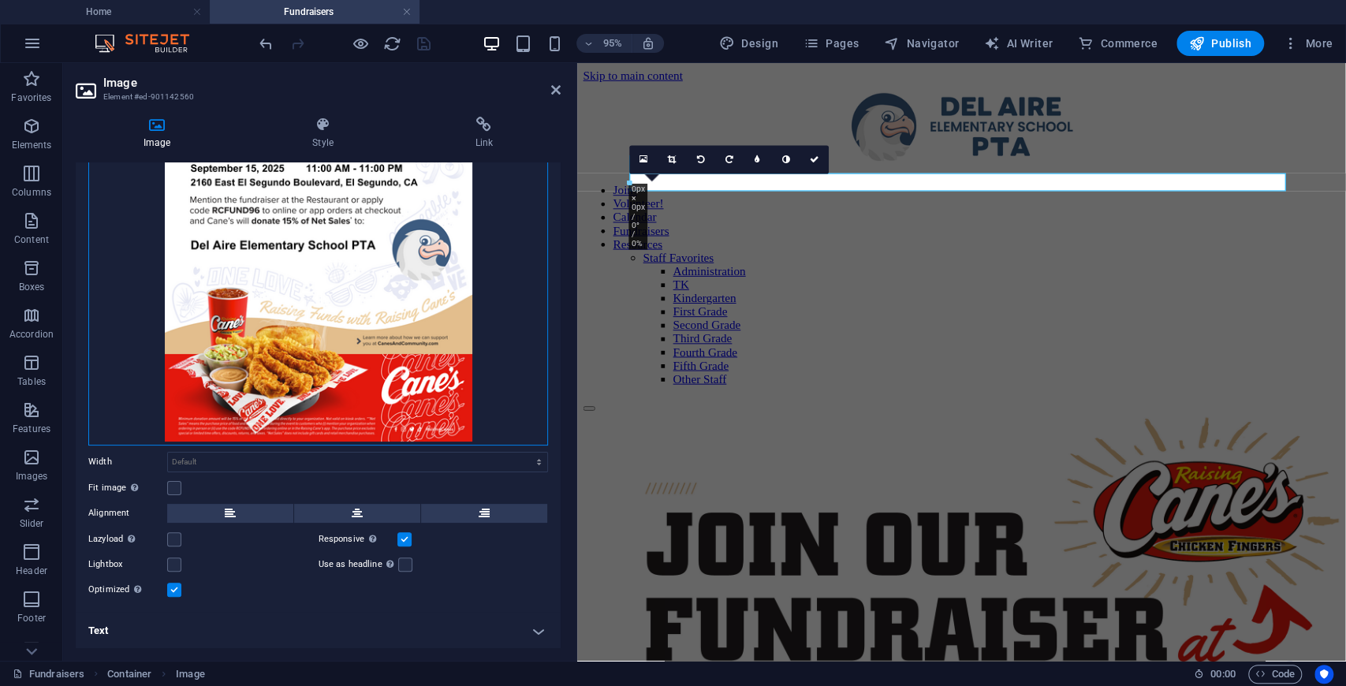
click at [361, 341] on div "Drag files here, click to choose files or select files from Files or our free s…" at bounding box center [318, 242] width 460 height 406
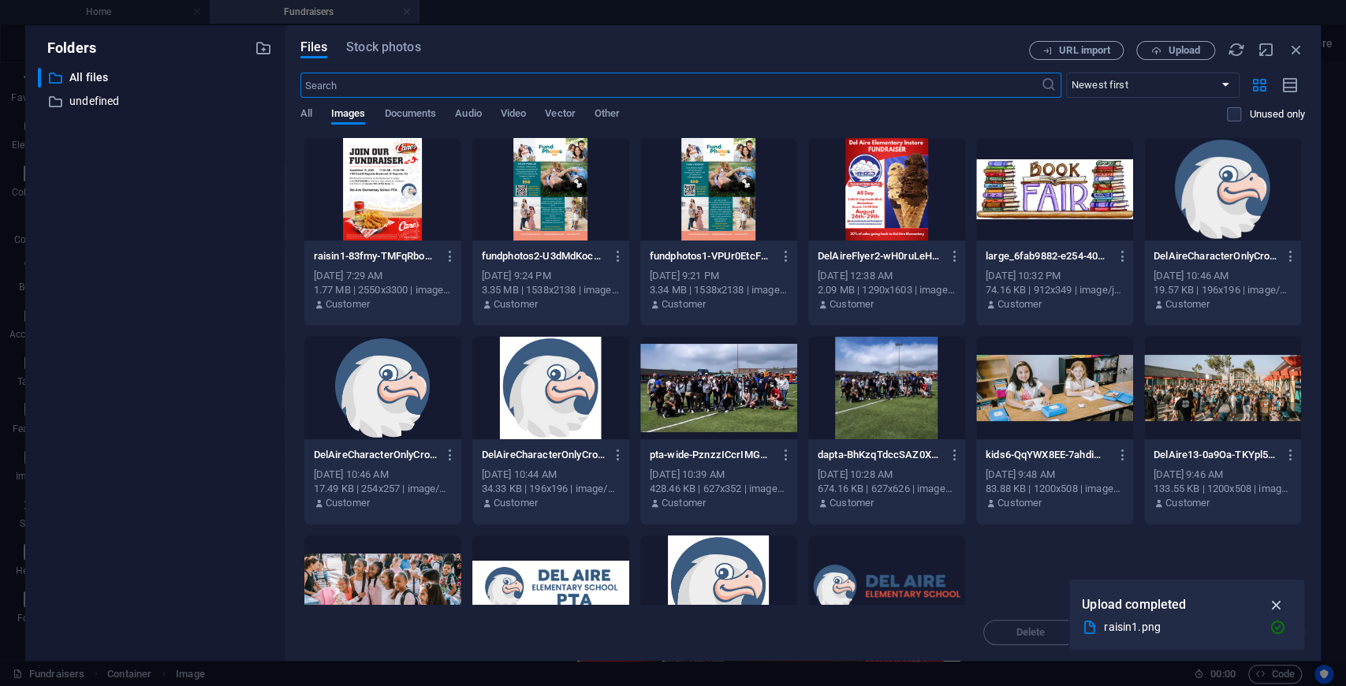
click at [1276, 605] on icon "button" at bounding box center [1276, 604] width 18 height 17
click at [1295, 47] on icon "button" at bounding box center [1296, 49] width 17 height 17
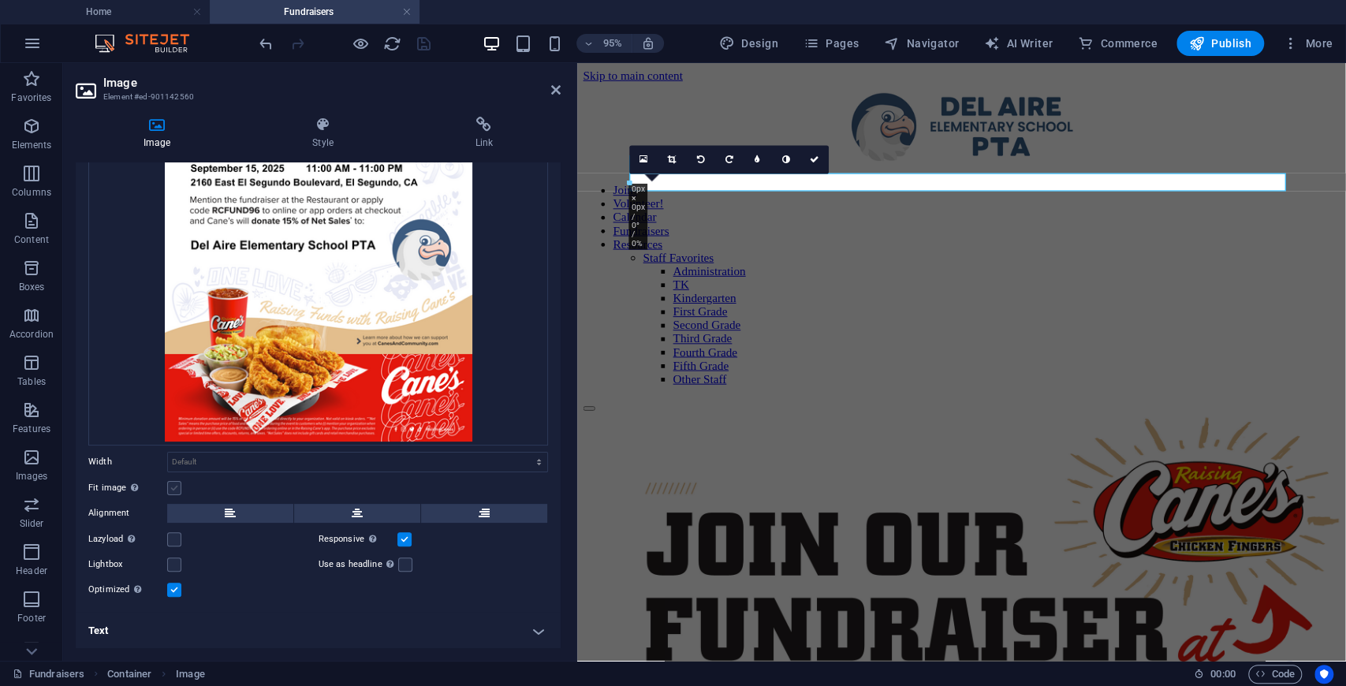
click at [179, 483] on label at bounding box center [174, 488] width 14 height 14
click at [0, 0] on input "Fit image Automatically fit image to a fixed width and height" at bounding box center [0, 0] width 0 height 0
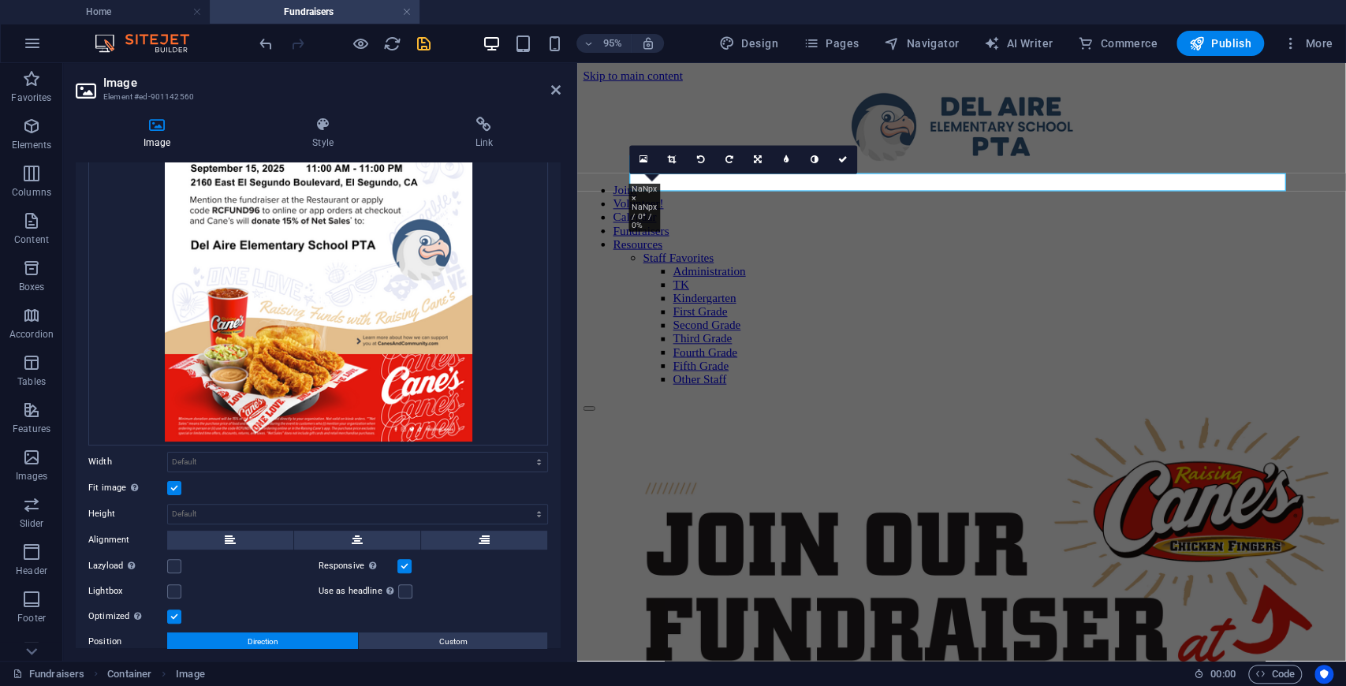
click at [179, 483] on label at bounding box center [174, 488] width 14 height 14
click at [0, 0] on input "Fit image Automatically fit image to a fixed width and height" at bounding box center [0, 0] width 0 height 0
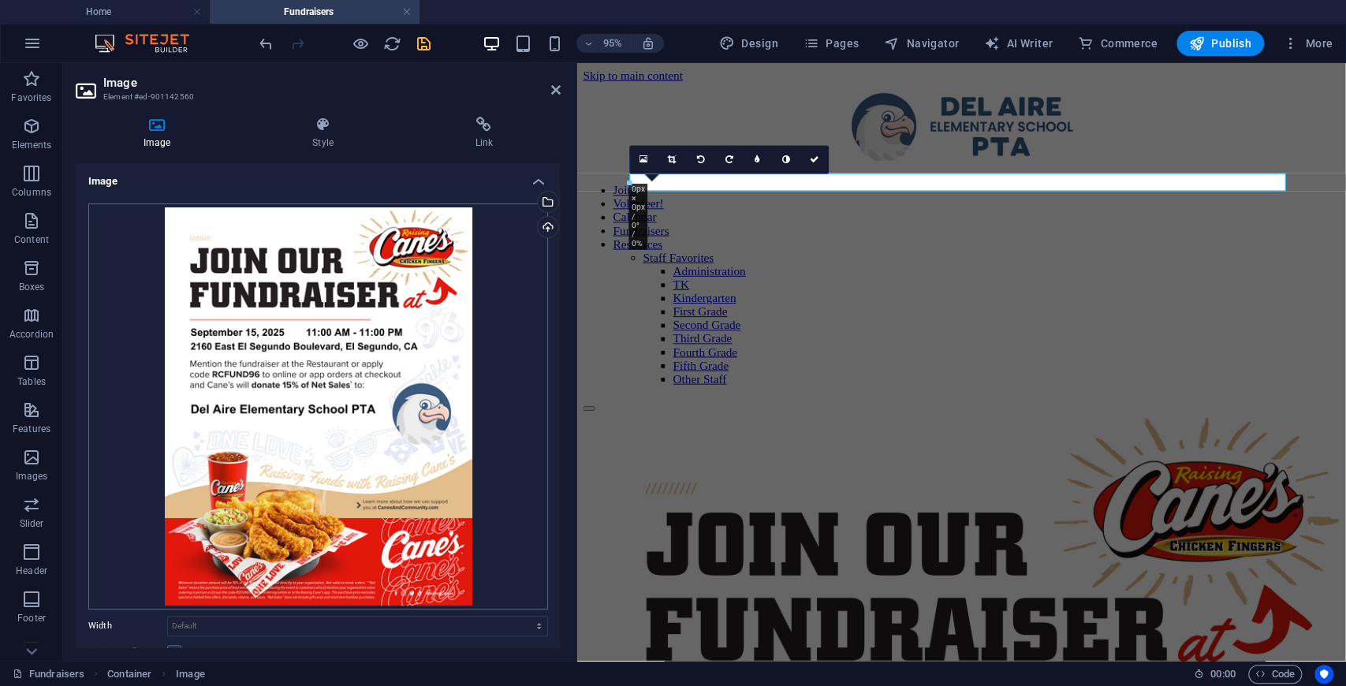
scroll to position [0, 0]
click at [377, 333] on div "Drag files here, click to choose files or select files from Files or our free s…" at bounding box center [318, 406] width 460 height 406
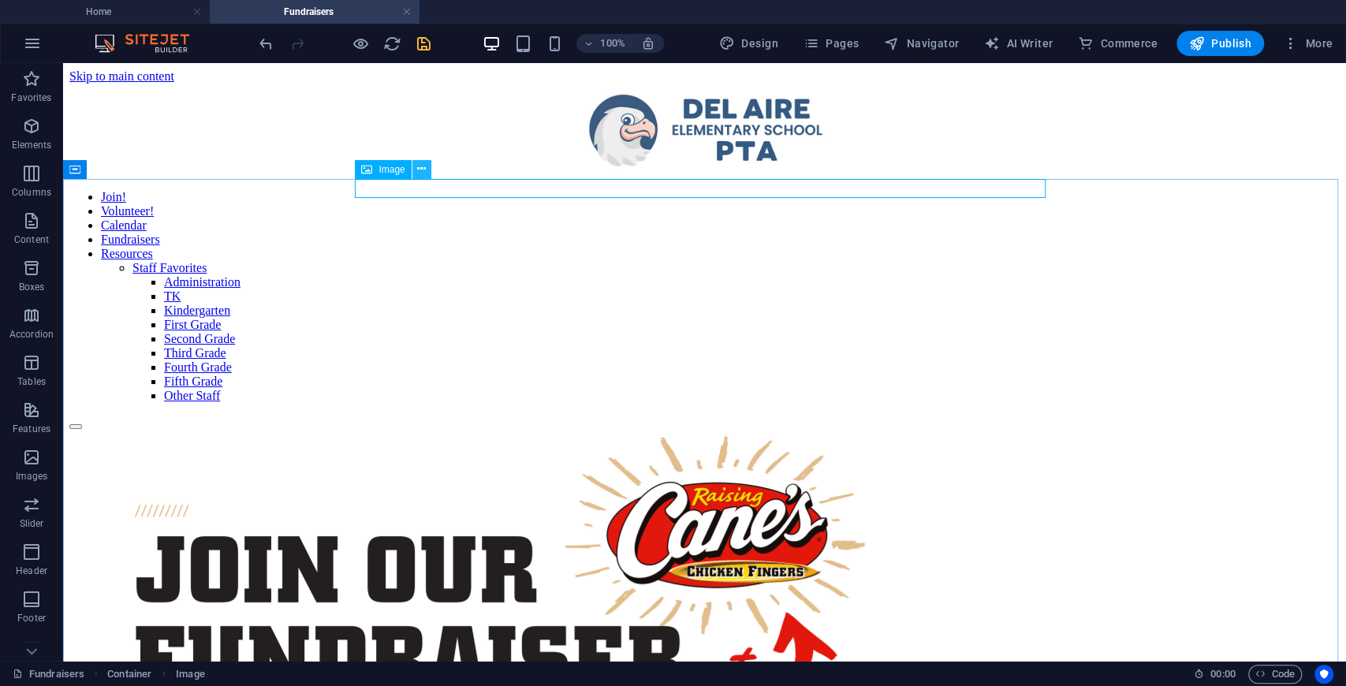
click at [424, 170] on icon at bounding box center [421, 169] width 9 height 17
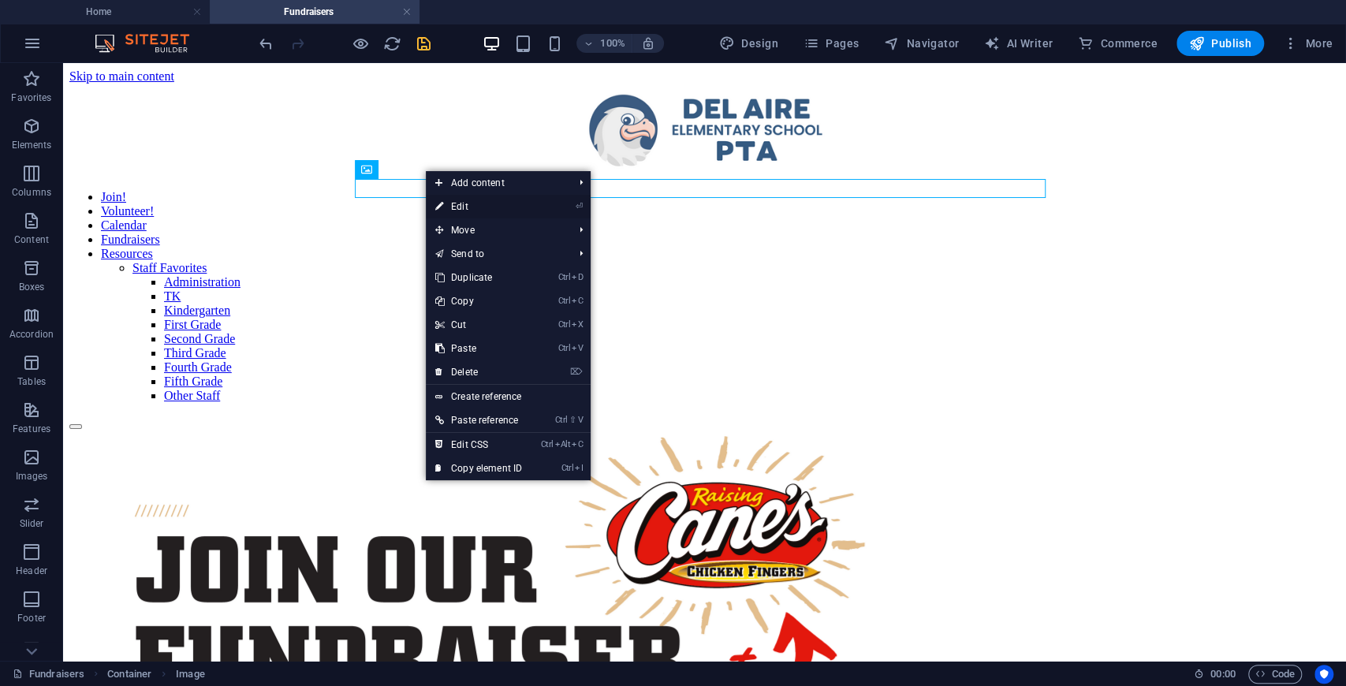
click at [476, 207] on link "⏎ Edit" at bounding box center [479, 207] width 106 height 24
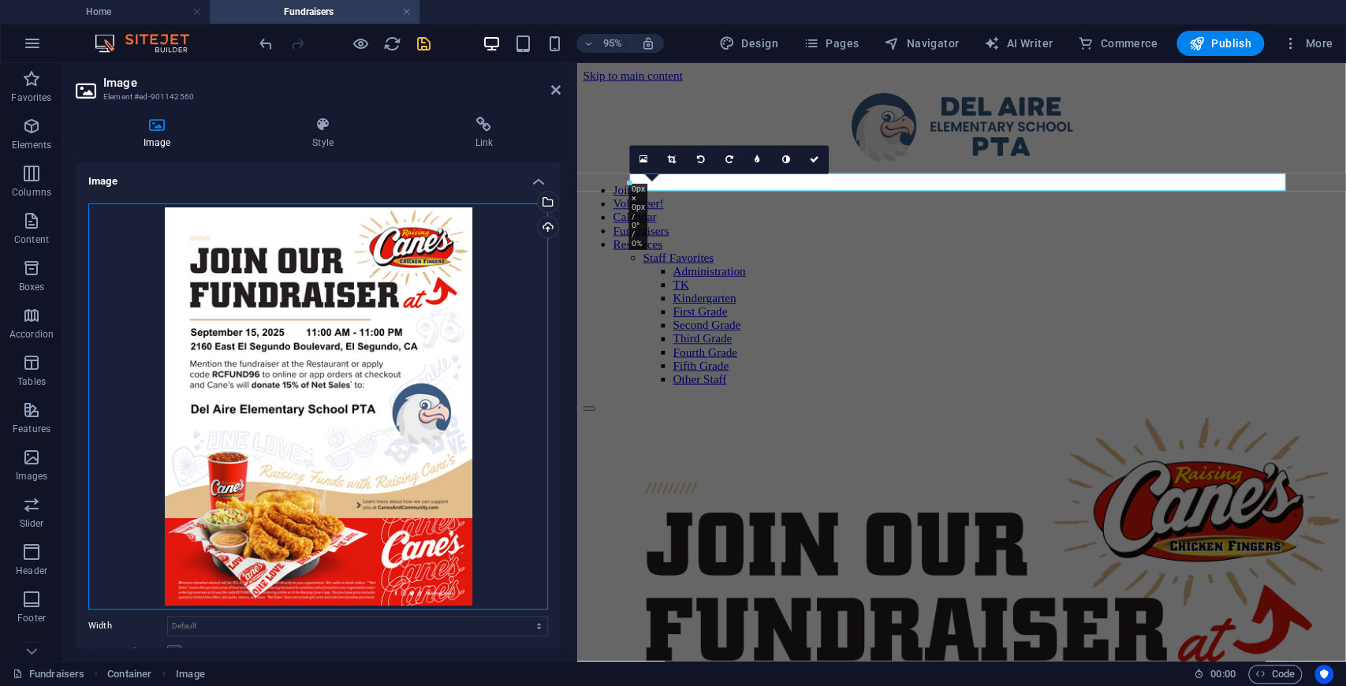
click at [384, 287] on div "Drag files here, click to choose files or select files from Files or our free s…" at bounding box center [318, 406] width 460 height 406
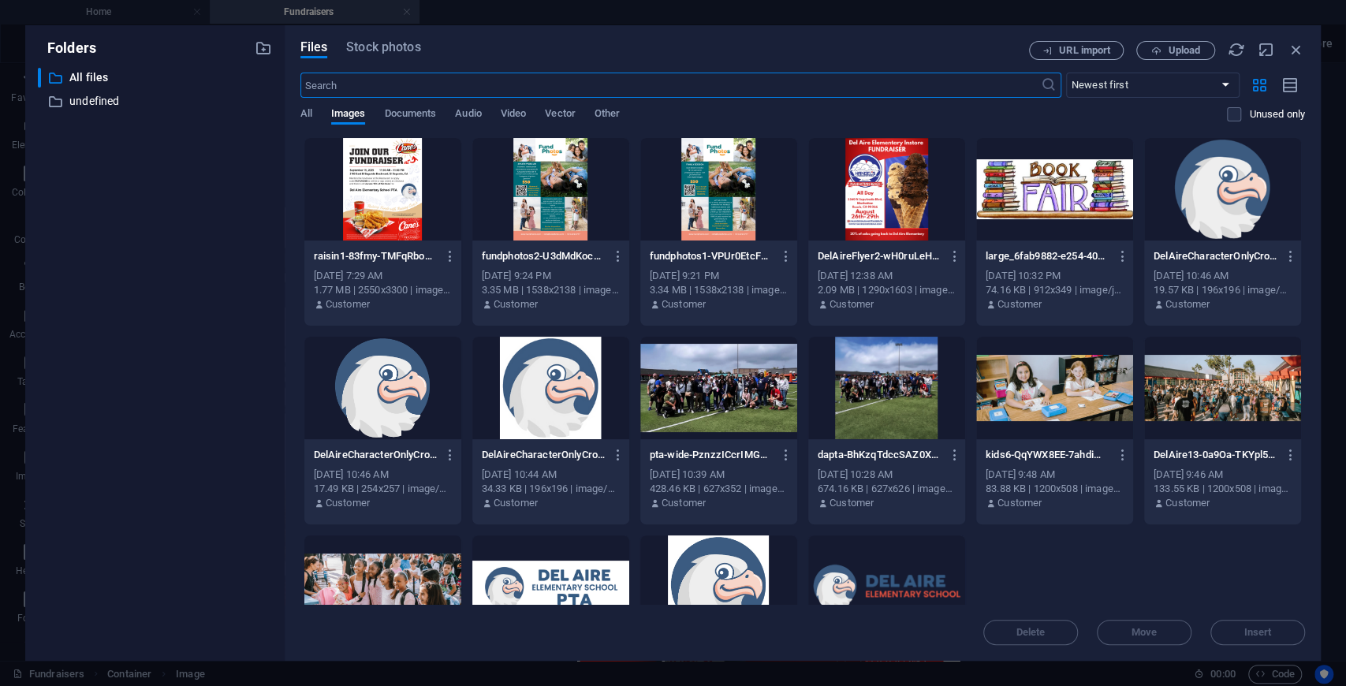
click at [394, 208] on div at bounding box center [382, 189] width 157 height 102
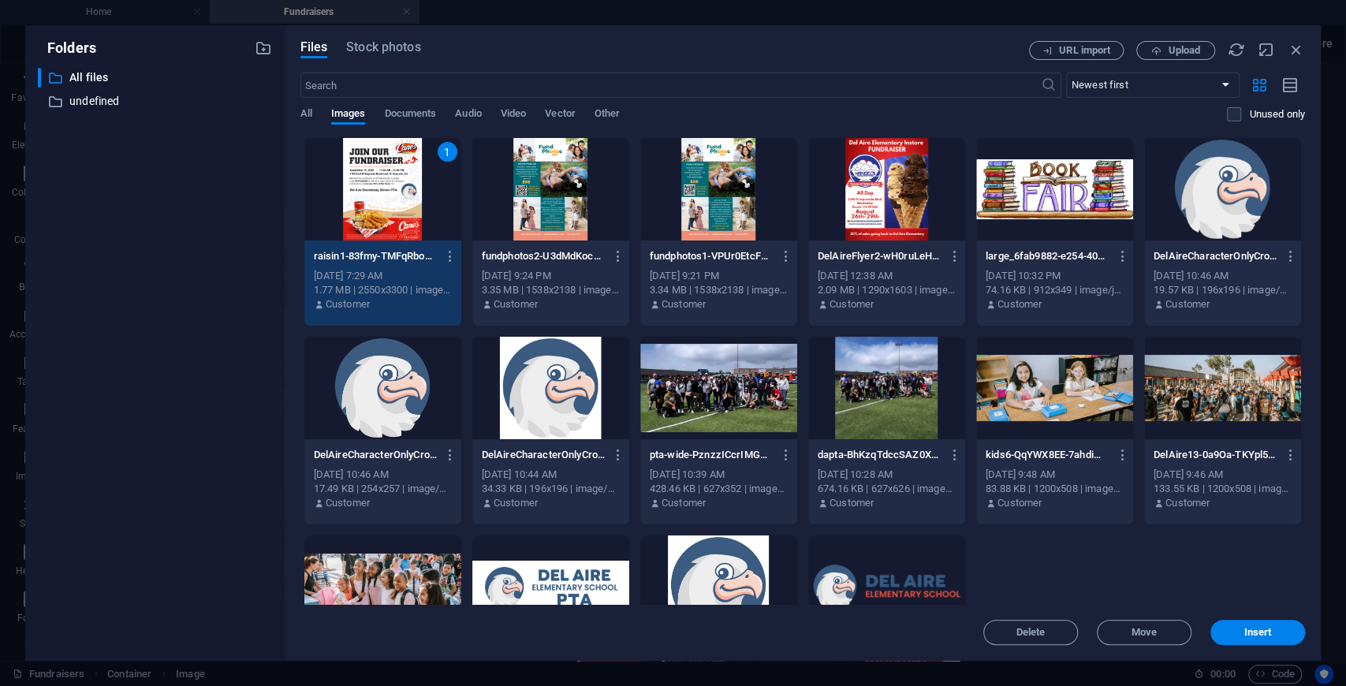
click at [394, 208] on div "1" at bounding box center [382, 189] width 157 height 102
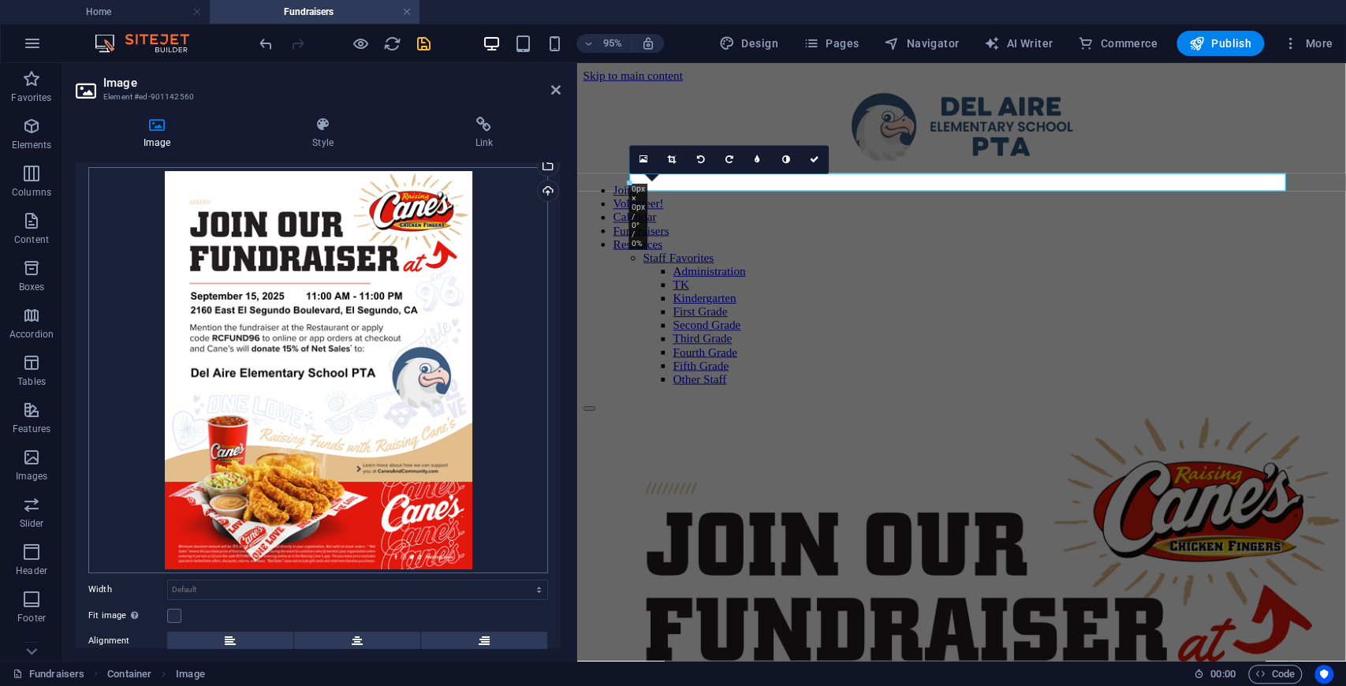
scroll to position [164, 0]
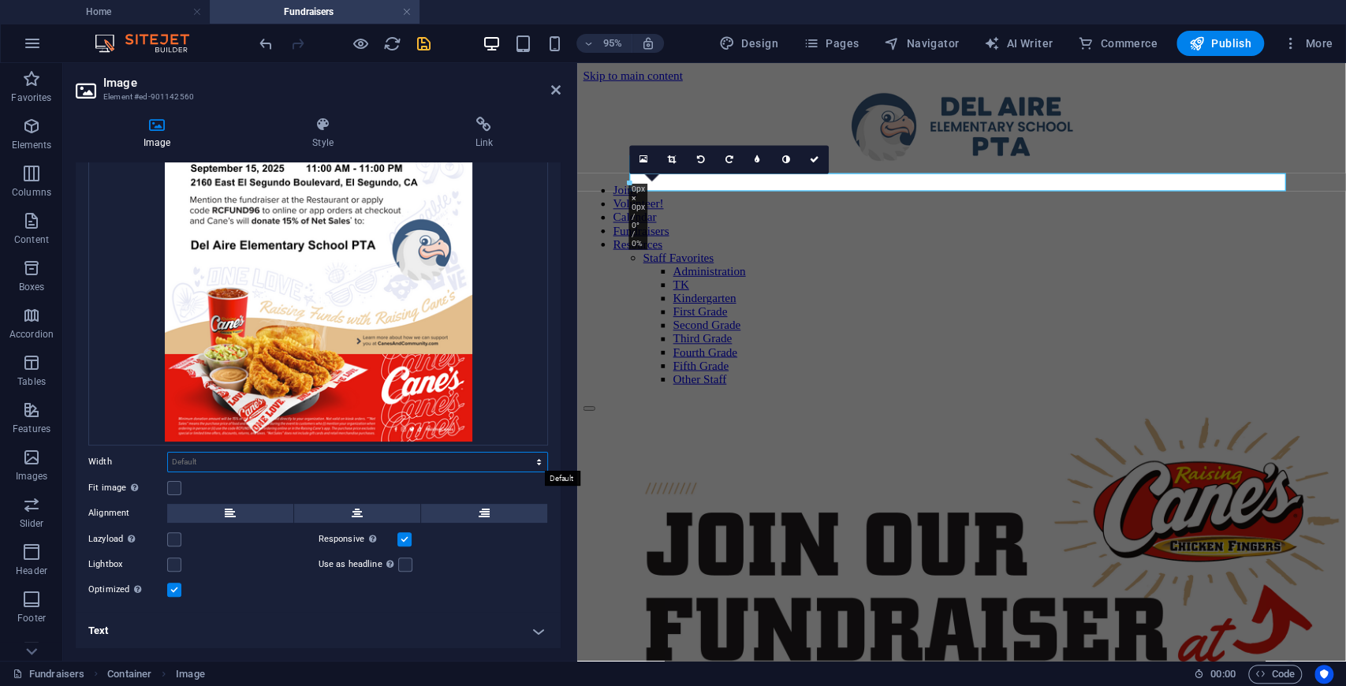
click at [266, 467] on select "Default auto px rem % em vh vw" at bounding box center [357, 462] width 379 height 19
click at [168, 453] on select "Default auto px rem % em vh vw" at bounding box center [357, 462] width 379 height 19
select select "DISABLED_OPTION_VALUE"
click at [382, 510] on button at bounding box center [357, 513] width 126 height 19
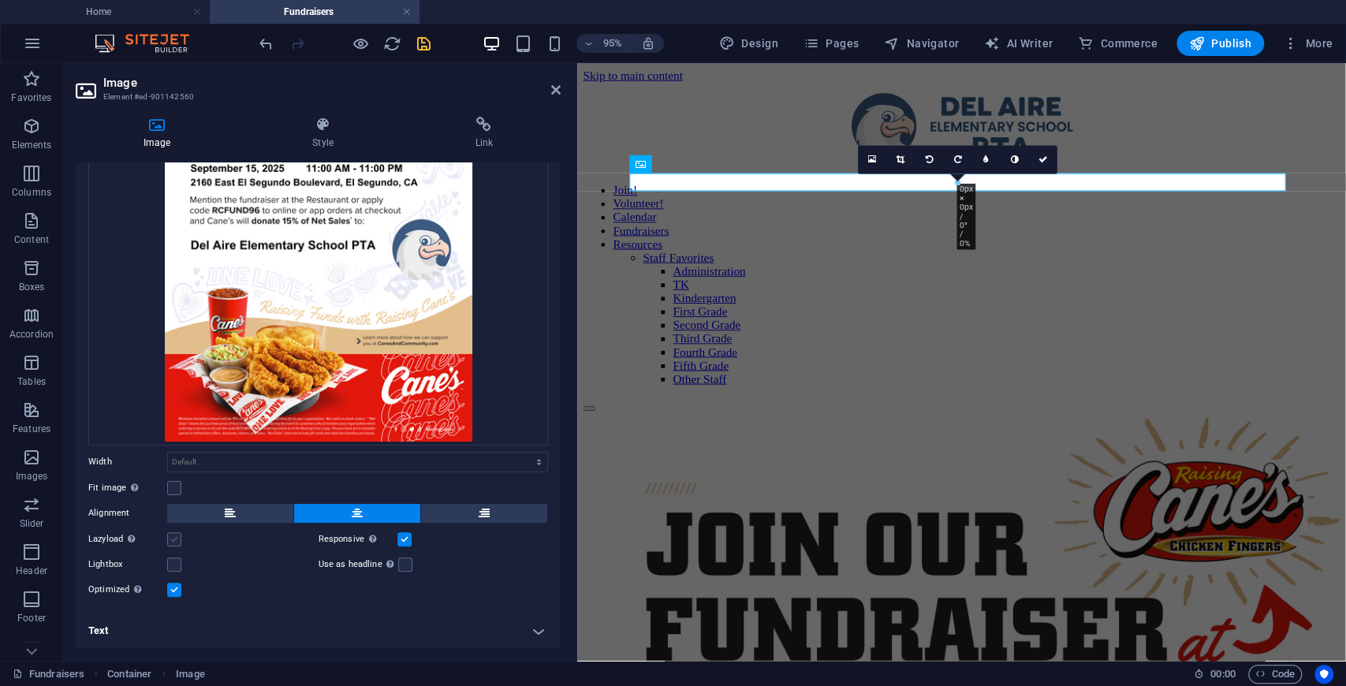
click at [173, 539] on label at bounding box center [174, 539] width 14 height 14
click at [0, 0] on input "Lazyload Loading images after the page loads improves page speed." at bounding box center [0, 0] width 0 height 0
click at [173, 539] on label at bounding box center [174, 539] width 14 height 14
click at [0, 0] on input "Lazyload Loading images after the page loads improves page speed." at bounding box center [0, 0] width 0 height 0
click at [173, 565] on label at bounding box center [174, 564] width 14 height 14
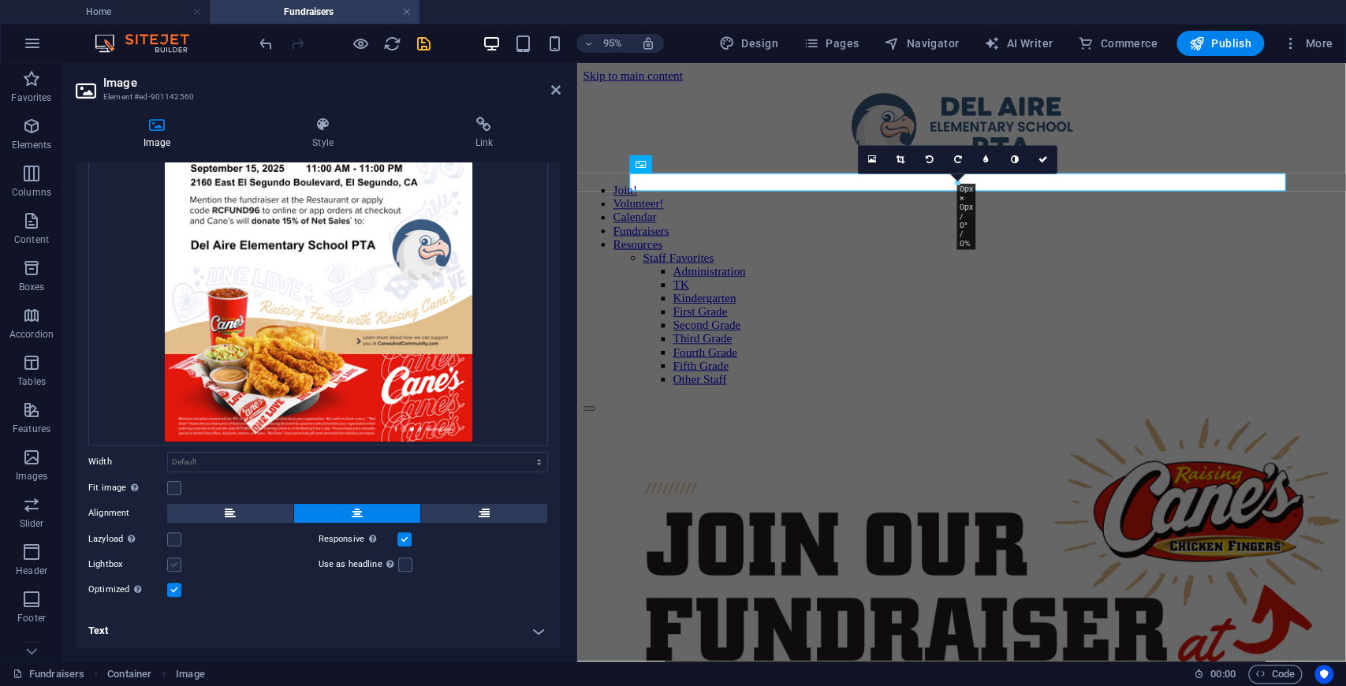
click at [0, 0] on input "Lightbox" at bounding box center [0, 0] width 0 height 0
click at [173, 565] on label at bounding box center [174, 564] width 14 height 14
click at [0, 0] on input "Lightbox" at bounding box center [0, 0] width 0 height 0
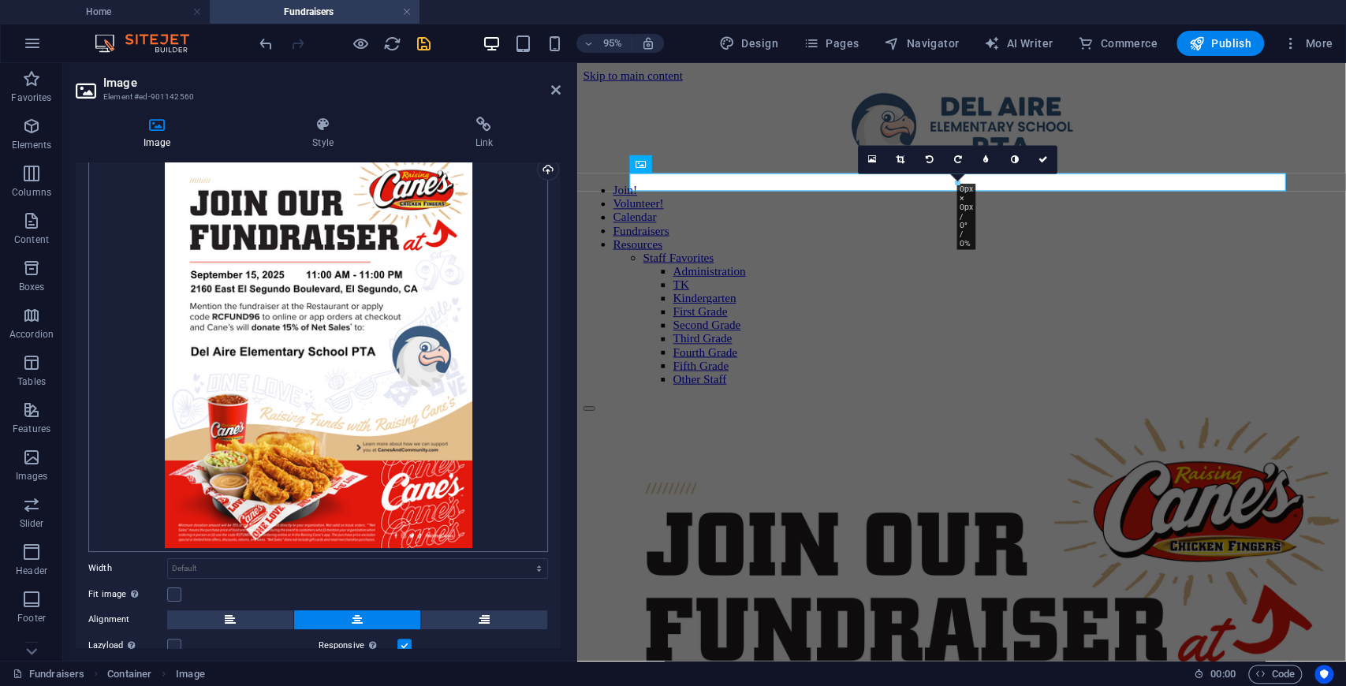
scroll to position [0, 0]
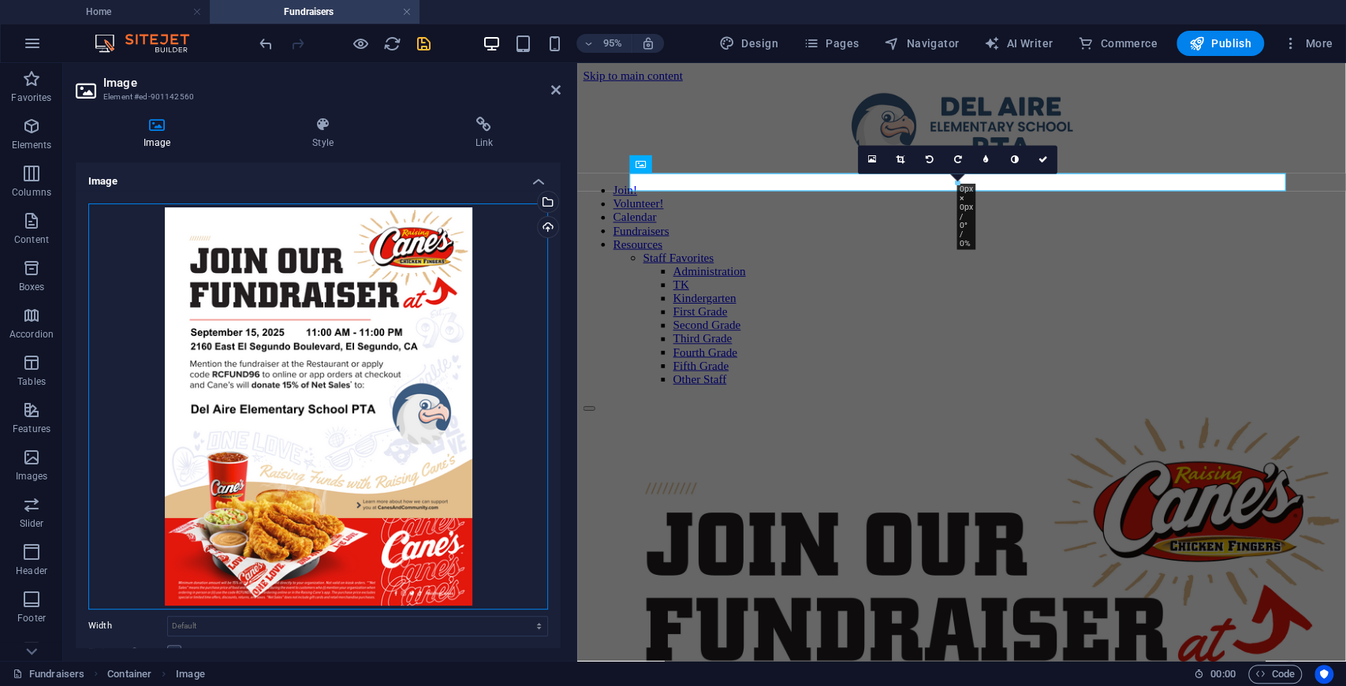
click at [349, 296] on div "Drag files here, click to choose files or select files from Files or our free s…" at bounding box center [318, 406] width 460 height 406
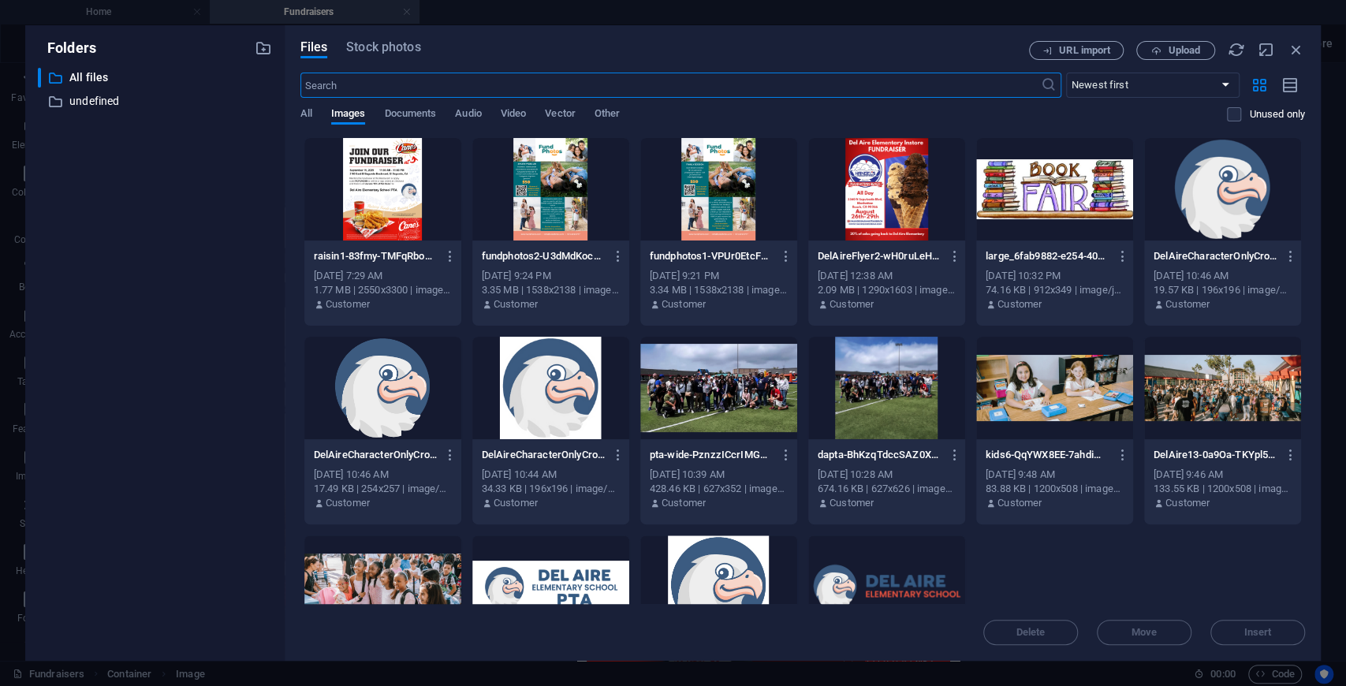
click at [349, 297] on p "Customer" at bounding box center [348, 304] width 44 height 14
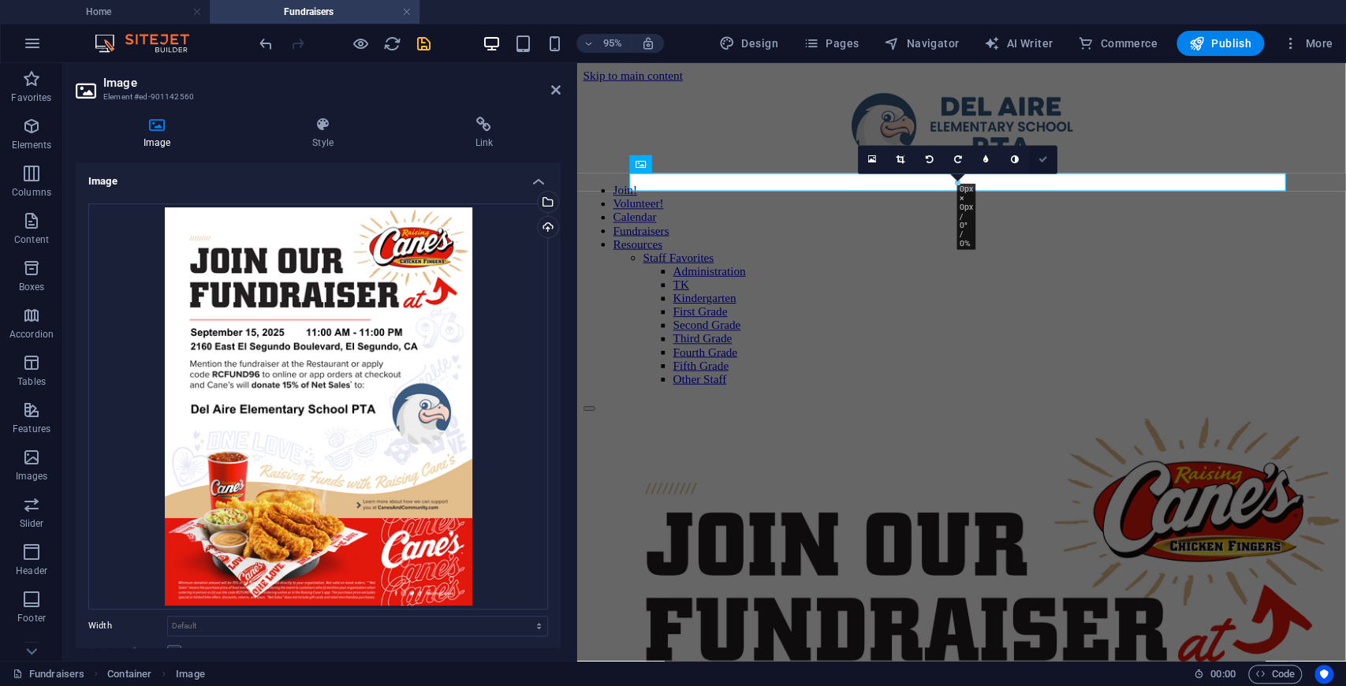
click at [1040, 153] on link at bounding box center [1043, 160] width 28 height 28
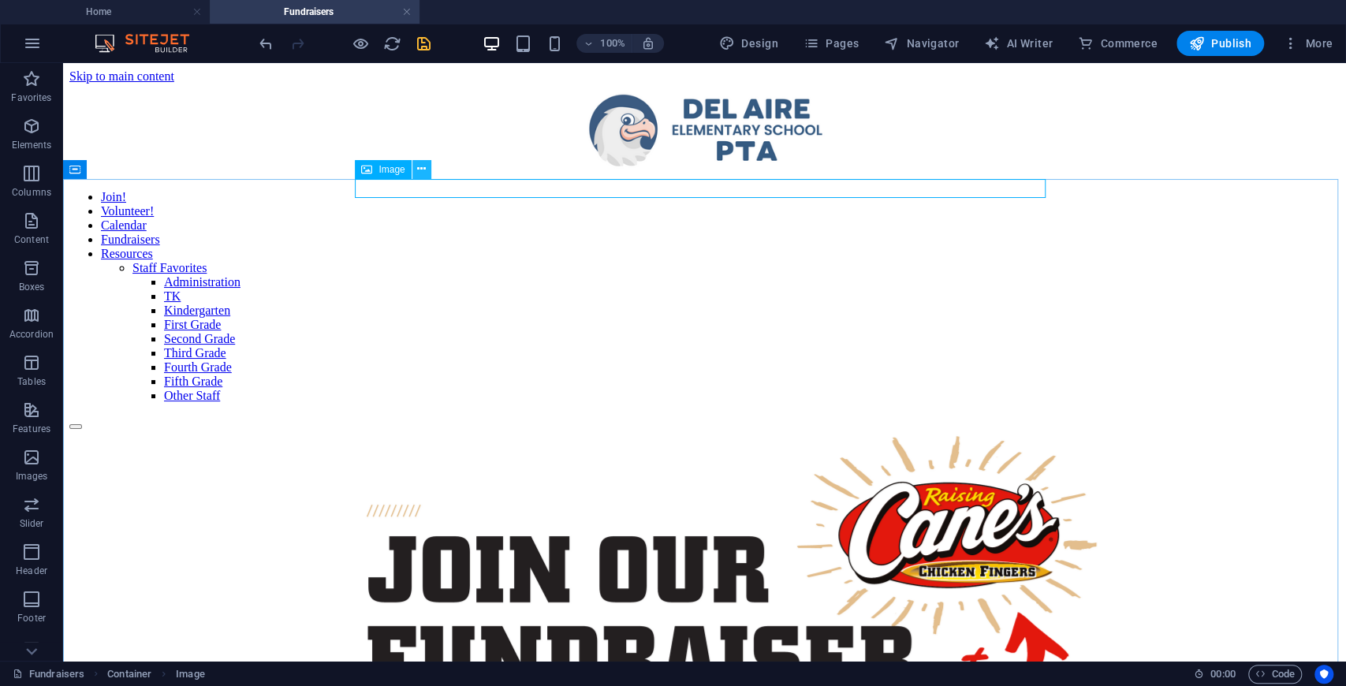
click at [423, 170] on icon at bounding box center [421, 169] width 9 height 17
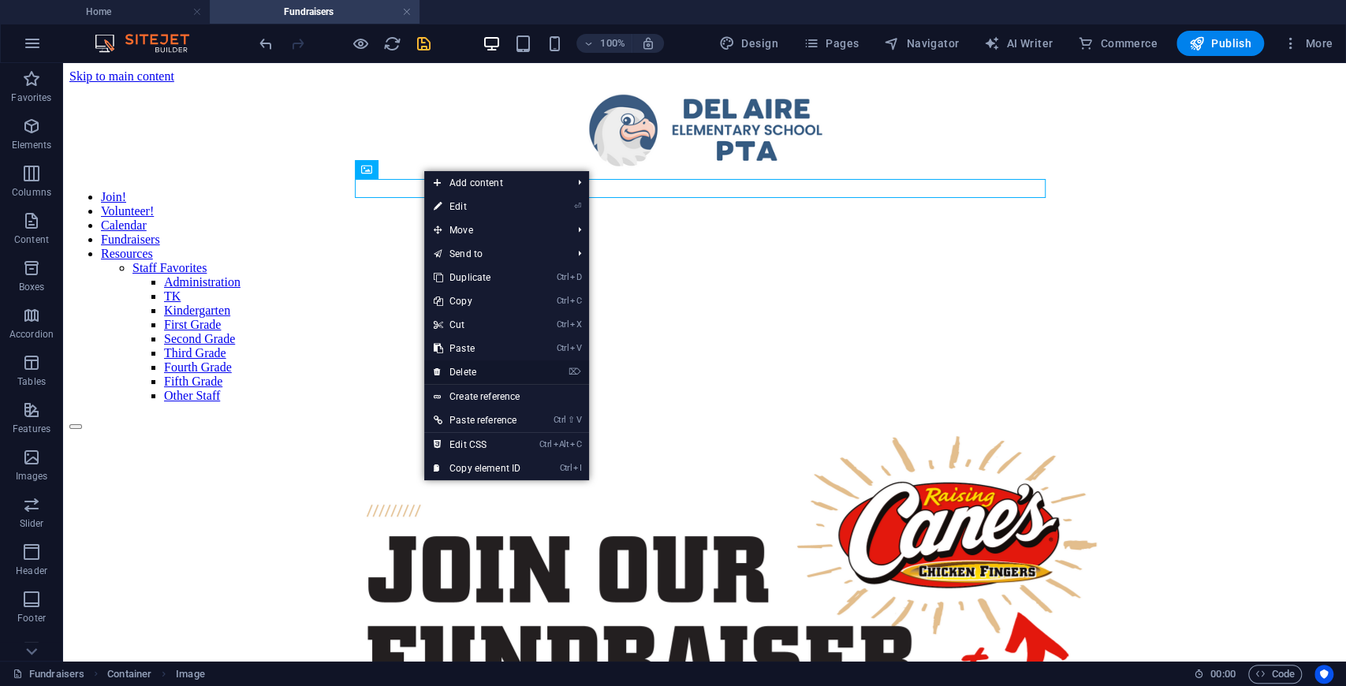
click at [479, 369] on link "⌦ Delete" at bounding box center [477, 372] width 106 height 24
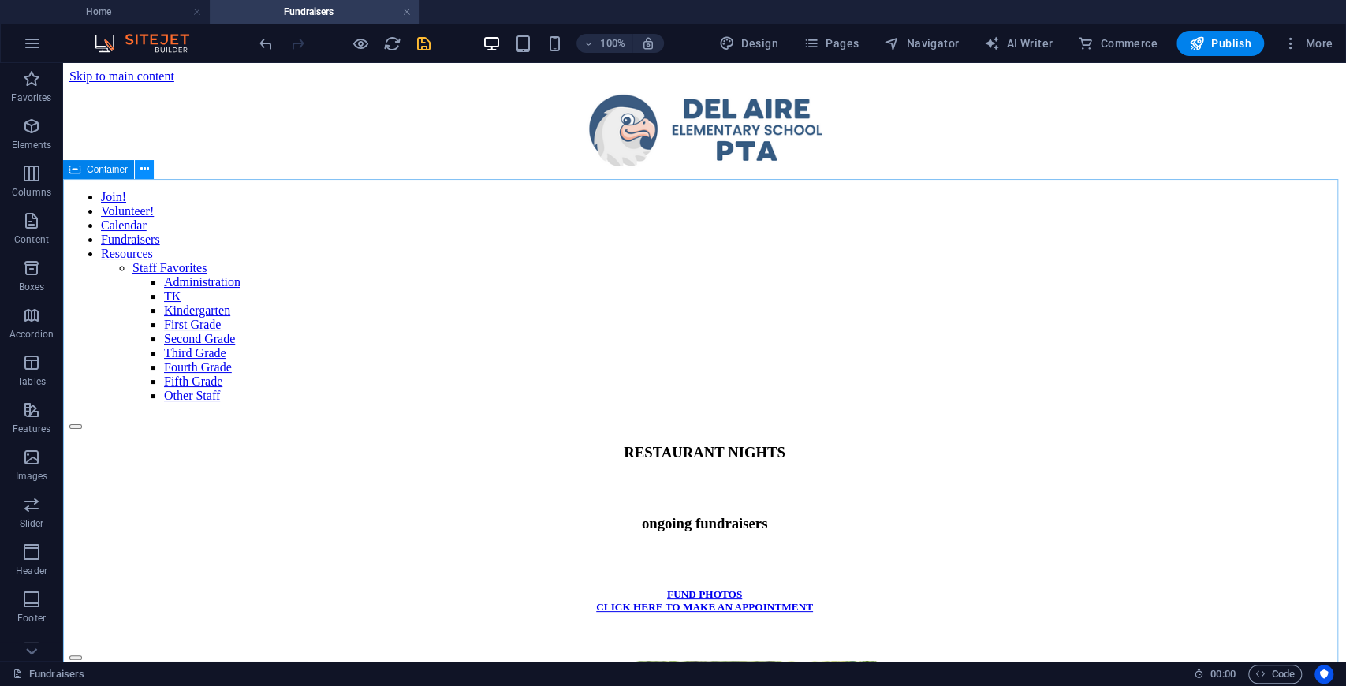
click at [140, 166] on icon at bounding box center [144, 169] width 9 height 17
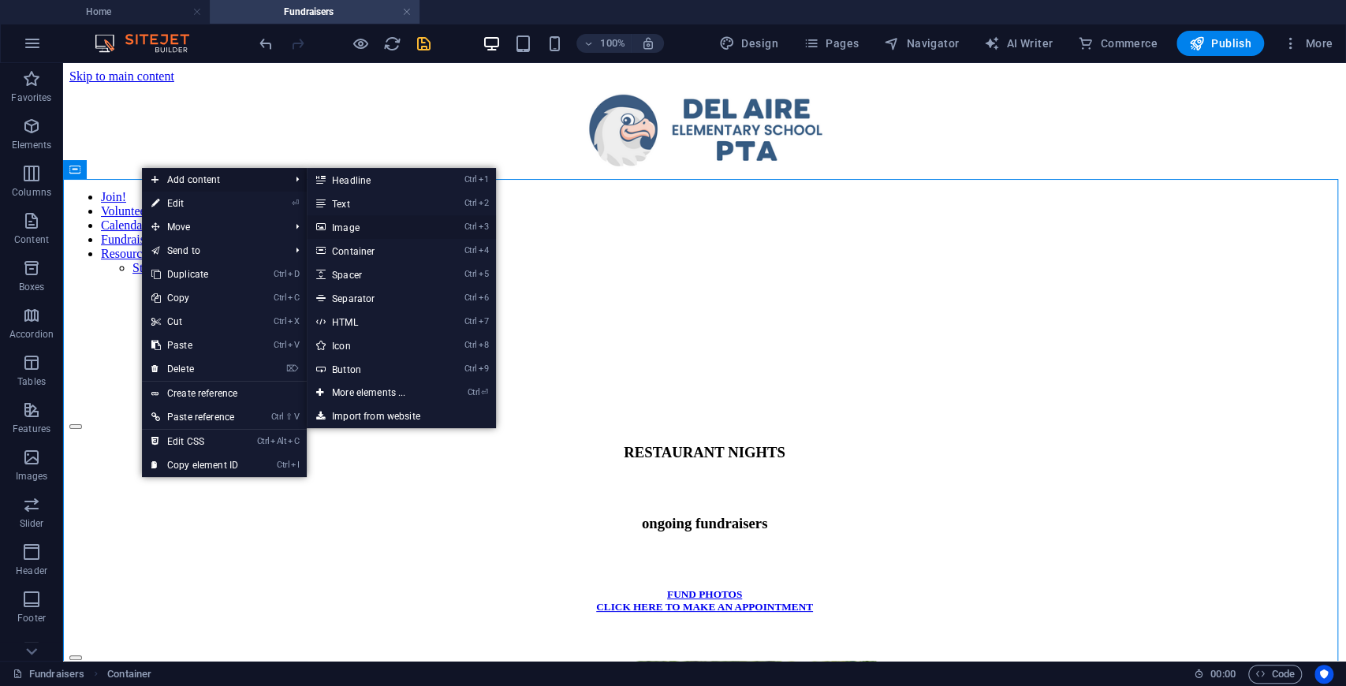
click at [345, 226] on link "Ctrl 3 Image" at bounding box center [372, 227] width 130 height 24
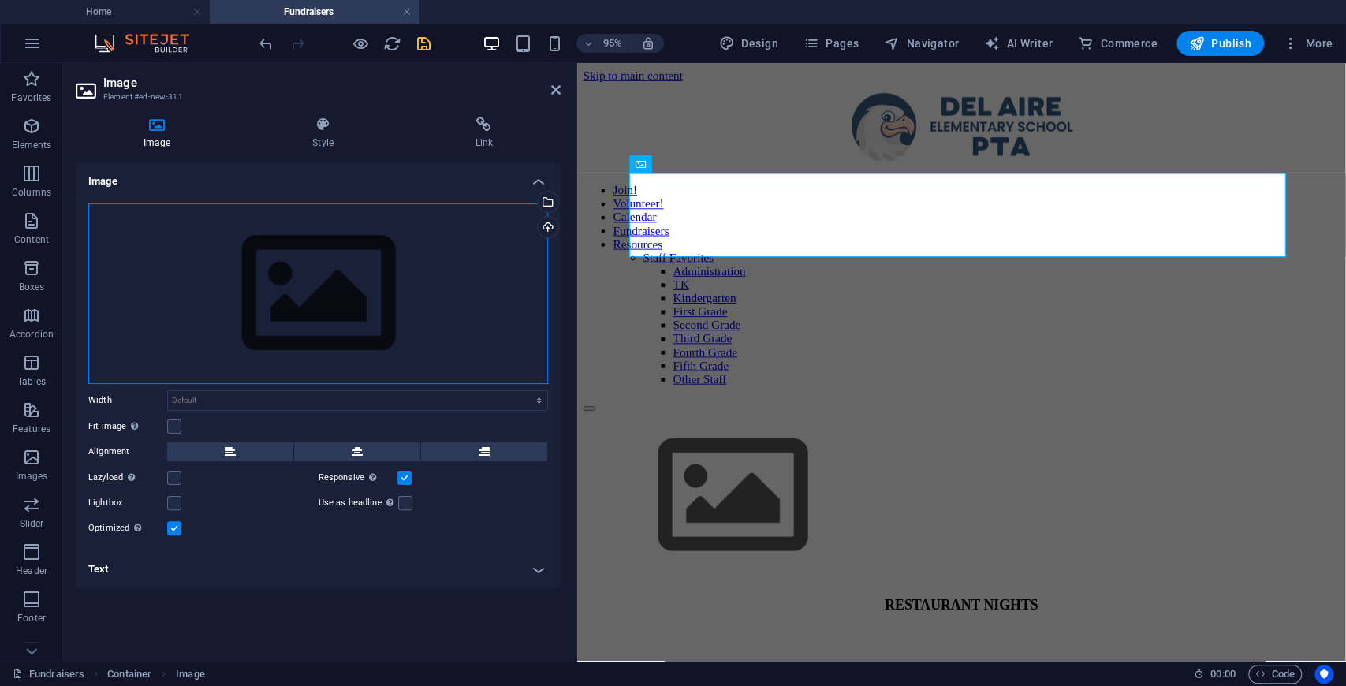
click at [259, 301] on div "Drag files here, click to choose files or select files from Files or our free s…" at bounding box center [318, 293] width 460 height 181
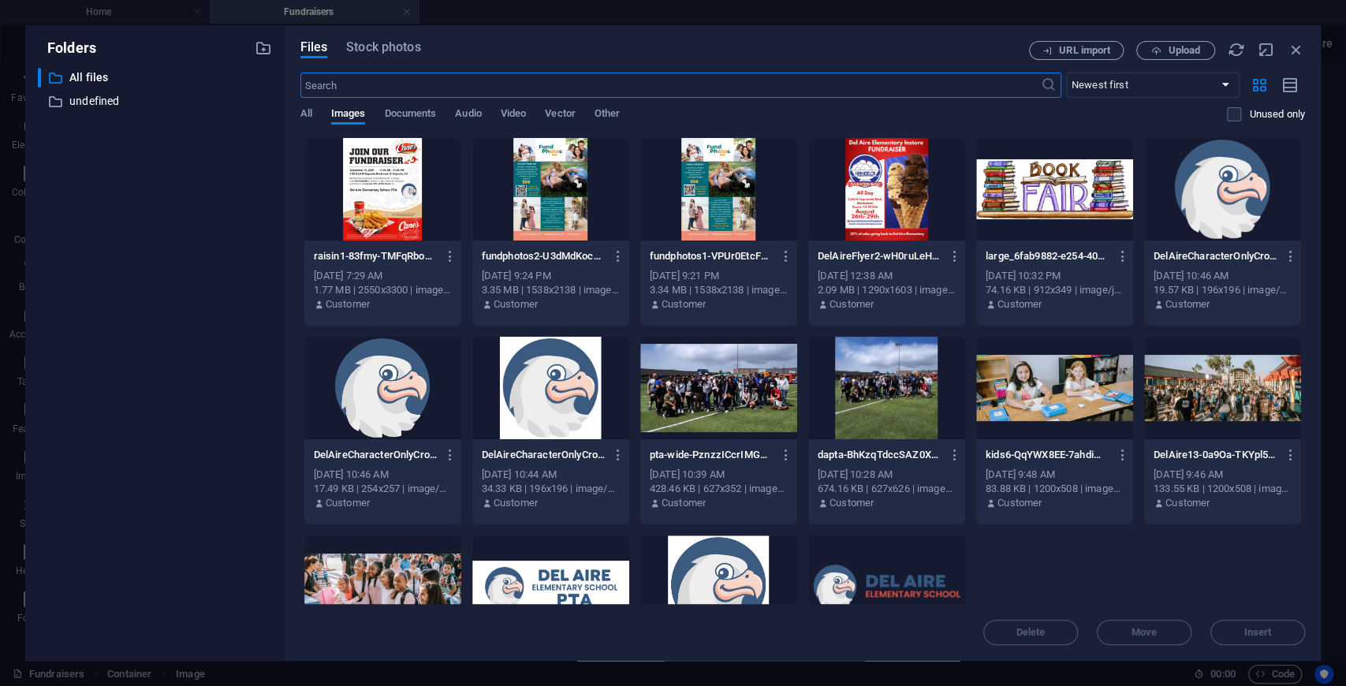
click at [397, 180] on div at bounding box center [382, 189] width 157 height 102
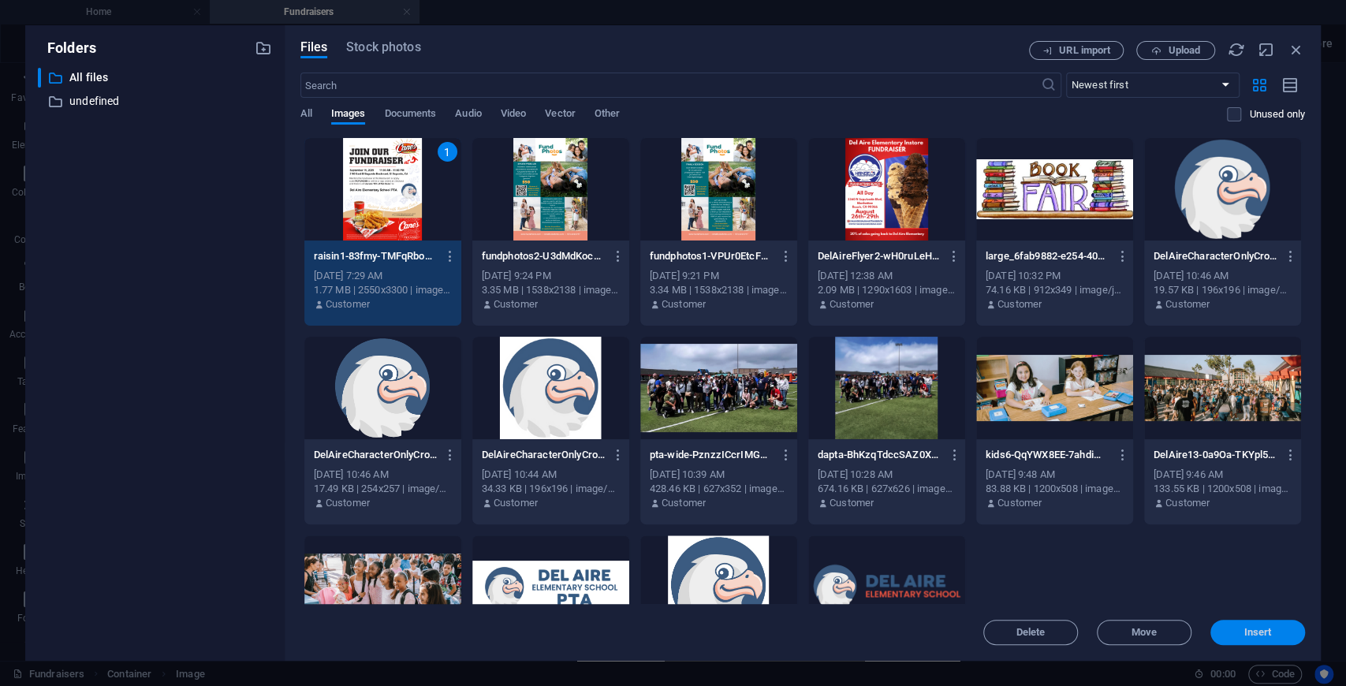
click at [1241, 634] on span "Insert" at bounding box center [1258, 632] width 82 height 9
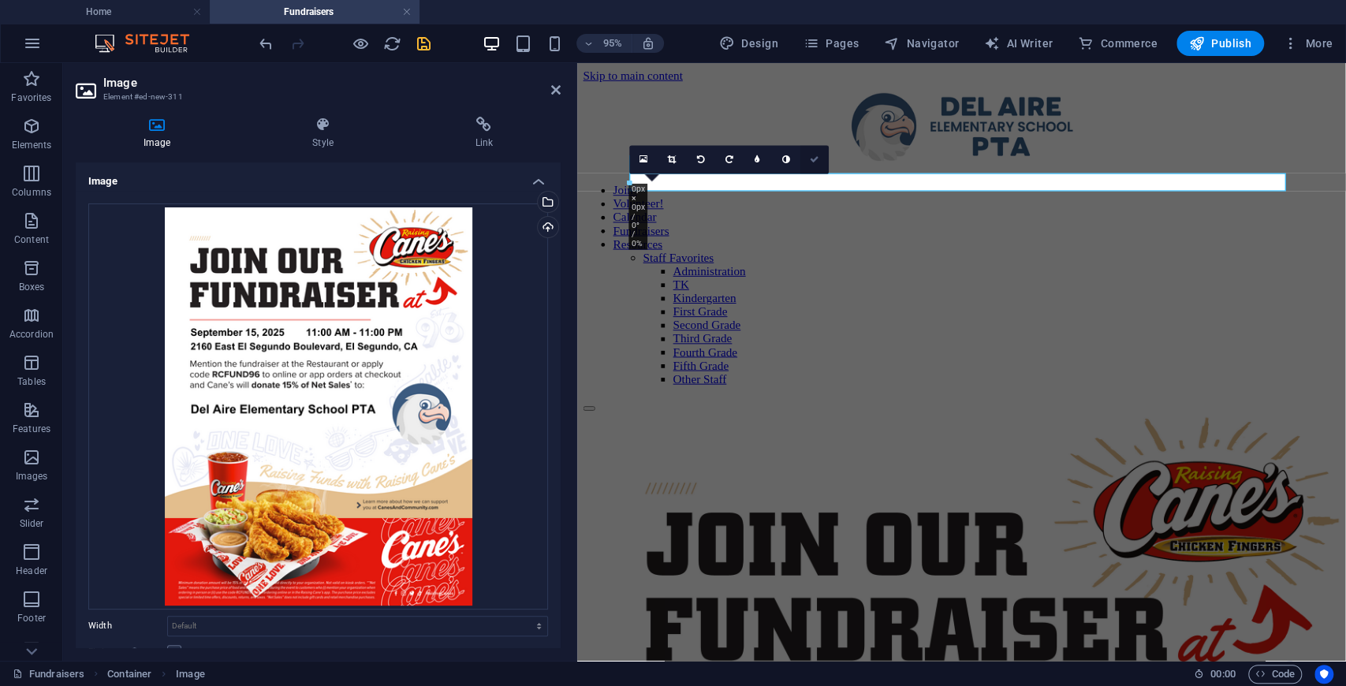
click at [817, 166] on link at bounding box center [814, 160] width 28 height 28
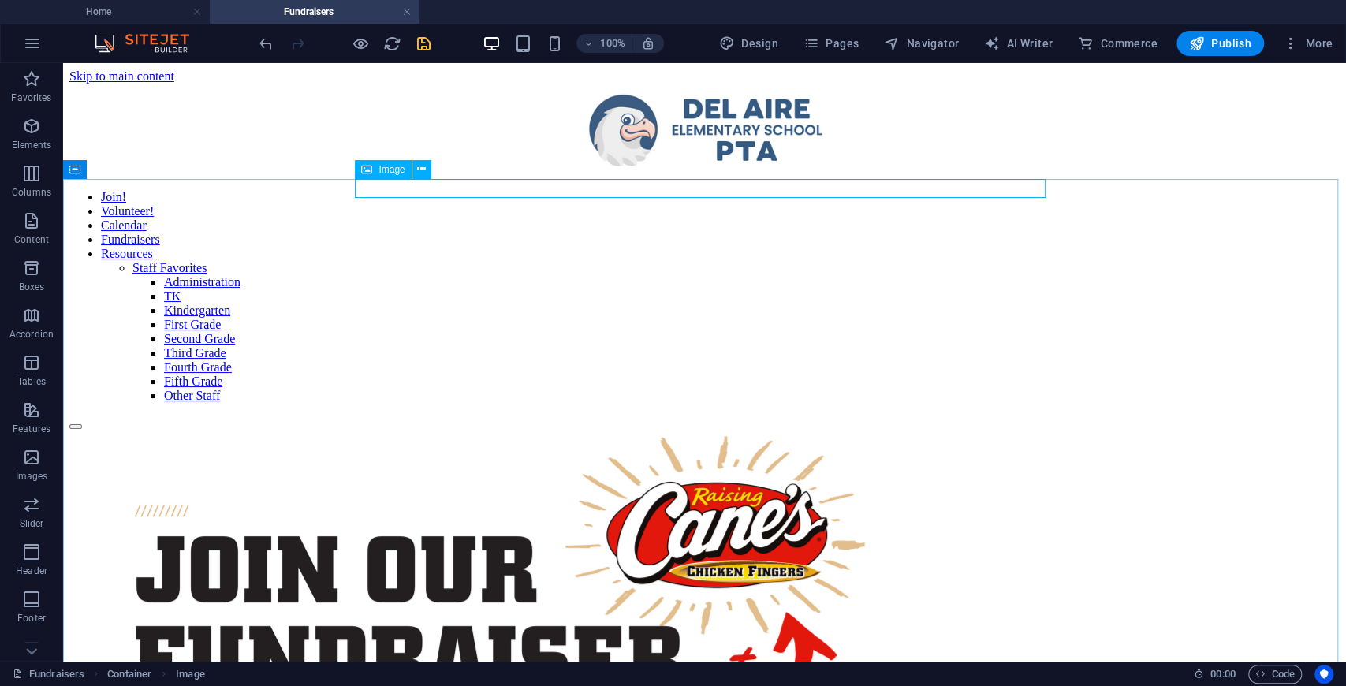
click at [371, 173] on icon at bounding box center [366, 169] width 11 height 19
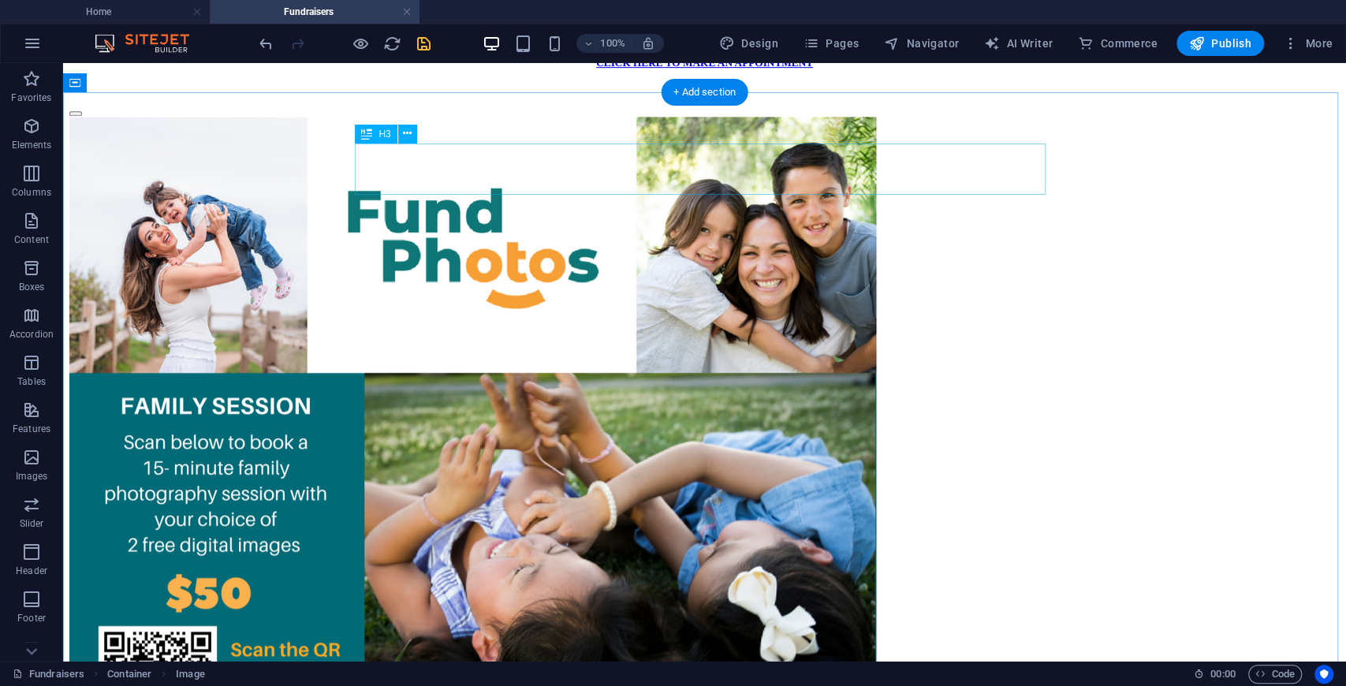
scroll to position [711, 0]
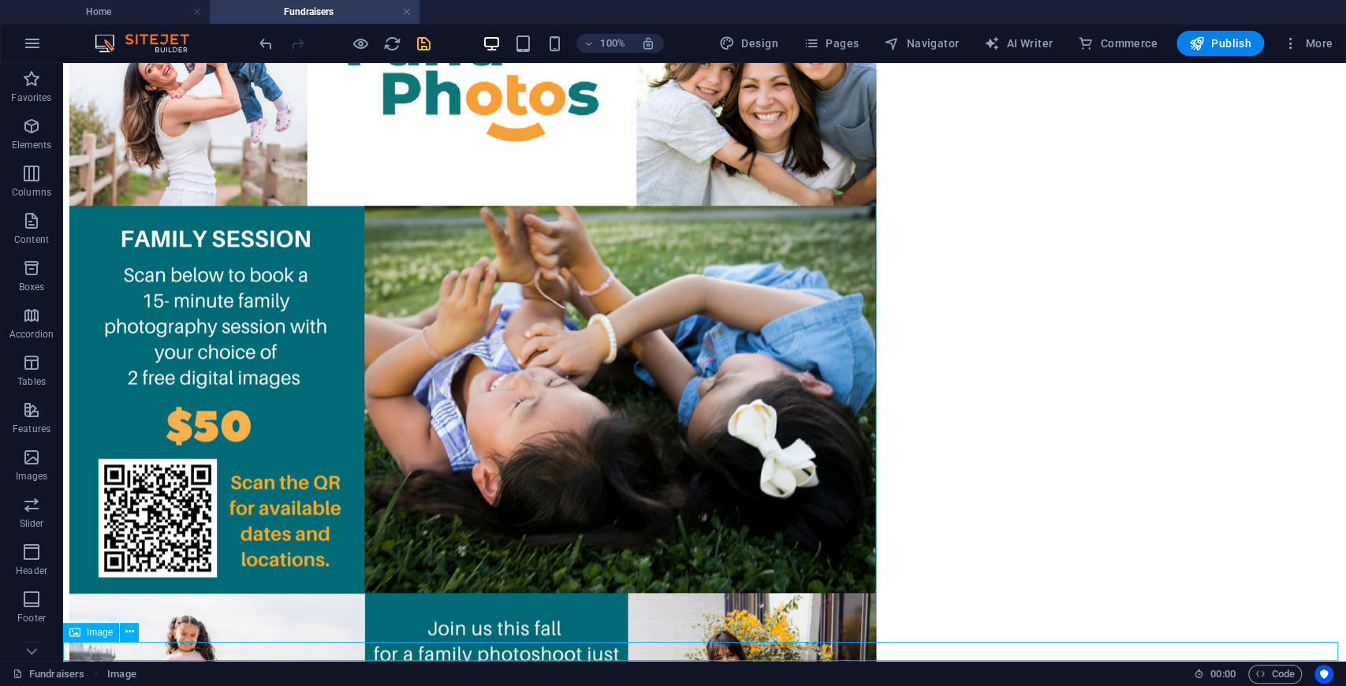
click at [96, 632] on span "Image" at bounding box center [100, 632] width 26 height 9
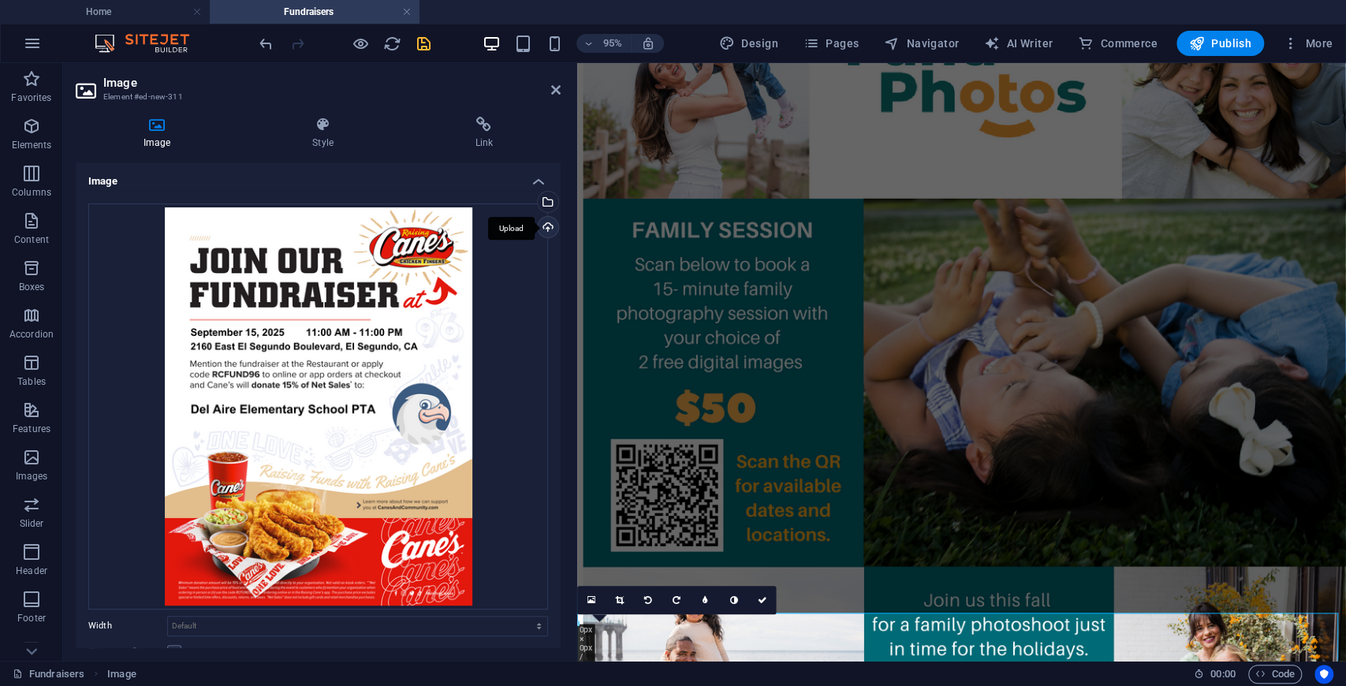
click at [542, 229] on div "Upload" at bounding box center [547, 229] width 24 height 24
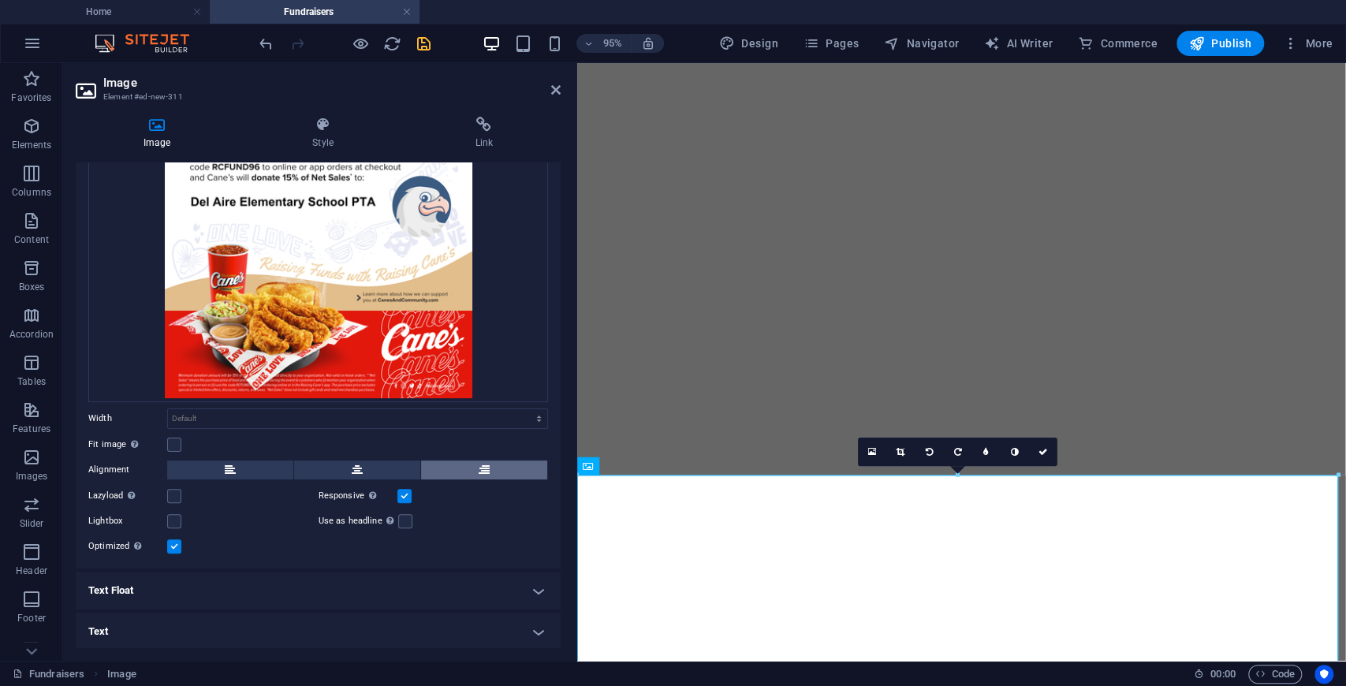
scroll to position [208, 0]
click at [418, 47] on icon "save" at bounding box center [424, 44] width 18 height 18
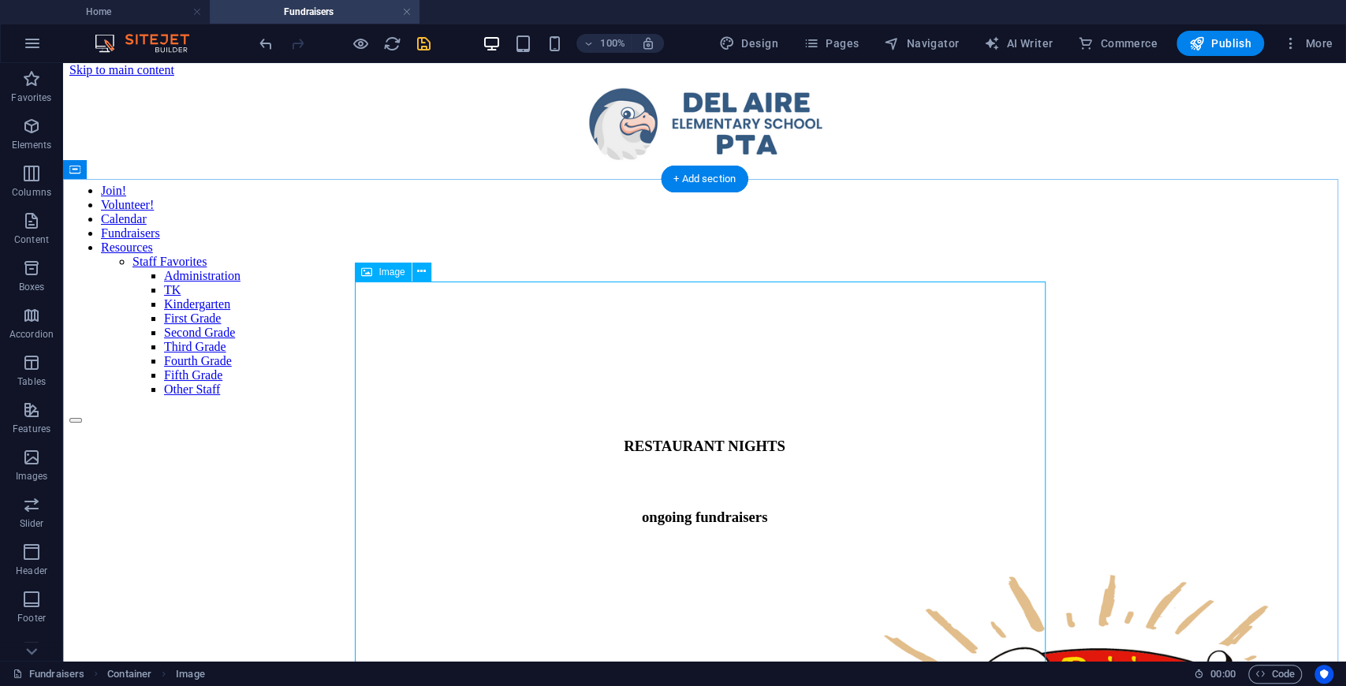
scroll to position [0, 0]
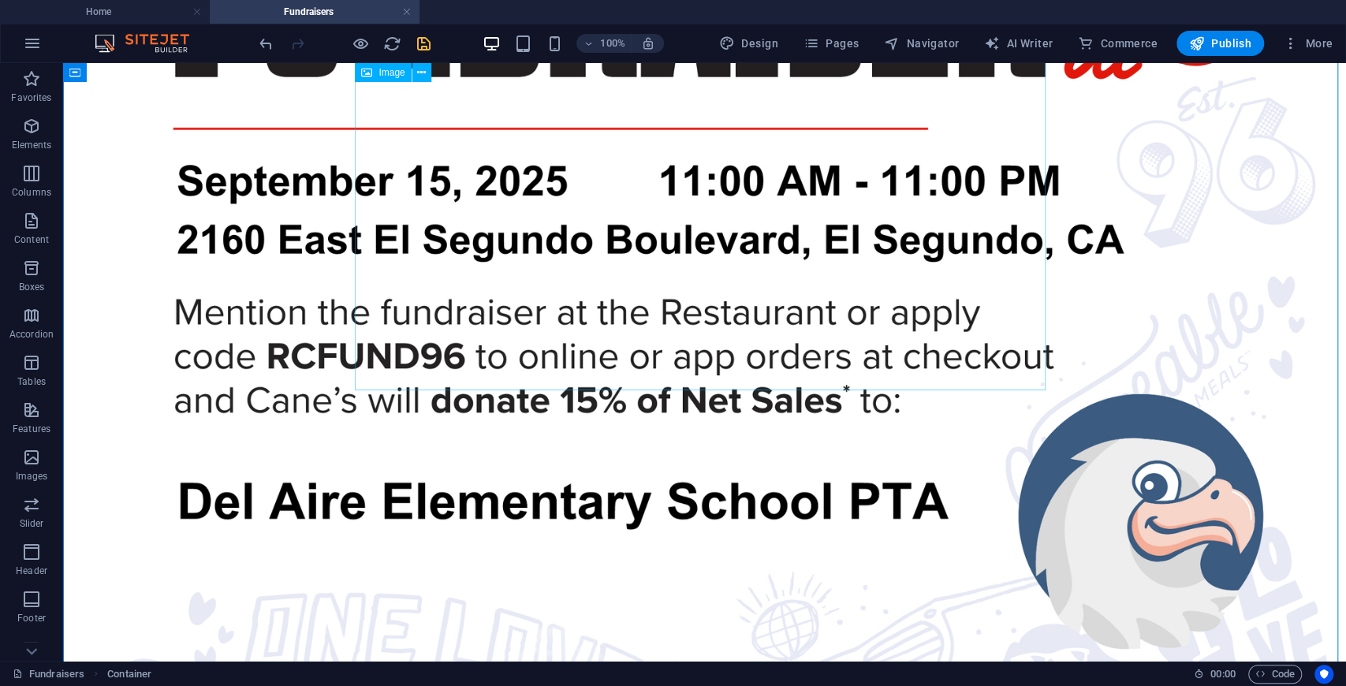
scroll to position [840, 0]
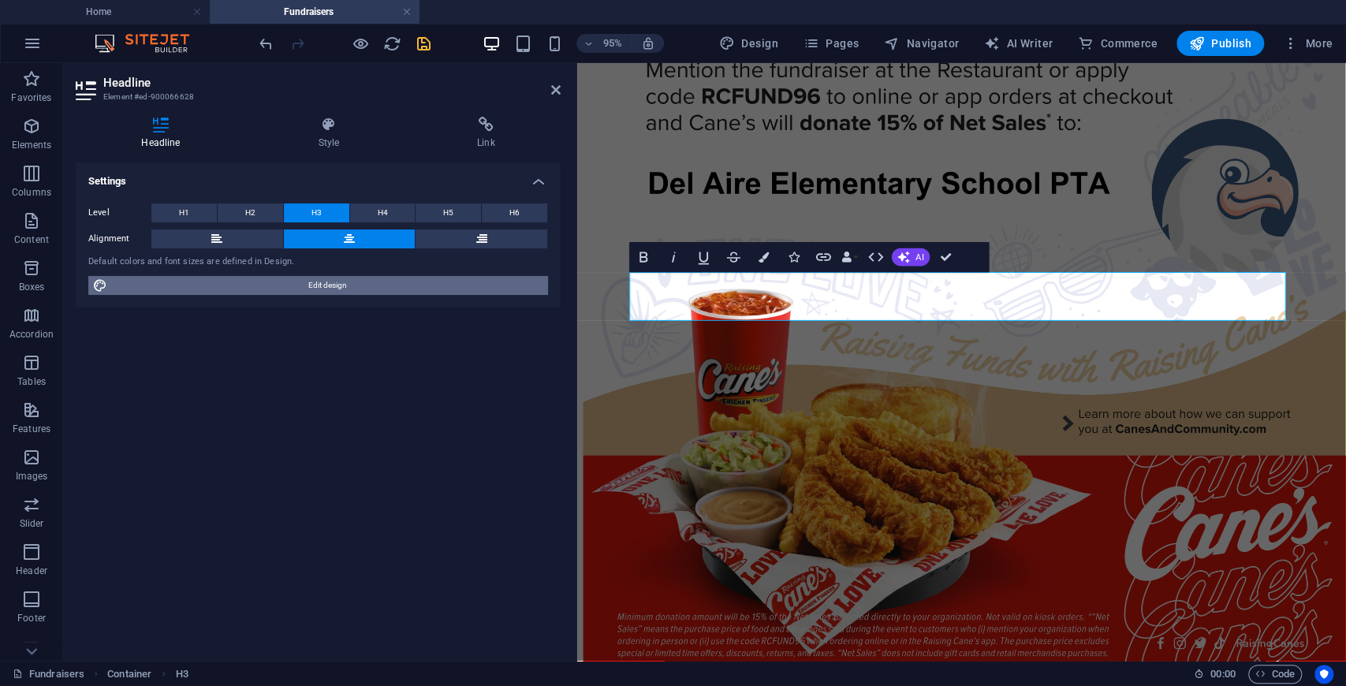
click at [320, 282] on span "Edit design" at bounding box center [327, 285] width 431 height 19
select select "px"
select select "400"
select select "px"
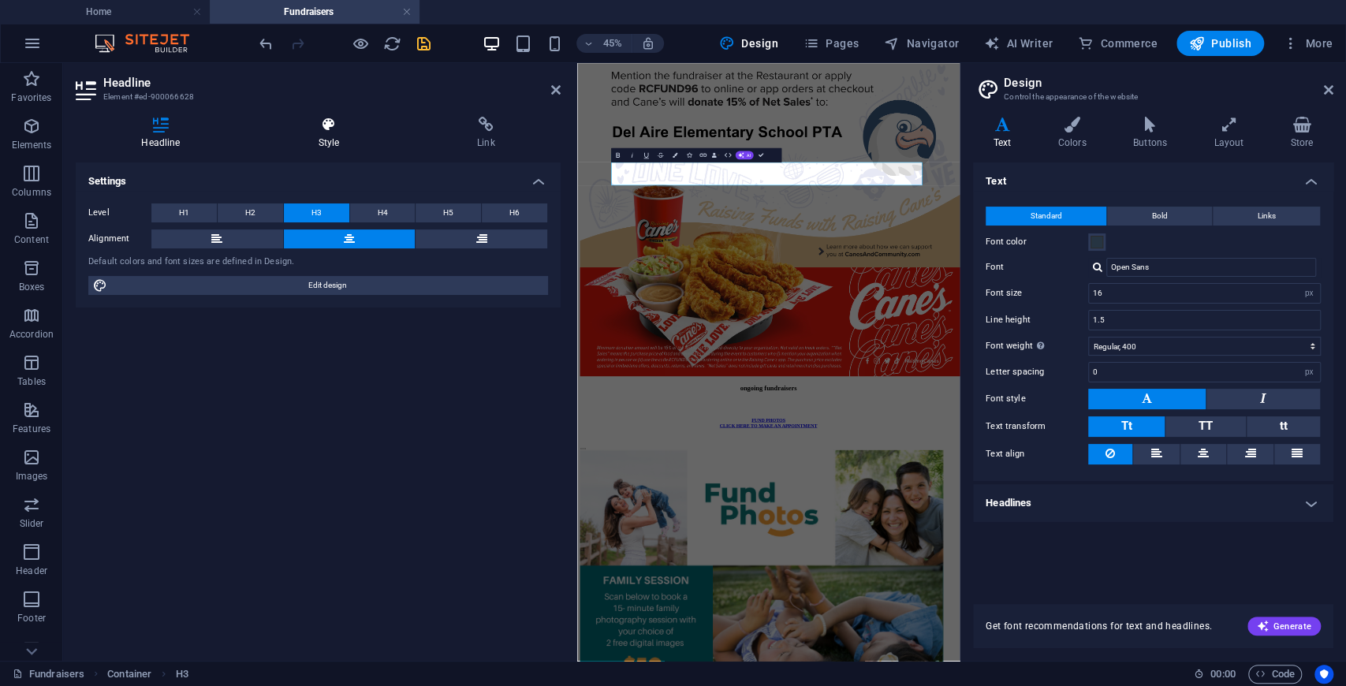
click at [335, 133] on h4 "Style" at bounding box center [331, 133] width 159 height 33
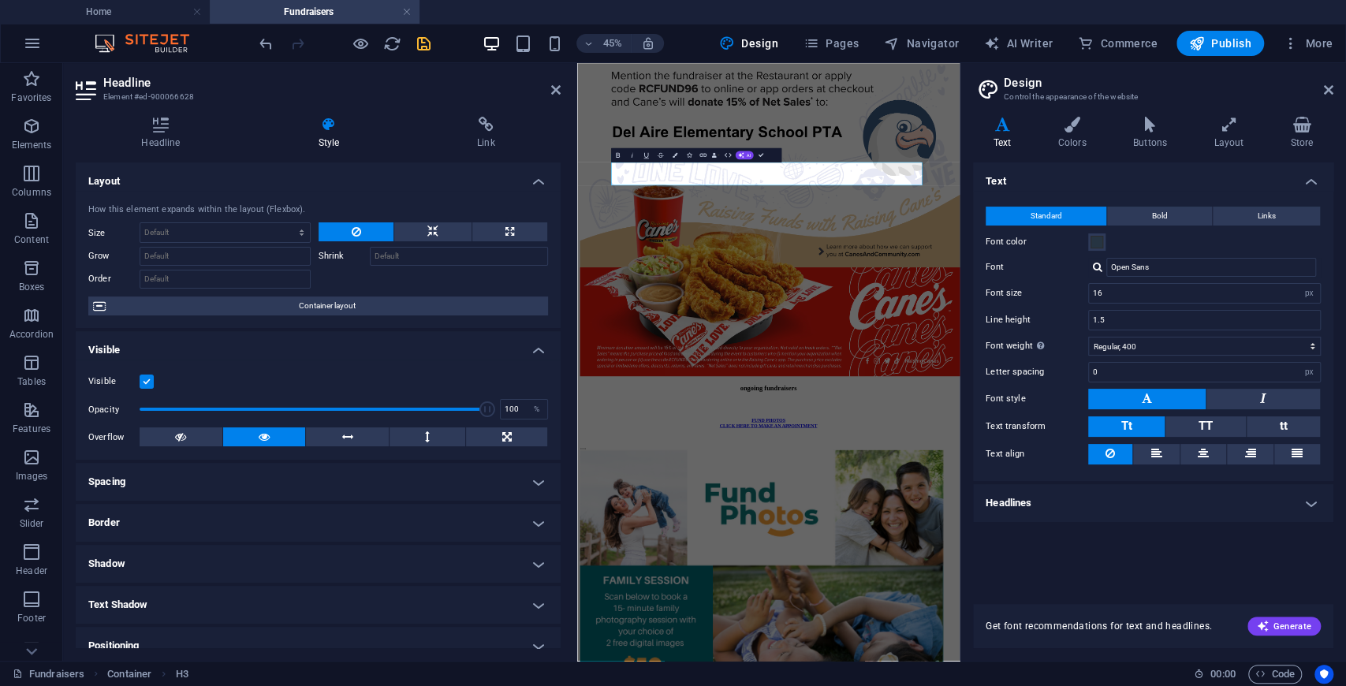
click at [200, 478] on h4 "Spacing" at bounding box center [318, 482] width 485 height 38
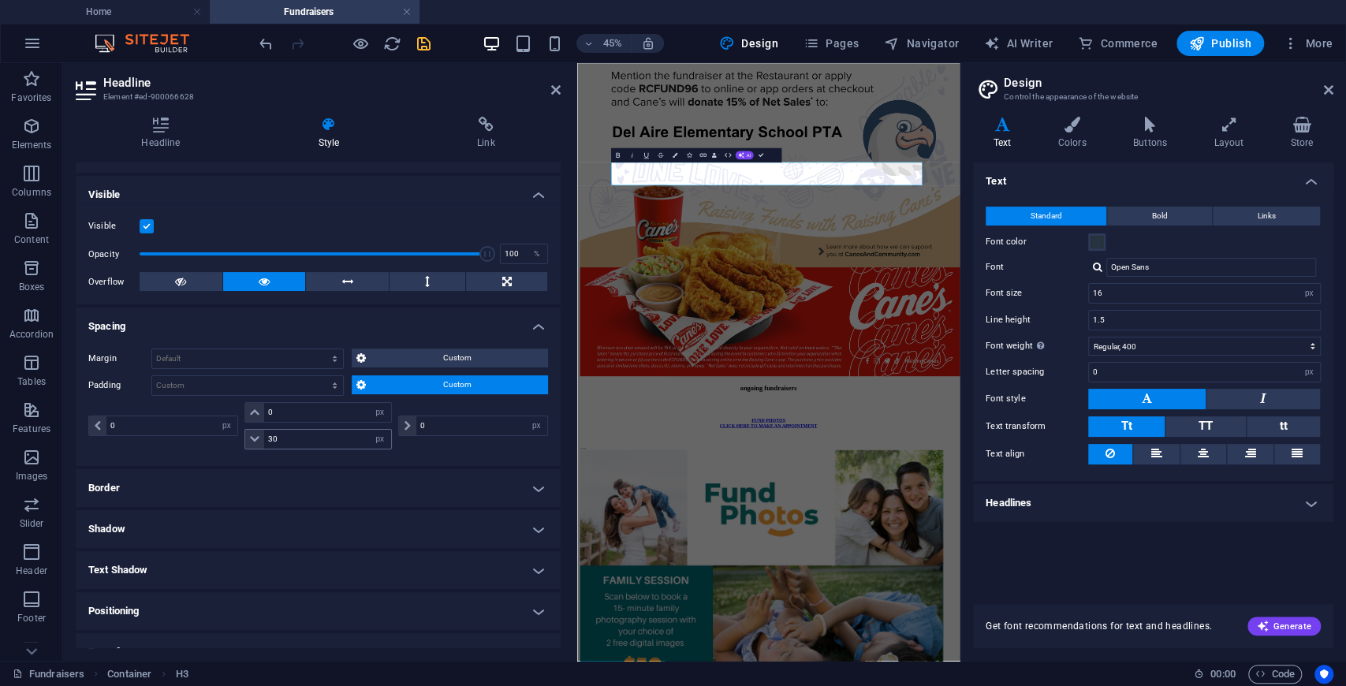
scroll to position [158, 0]
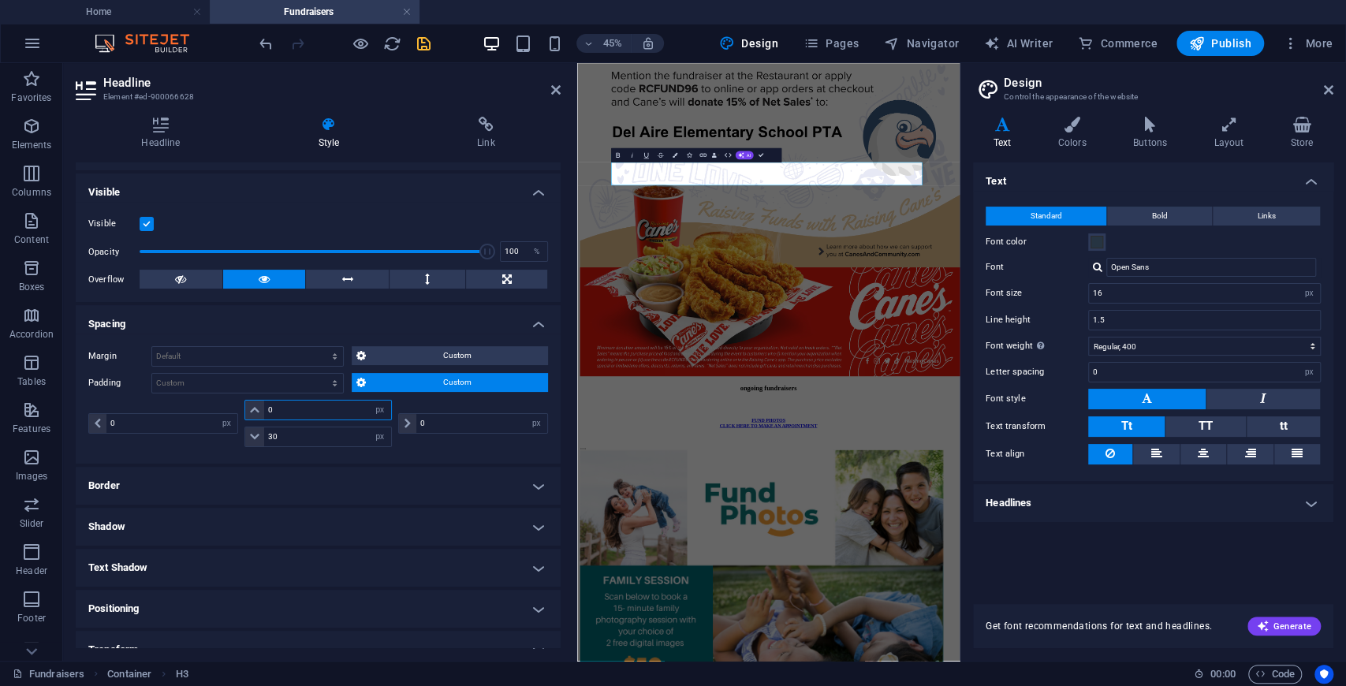
drag, startPoint x: 281, startPoint y: 408, endPoint x: 173, endPoint y: 403, distance: 107.4
click at [173, 403] on div "0 px rem % vh vw 0 px rem % vh vw 30 px rem % vh vw 0 px rem % vh vw" at bounding box center [318, 423] width 460 height 47
type input "30"
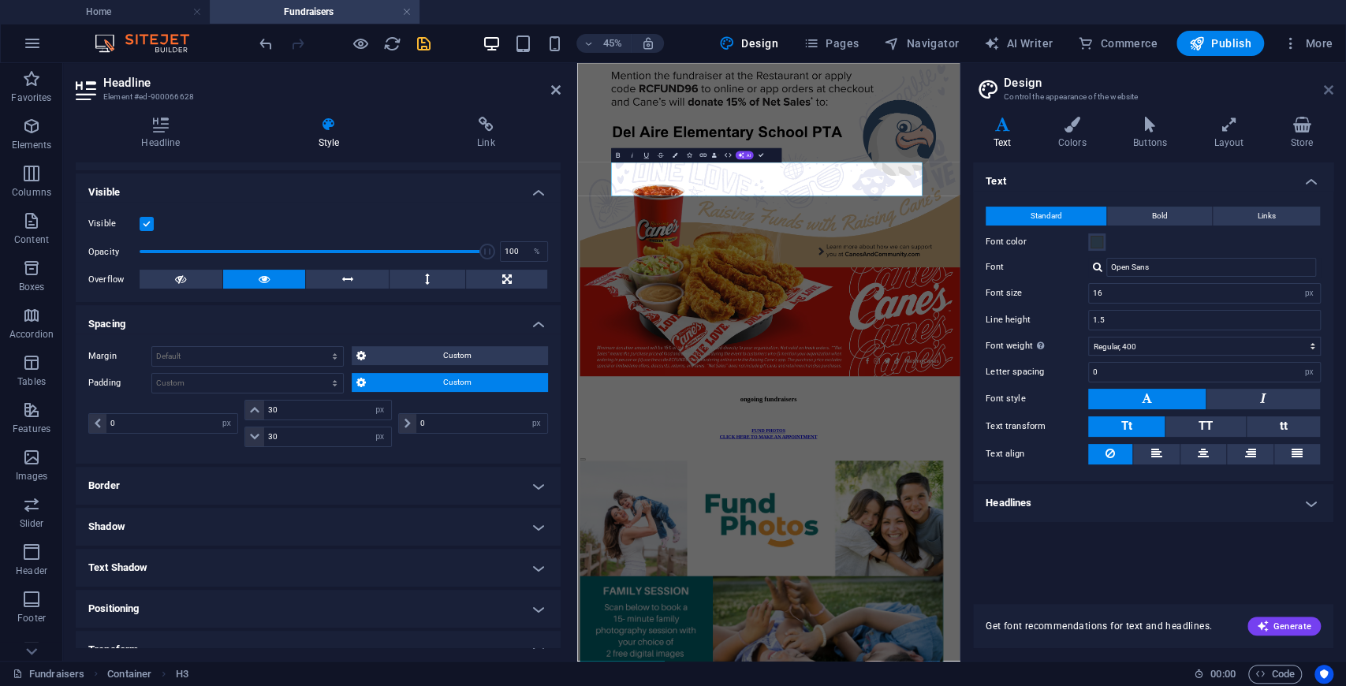
click at [1325, 88] on icon at bounding box center [1328, 90] width 9 height 13
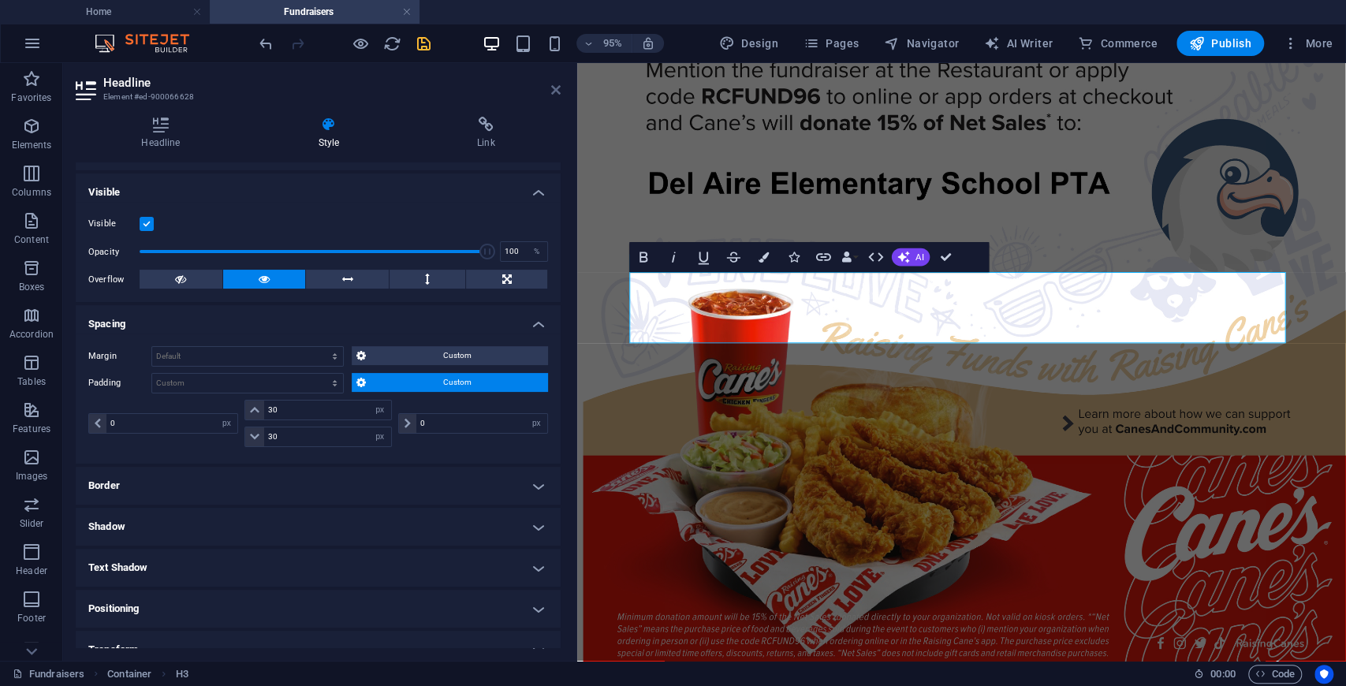
drag, startPoint x: 557, startPoint y: 91, endPoint x: 483, endPoint y: 33, distance: 93.7
click at [557, 91] on icon at bounding box center [555, 90] width 9 height 13
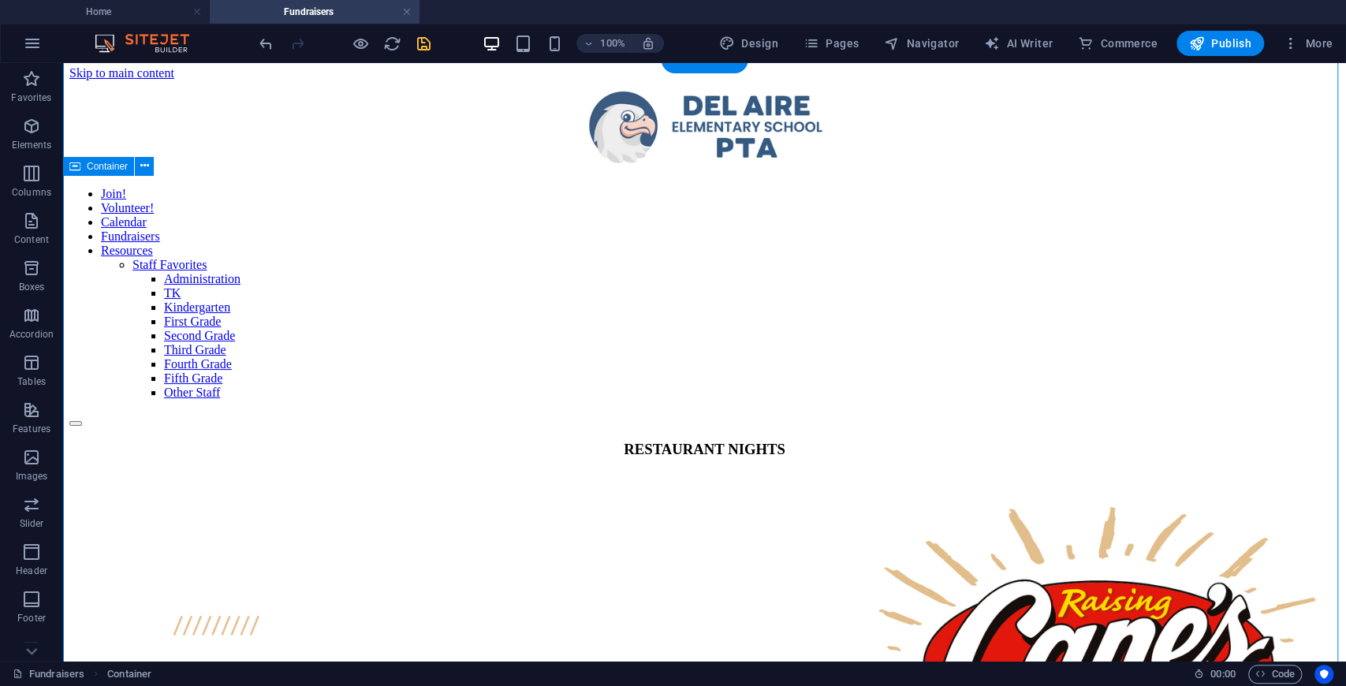
scroll to position [0, 0]
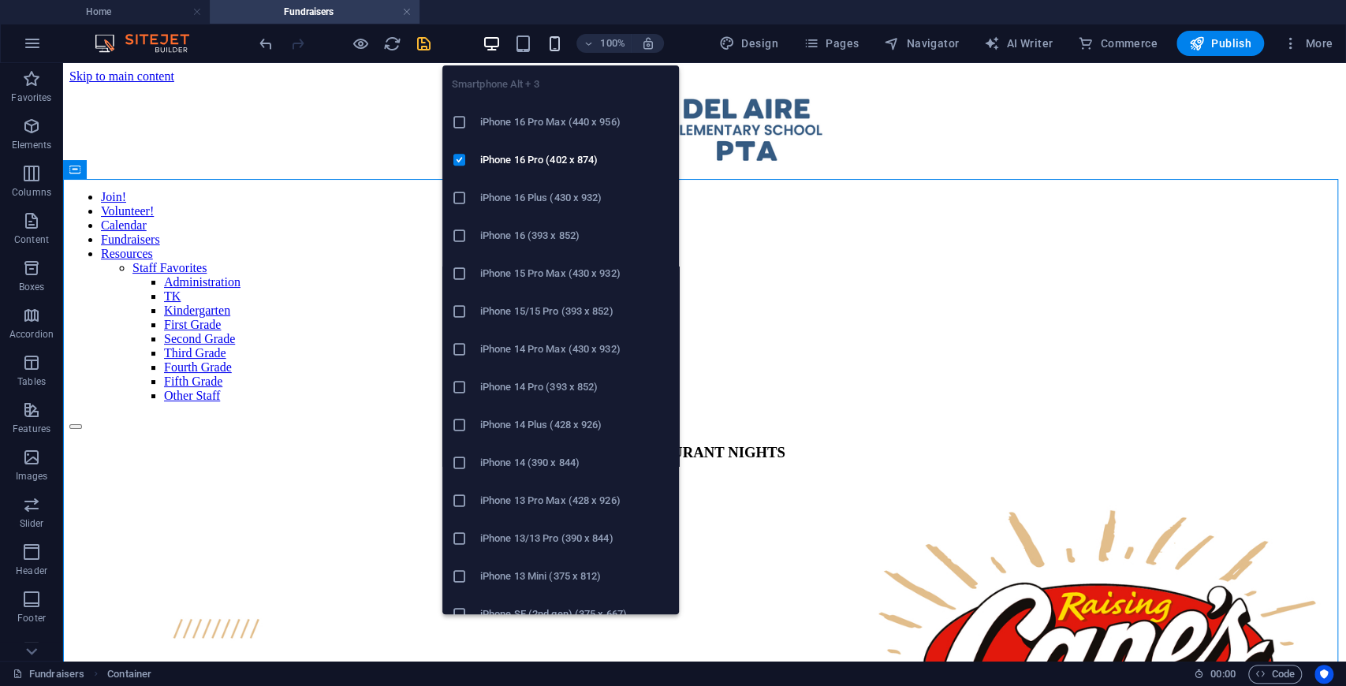
click at [560, 35] on icon "button" at bounding box center [554, 44] width 18 height 18
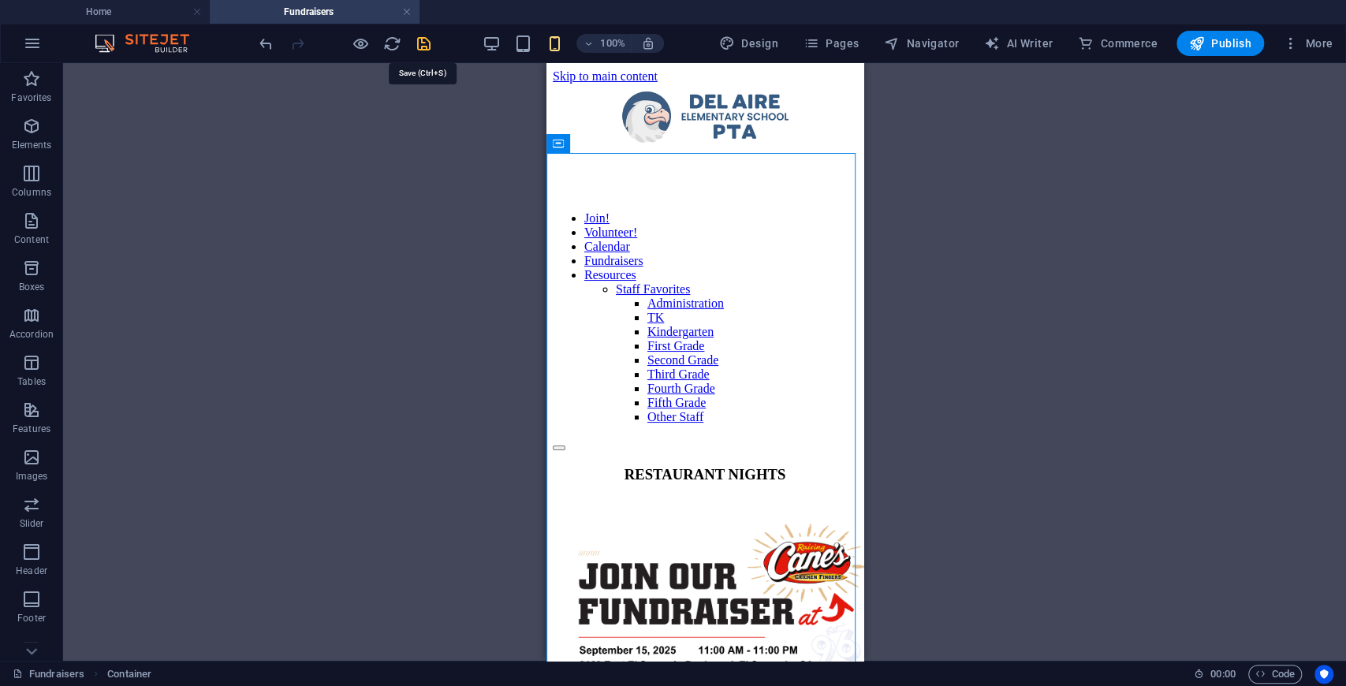
click at [423, 44] on icon "save" at bounding box center [424, 44] width 18 height 18
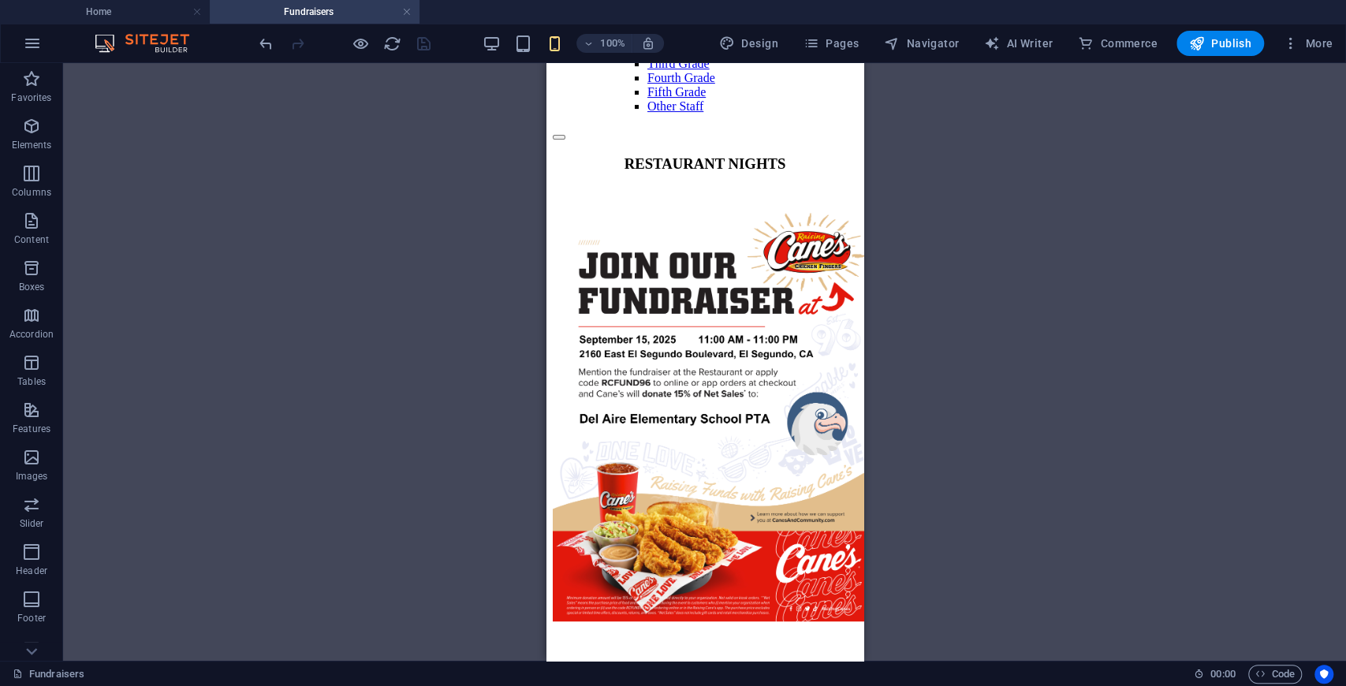
scroll to position [315, 0]
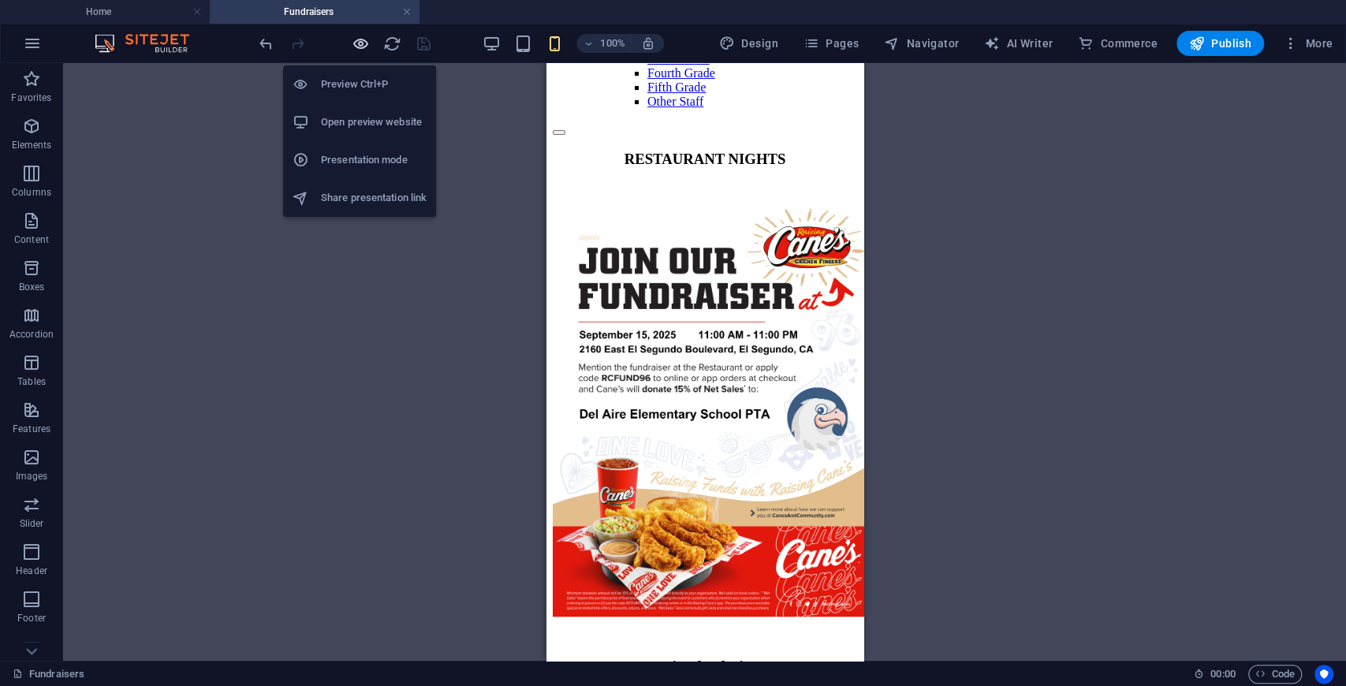
click at [361, 43] on icon "button" at bounding box center [361, 44] width 18 height 18
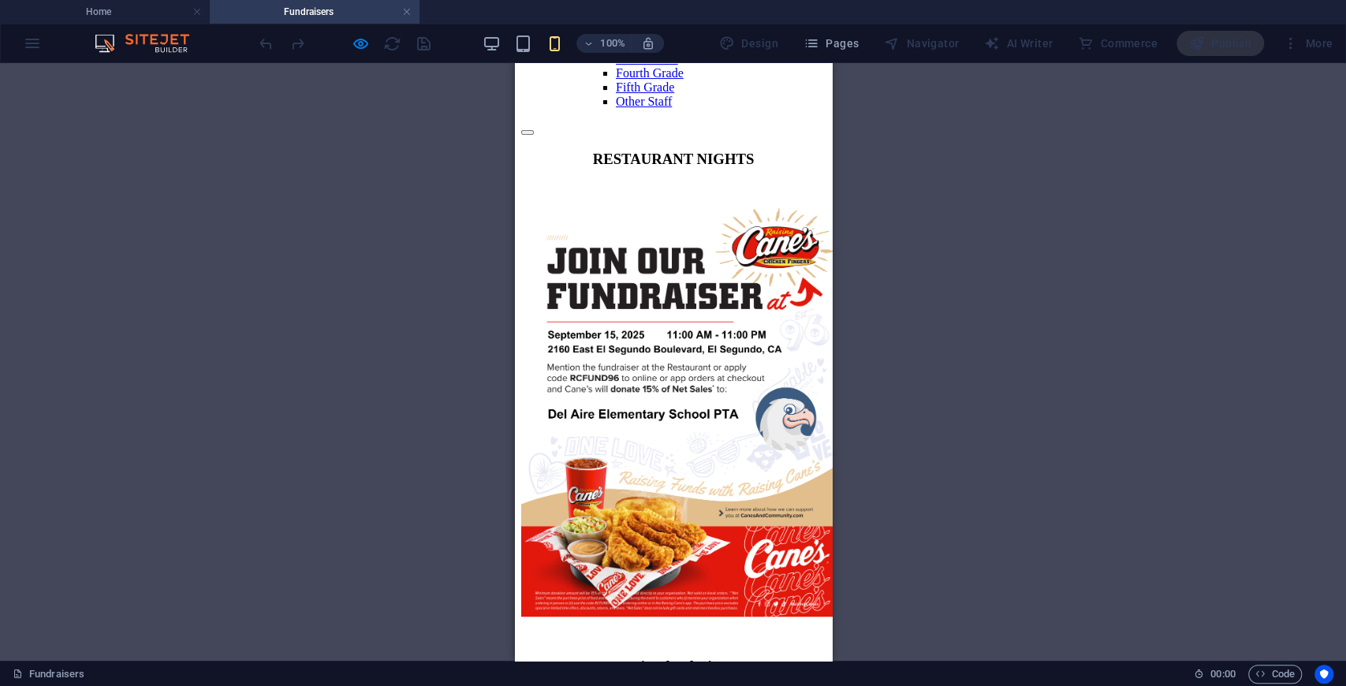
click at [533, 130] on button at bounding box center [526, 132] width 13 height 5
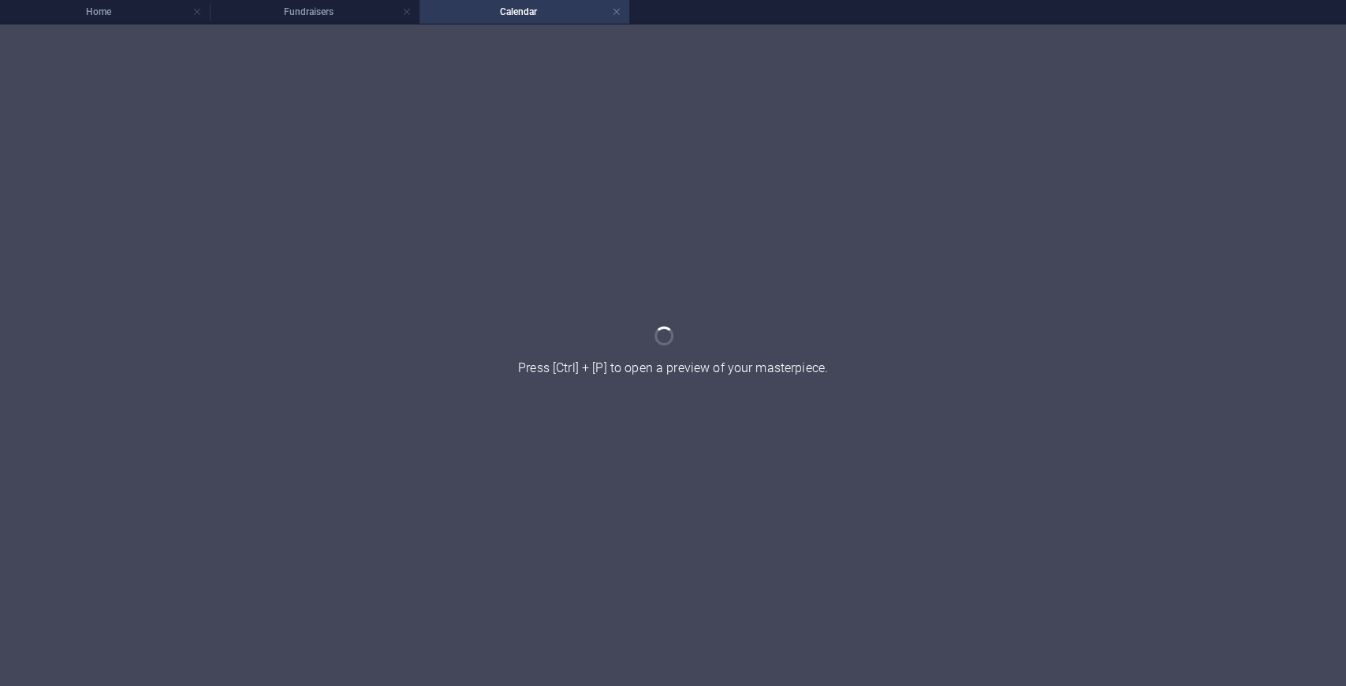
scroll to position [0, 0]
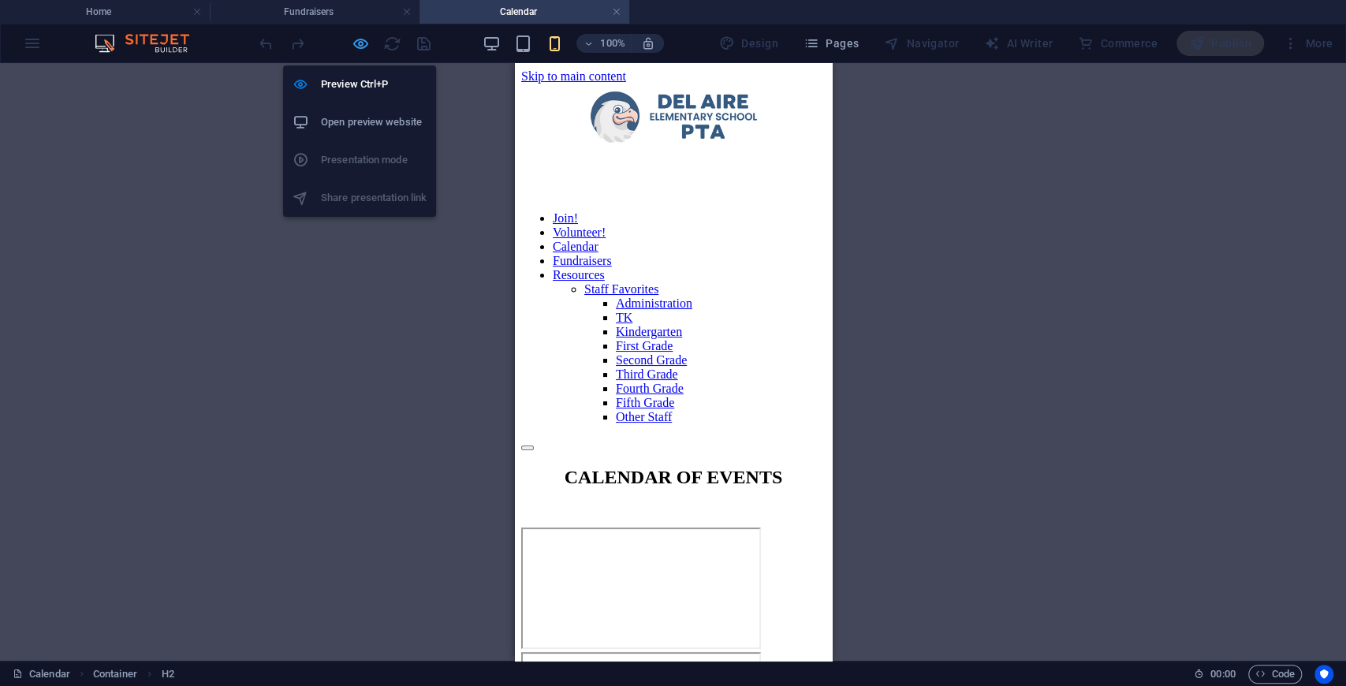
click at [360, 39] on icon "button" at bounding box center [361, 44] width 18 height 18
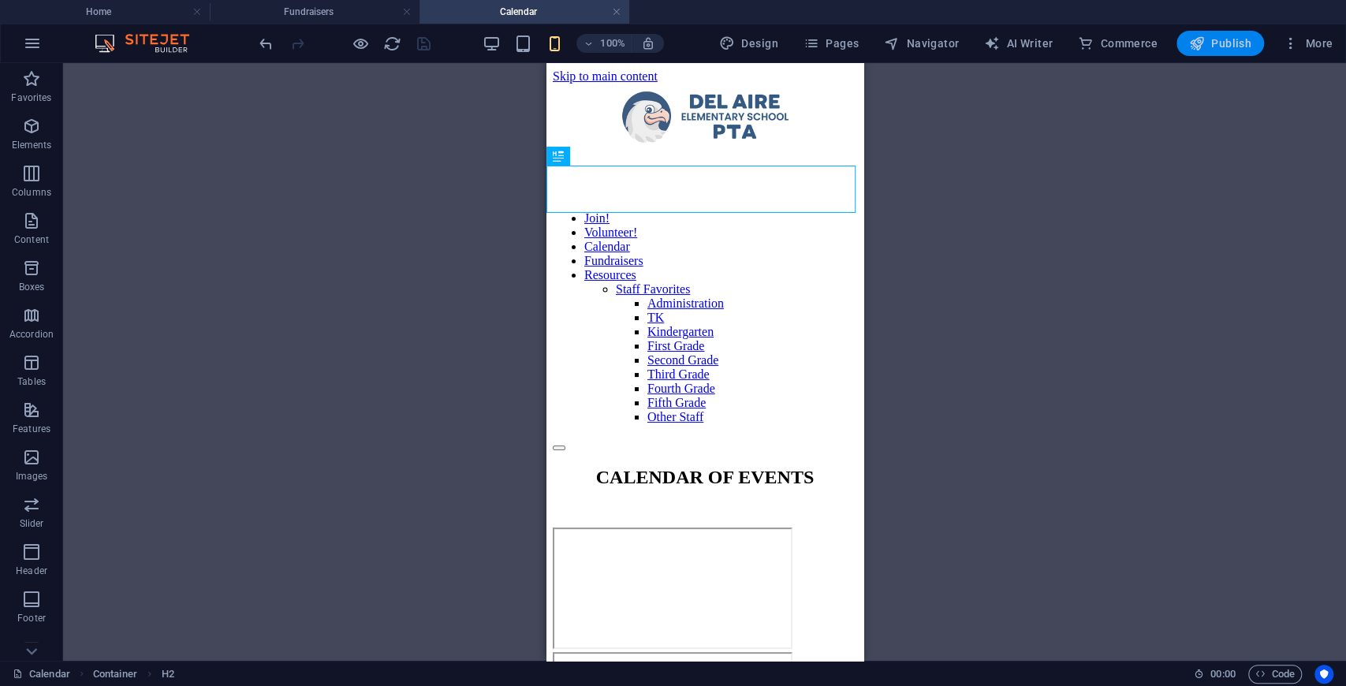
click at [1213, 44] on span "Publish" at bounding box center [1220, 43] width 62 height 16
